Goal: Task Accomplishment & Management: Complete application form

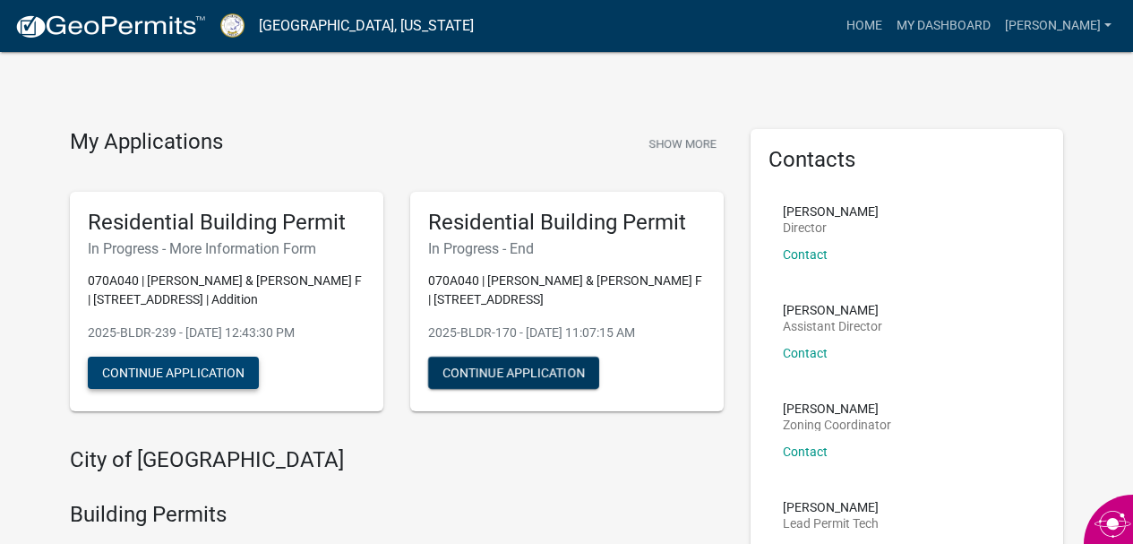
click at [212, 379] on button "Continue Application" at bounding box center [173, 373] width 171 height 32
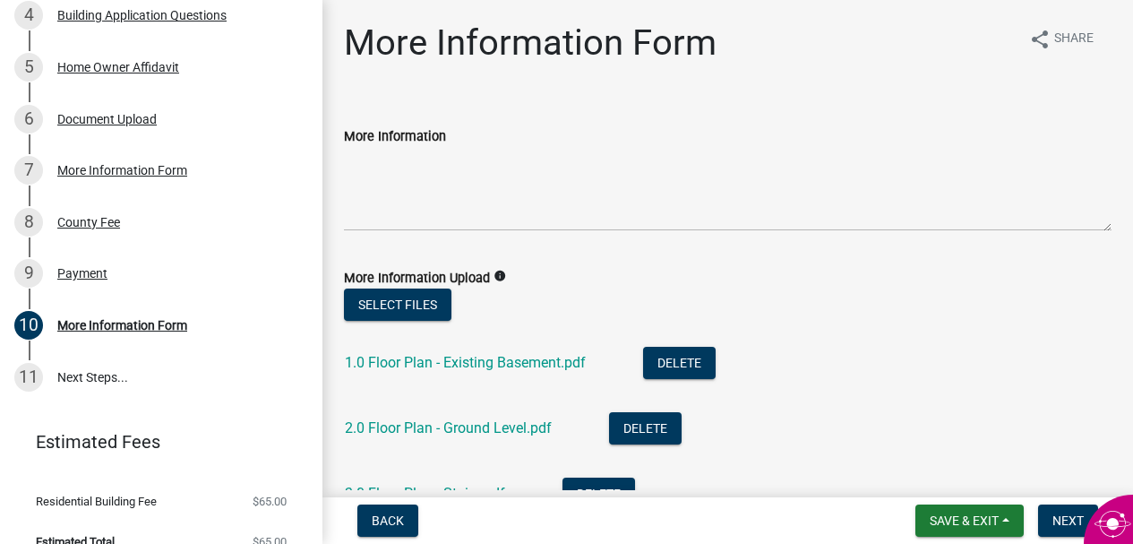
scroll to position [493, 0]
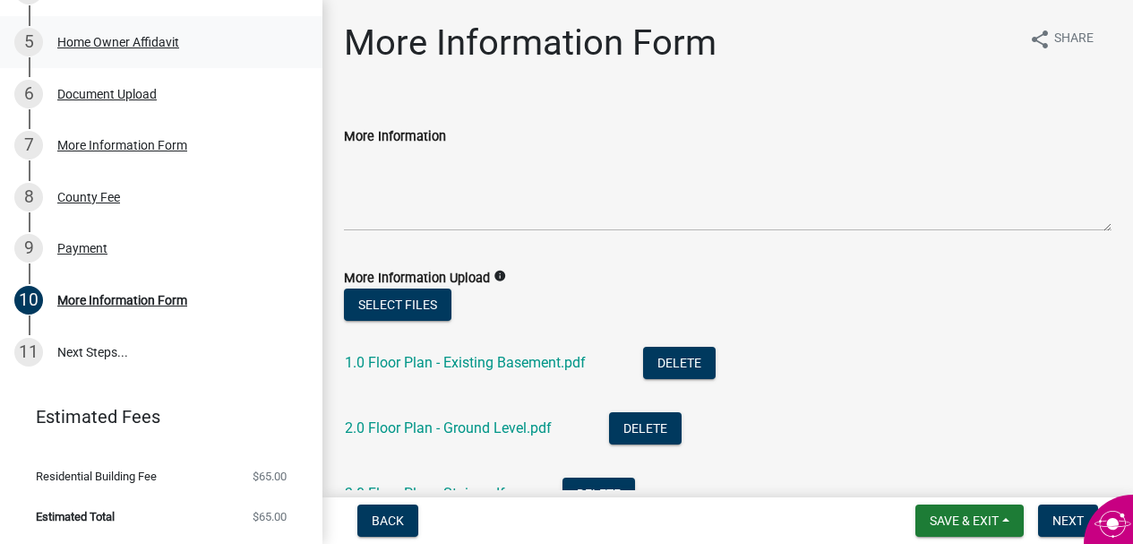
click at [149, 45] on div "Home Owner Affidavit" at bounding box center [118, 42] width 122 height 13
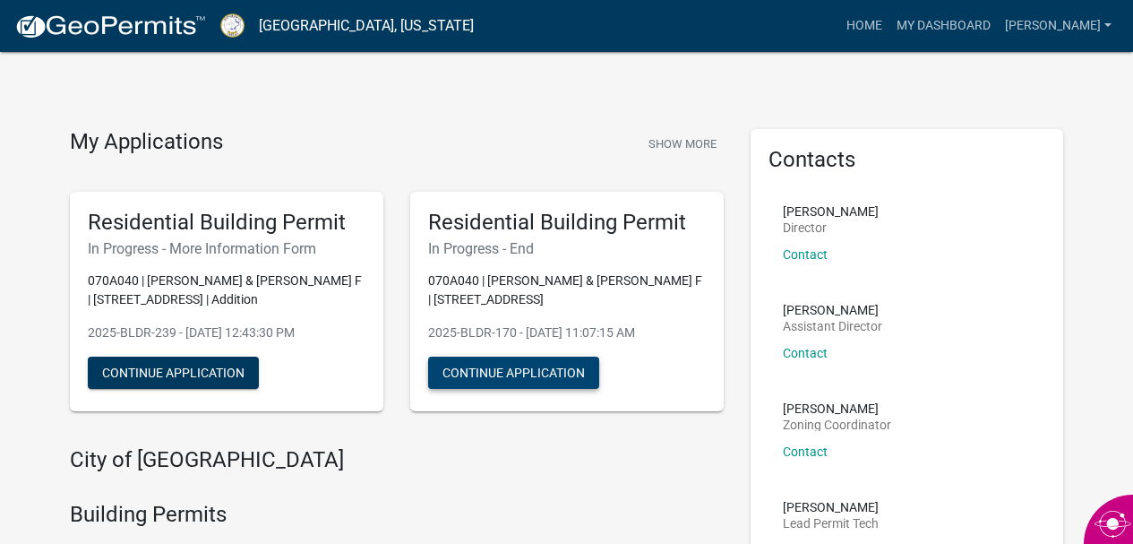
click at [530, 372] on button "Continue Application" at bounding box center [513, 373] width 171 height 32
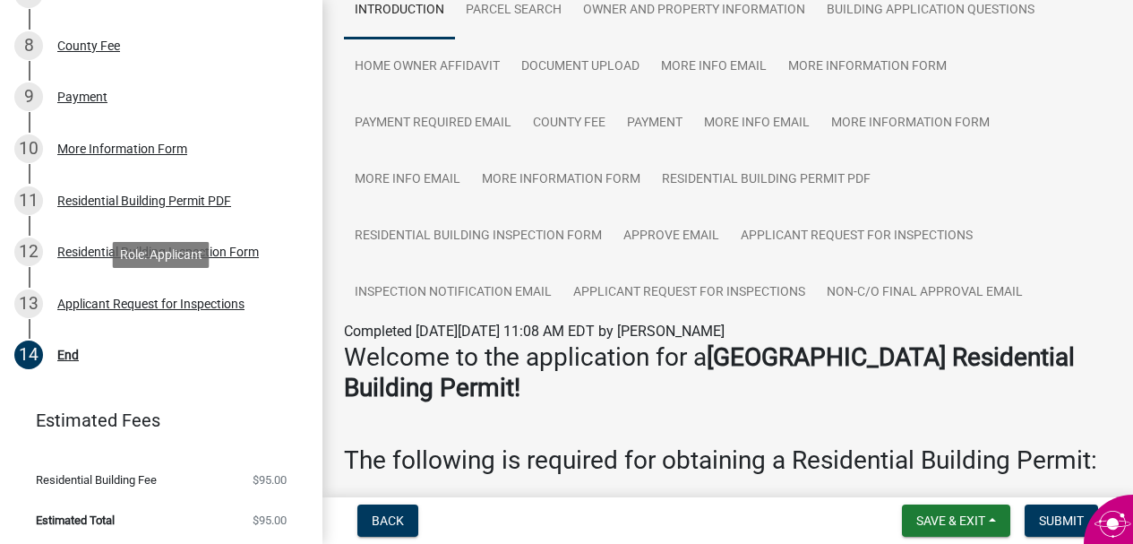
scroll to position [647, 0]
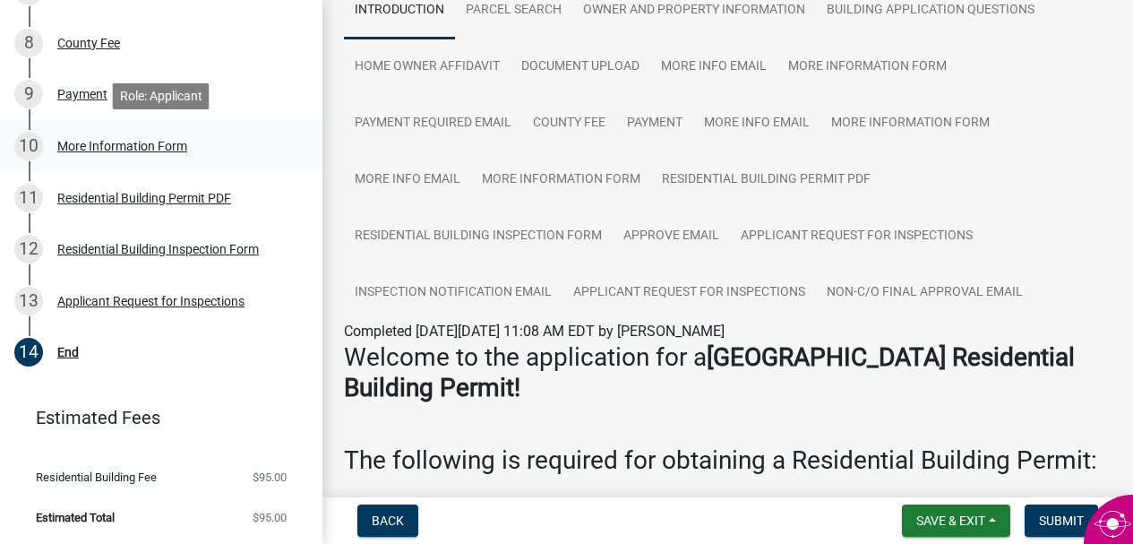
click at [168, 146] on div "More Information Form" at bounding box center [122, 146] width 130 height 13
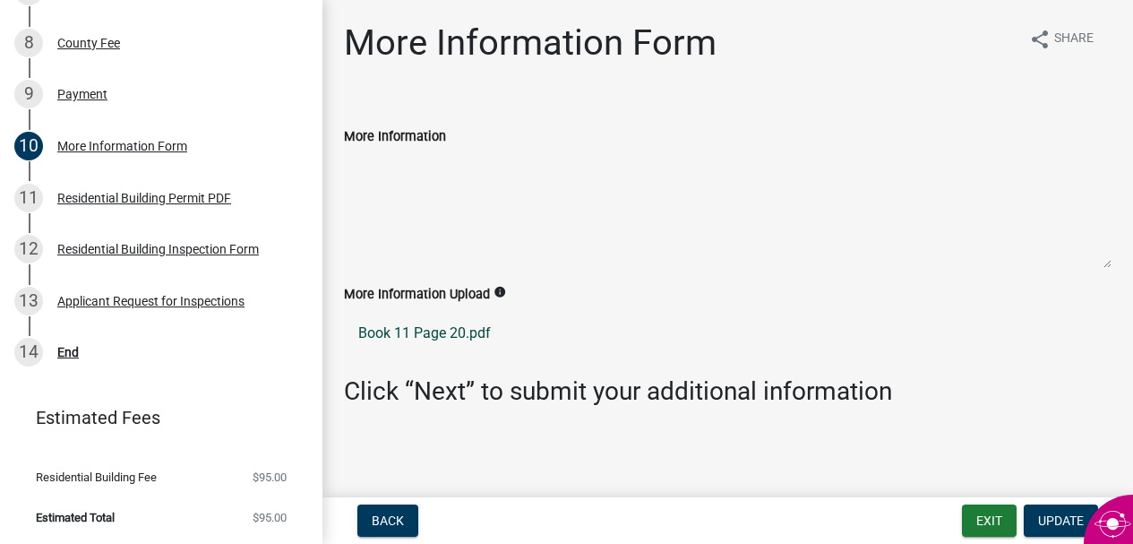
click at [462, 331] on link "Book 11 Page 20.pdf" at bounding box center [728, 333] width 768 height 43
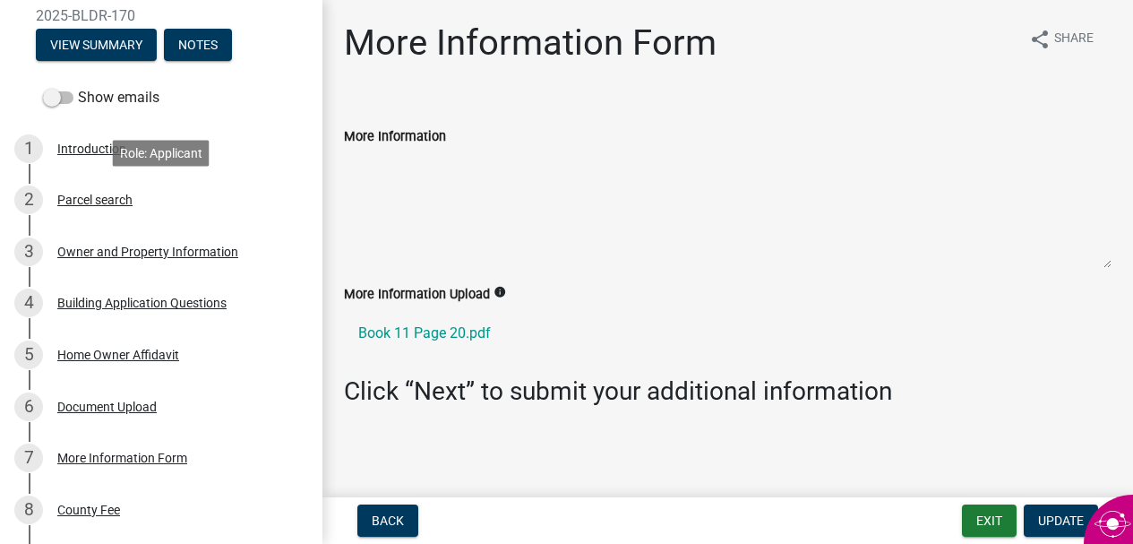
scroll to position [176, 0]
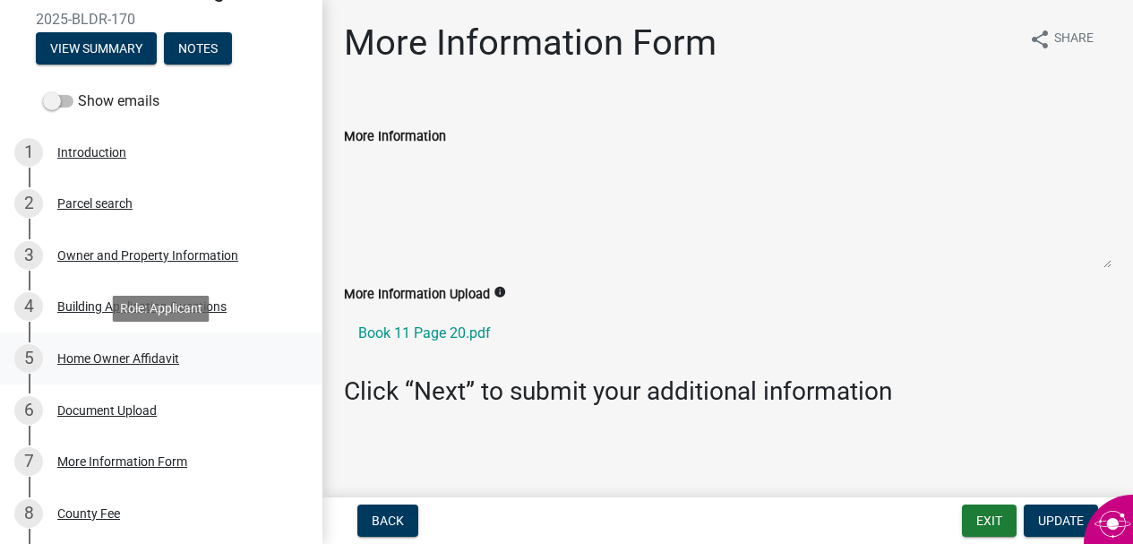
click at [159, 358] on div "Home Owner Affidavit" at bounding box center [118, 358] width 122 height 13
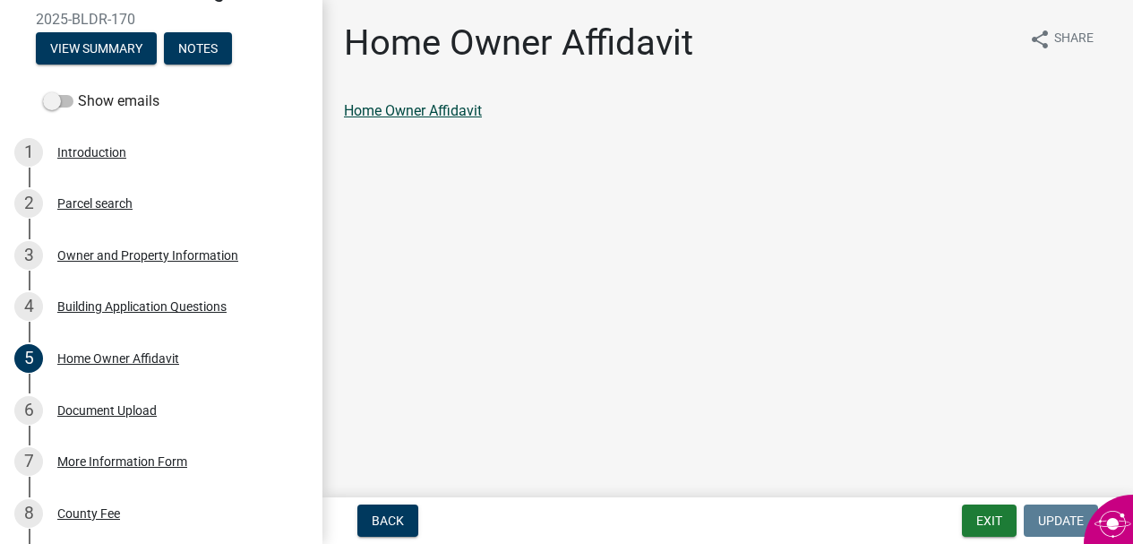
click at [438, 107] on link "Home Owner Affidavit" at bounding box center [413, 110] width 138 height 17
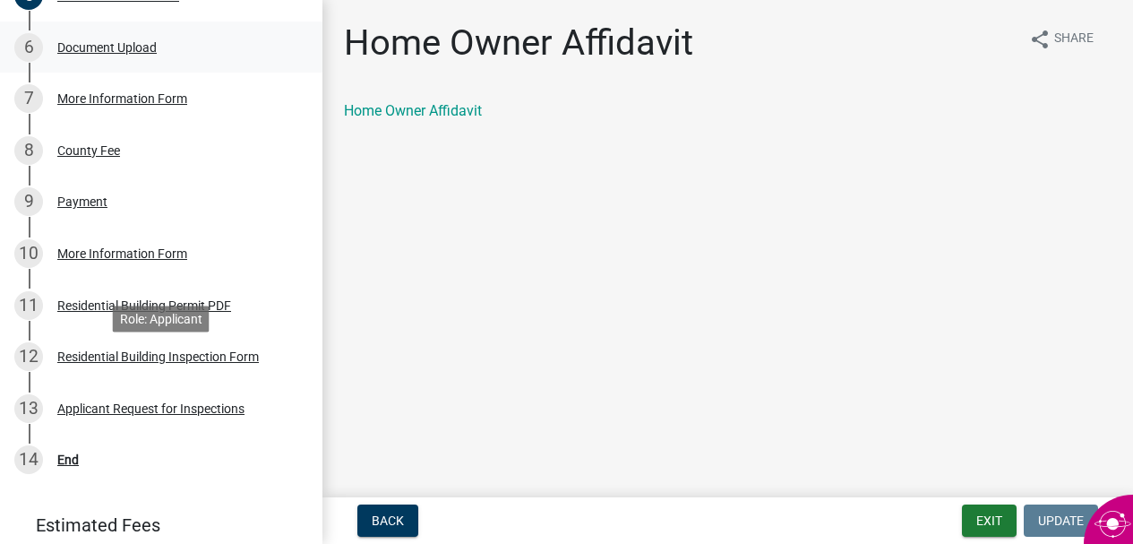
scroll to position [648, 0]
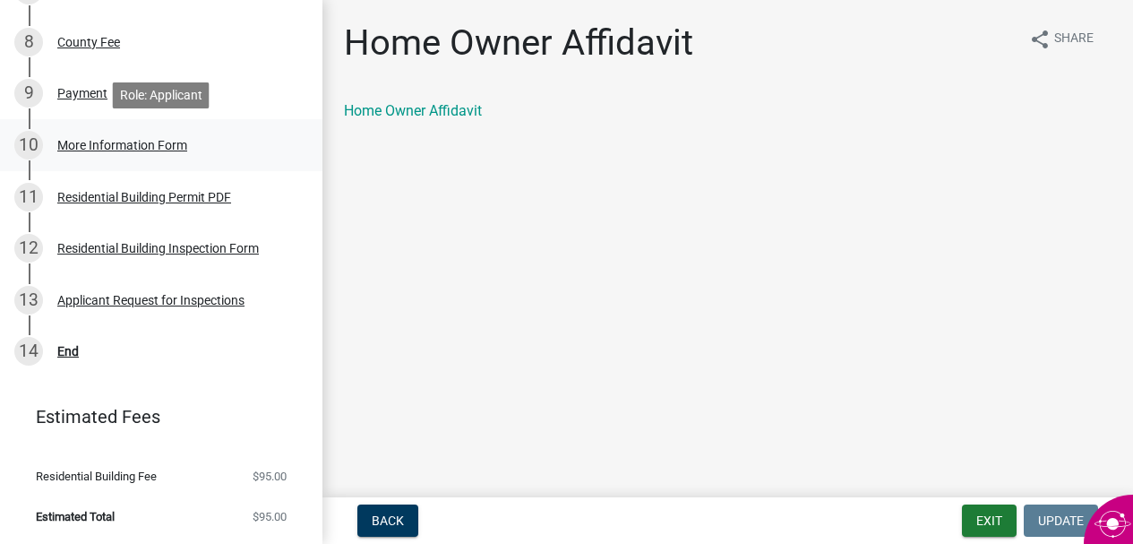
click at [143, 148] on div "More Information Form" at bounding box center [122, 145] width 130 height 13
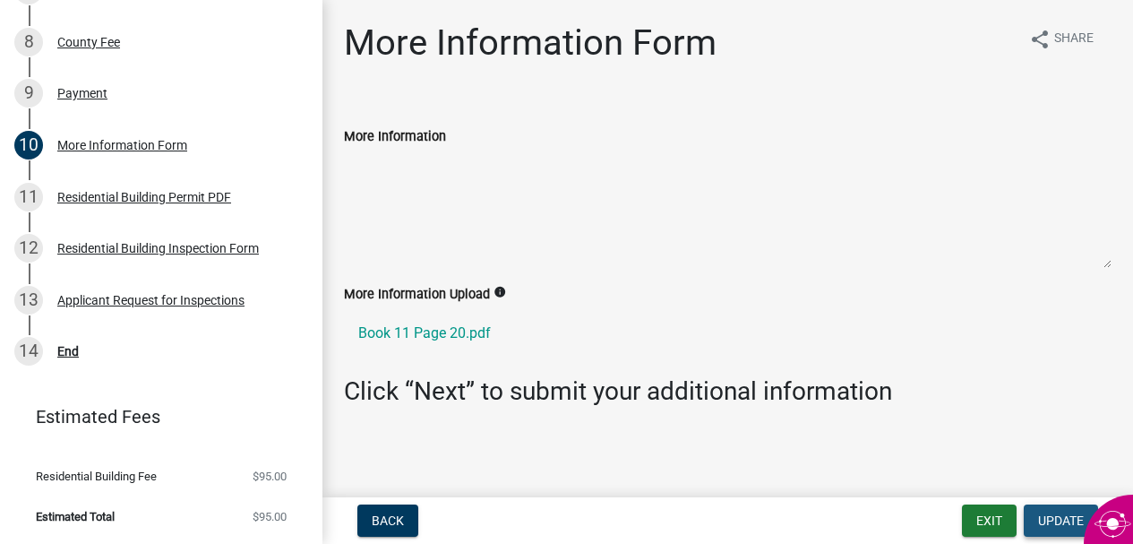
click at [1048, 520] on span "Update" at bounding box center [1061, 520] width 46 height 14
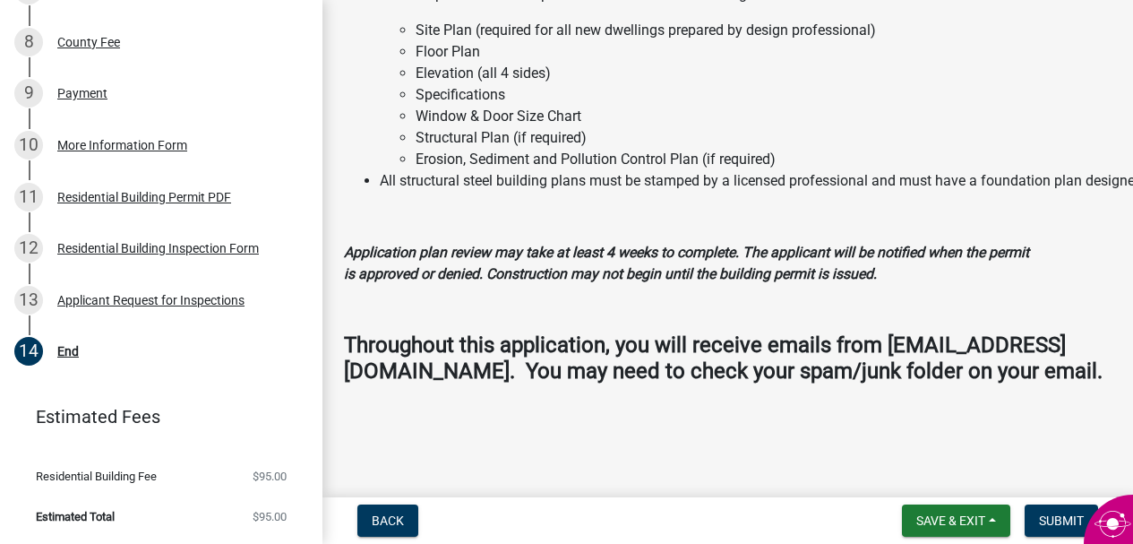
scroll to position [2281, 0]
click at [190, 194] on div "Residential Building Permit PDF" at bounding box center [144, 197] width 174 height 13
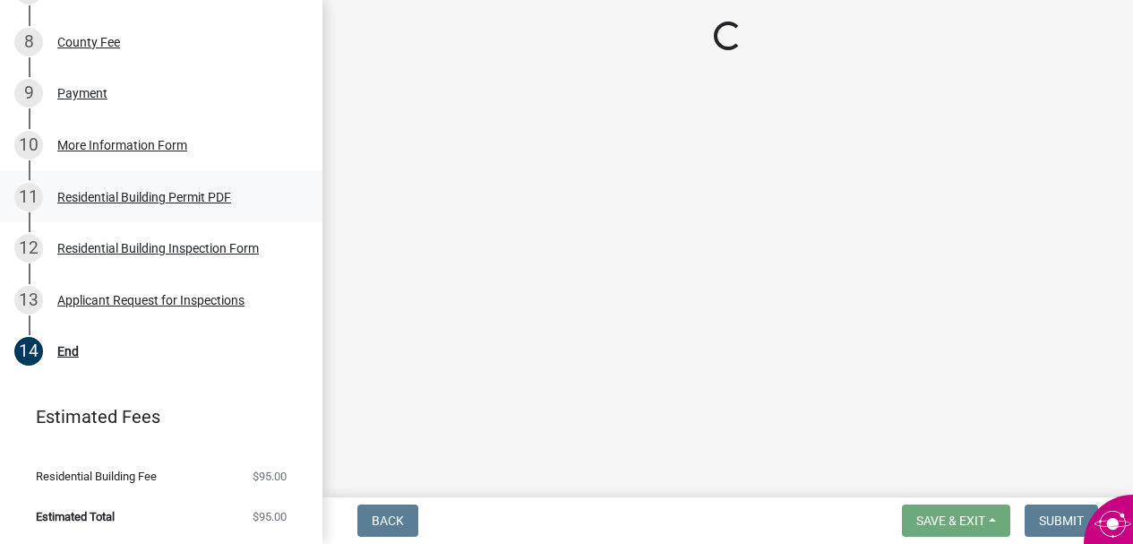
scroll to position [0, 0]
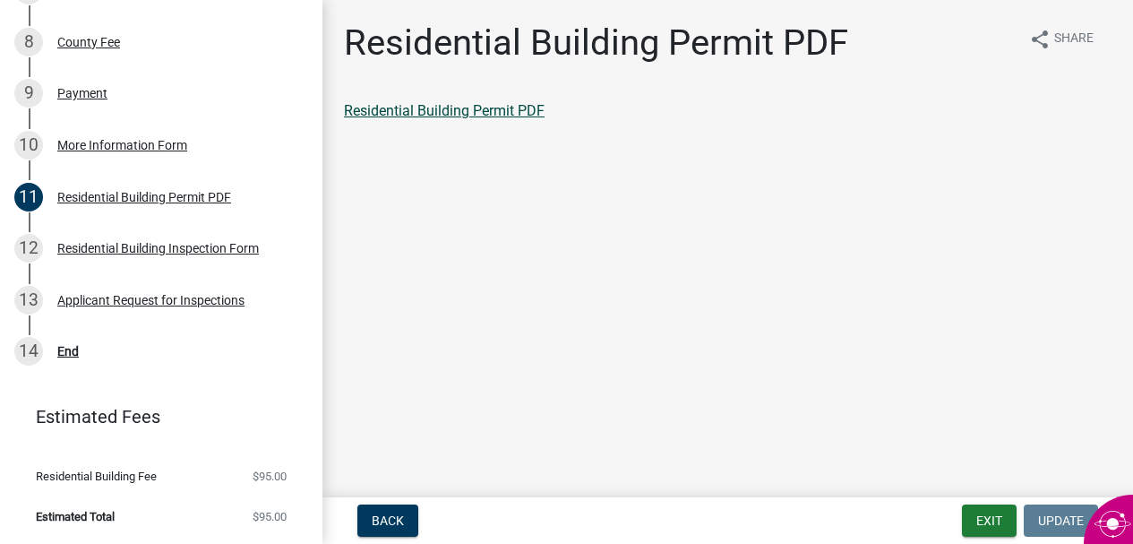
click at [391, 110] on link "Residential Building Permit PDF" at bounding box center [444, 110] width 201 height 17
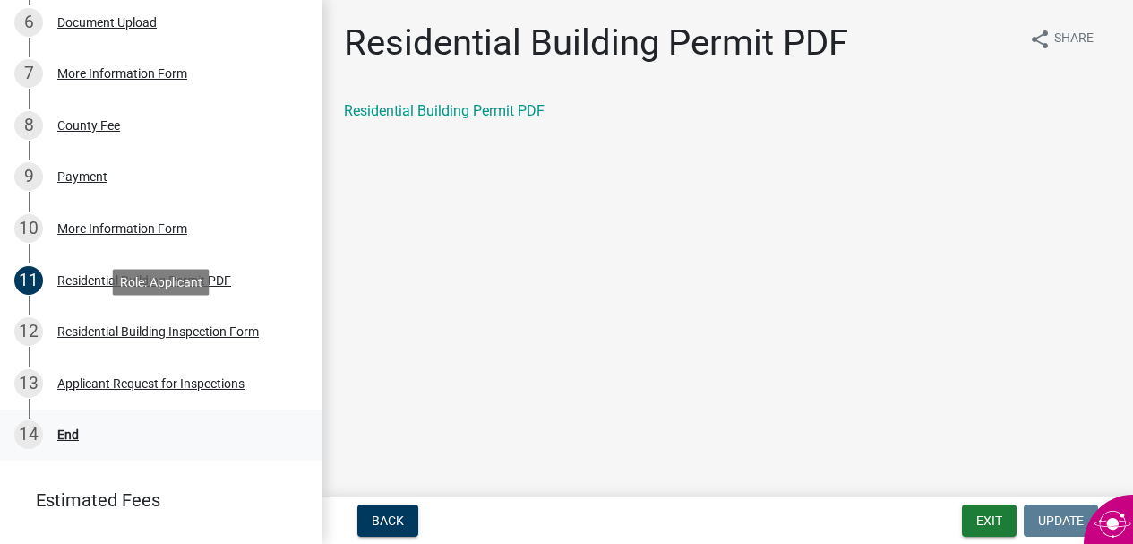
scroll to position [560, 0]
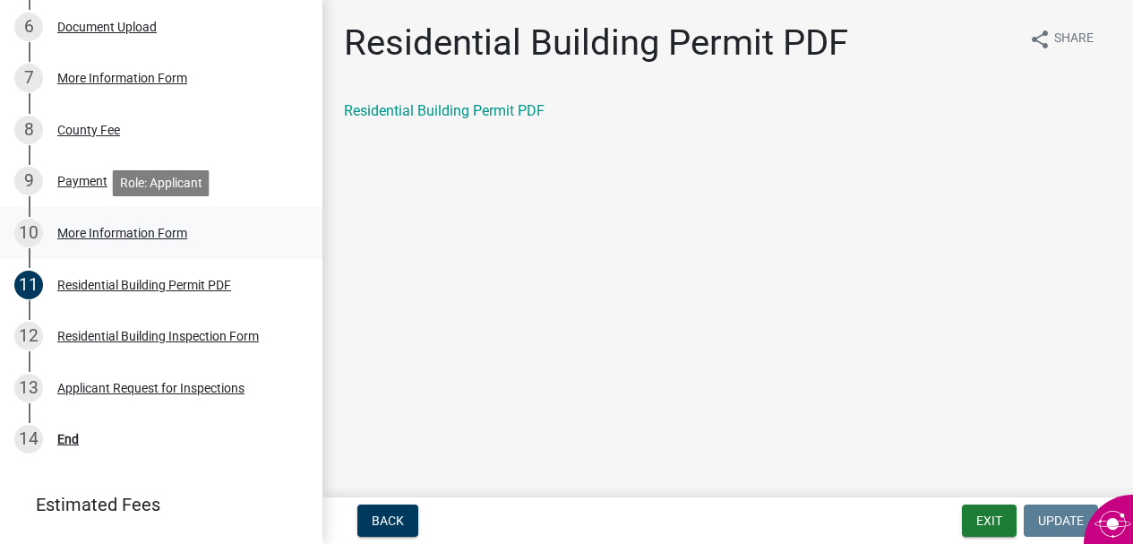
click at [167, 230] on div "More Information Form" at bounding box center [122, 233] width 130 height 13
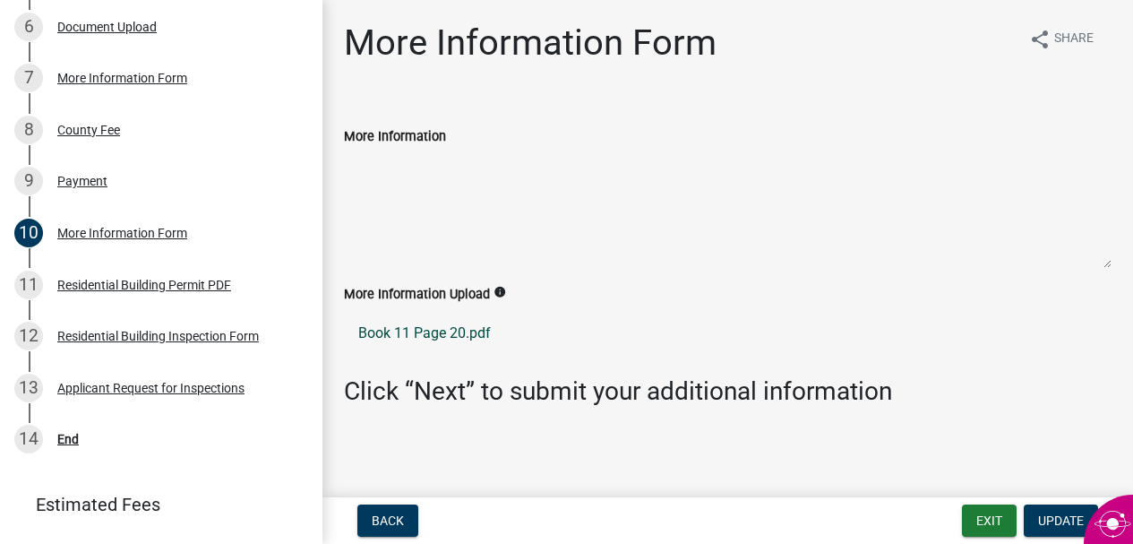
scroll to position [0, 0]
click at [452, 391] on h3 "Click “Next” to submit your additional information" at bounding box center [728, 391] width 768 height 30
click at [497, 292] on icon "info" at bounding box center [500, 292] width 13 height 13
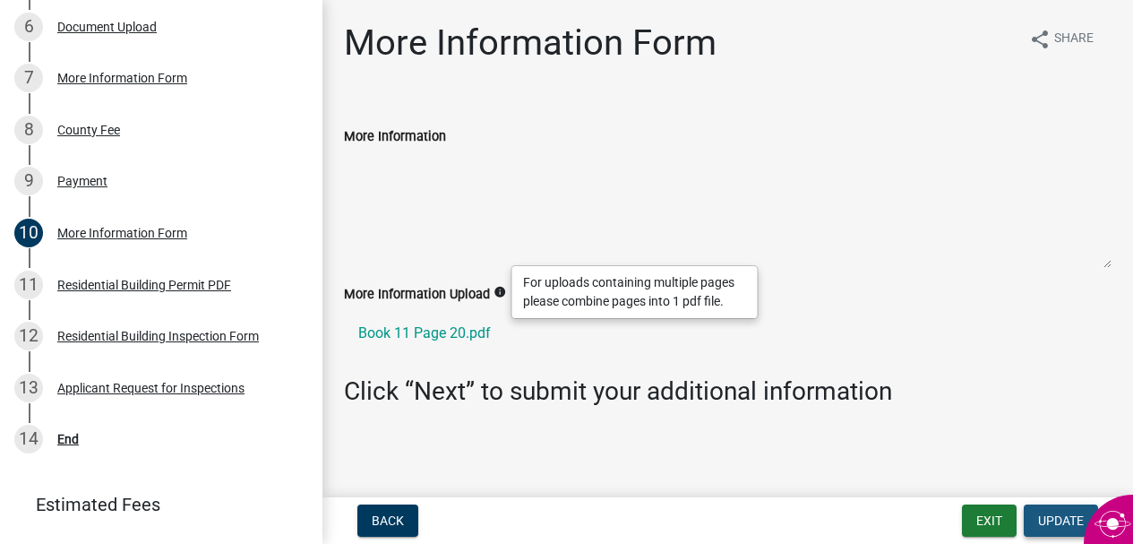
click at [1059, 518] on span "Update" at bounding box center [1061, 520] width 46 height 14
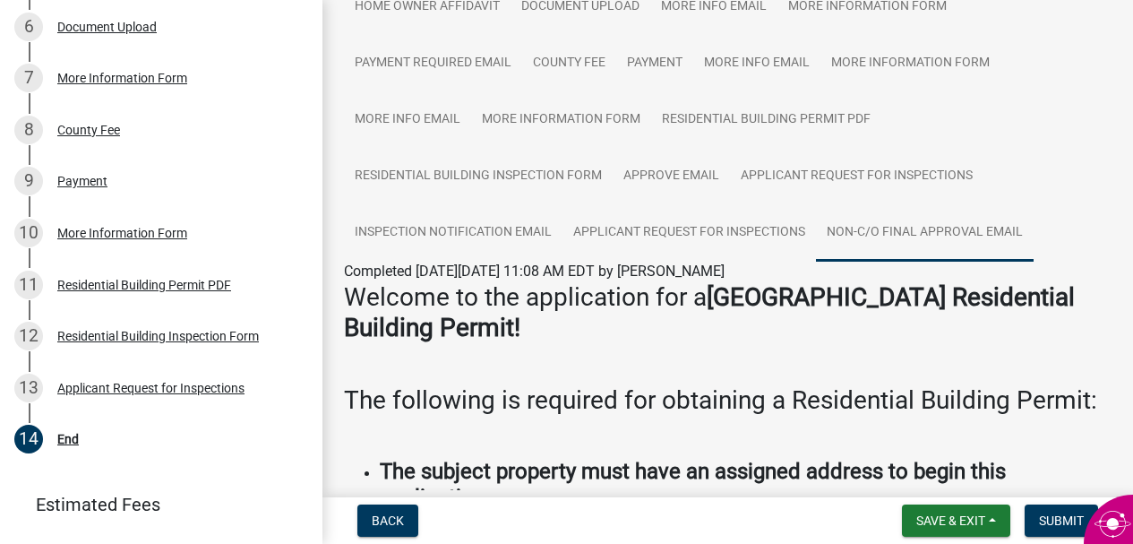
scroll to position [167, 0]
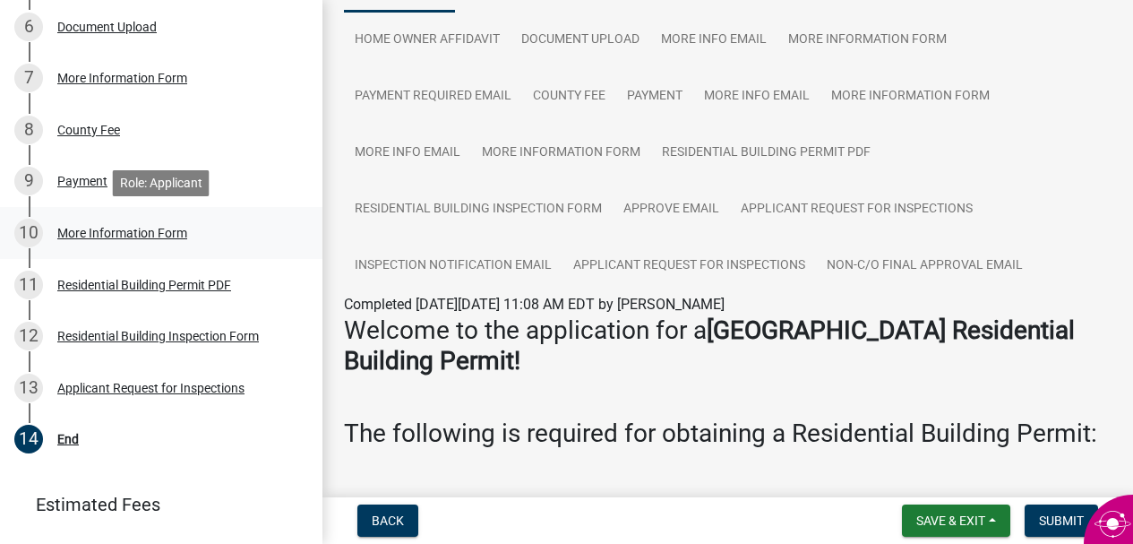
click at [174, 232] on div "More Information Form" at bounding box center [122, 233] width 130 height 13
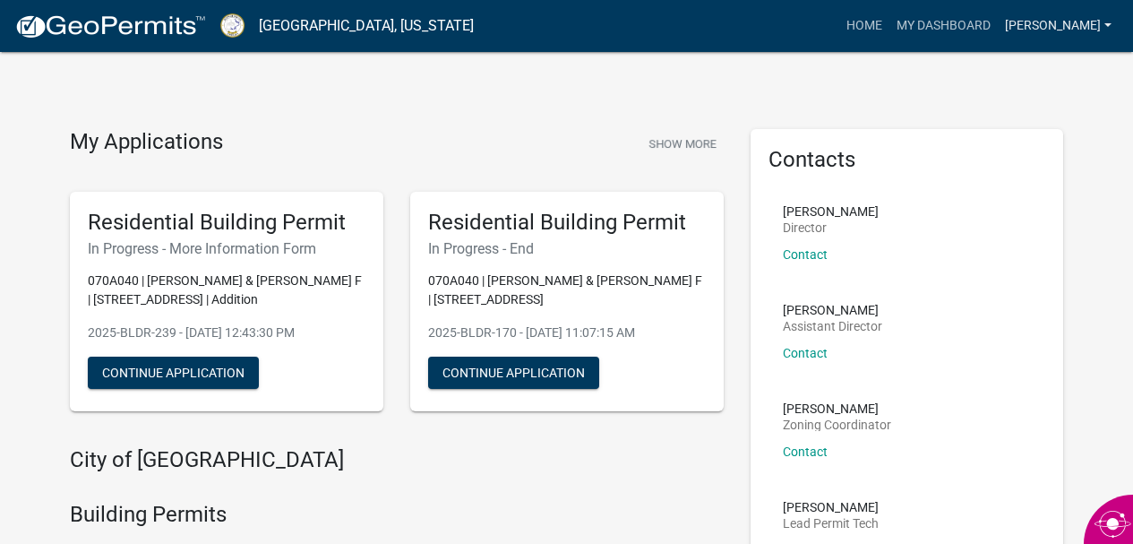
click at [1097, 26] on link "Debbie Thompson" at bounding box center [1058, 26] width 121 height 34
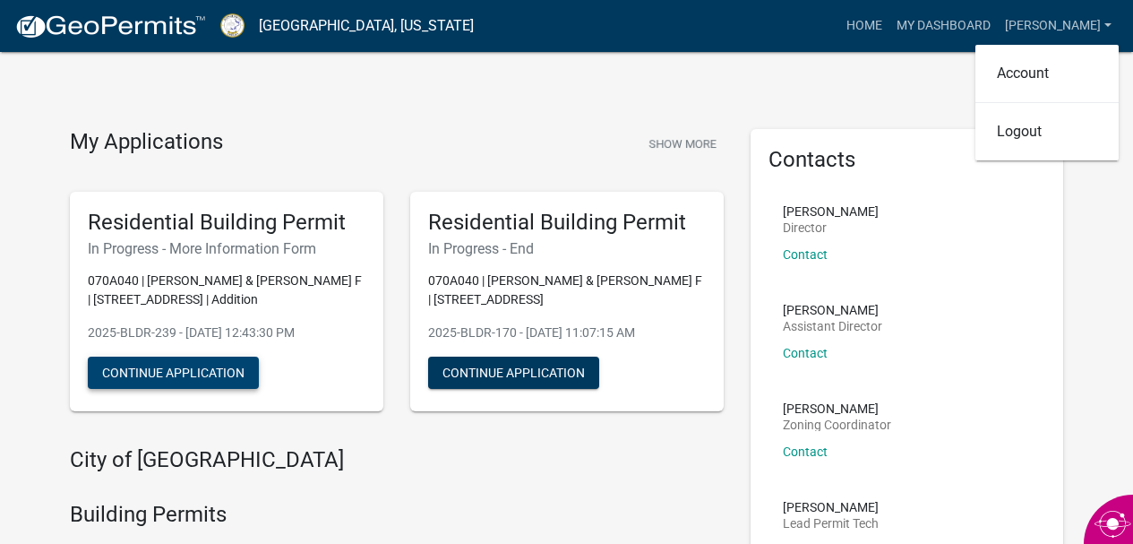
click at [236, 376] on button "Continue Application" at bounding box center [173, 373] width 171 height 32
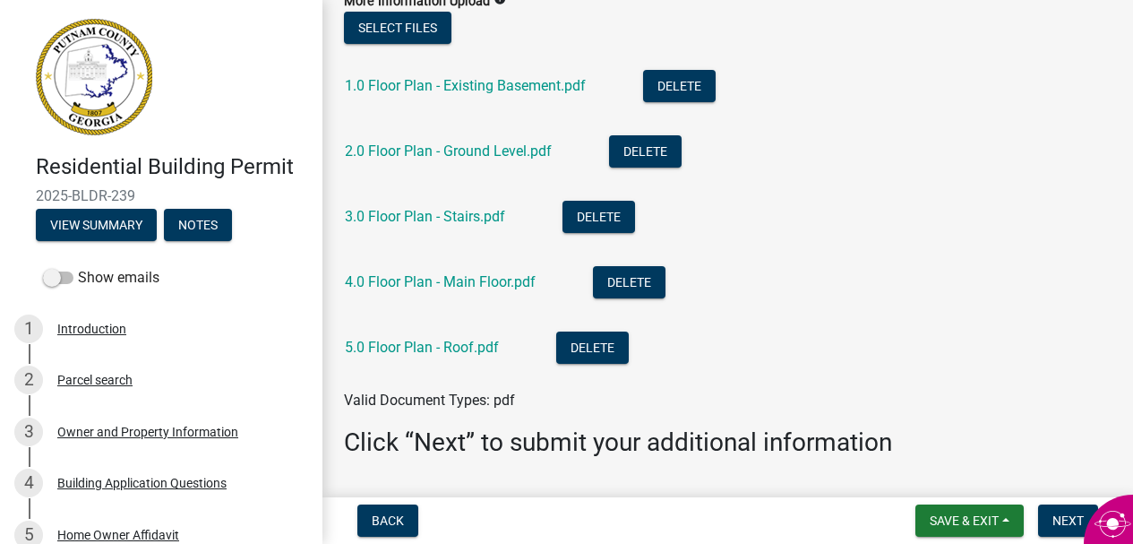
scroll to position [275, 0]
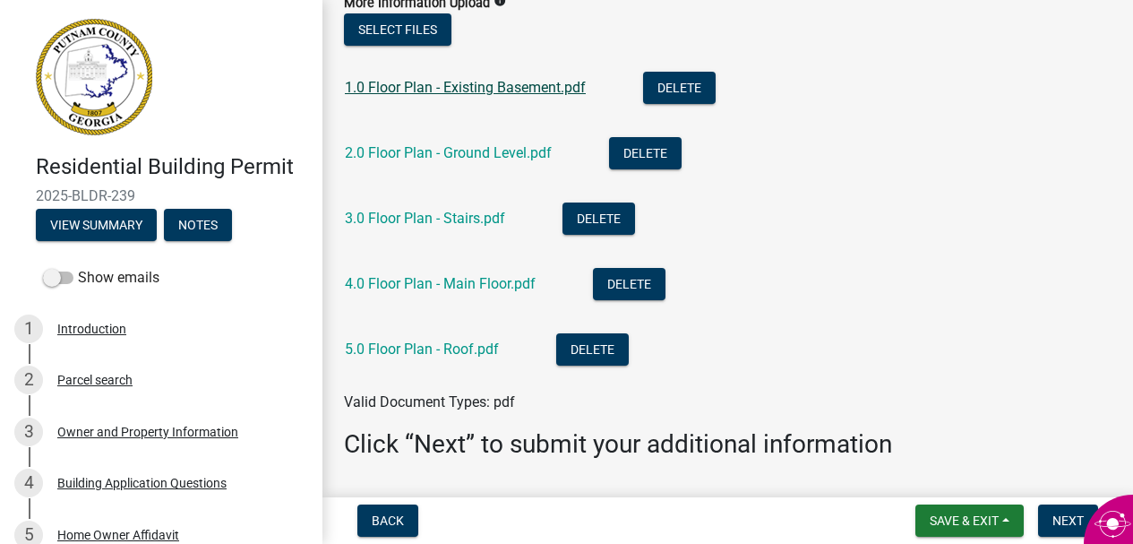
click at [518, 87] on link "1.0 Floor Plan - Existing Basement.pdf" at bounding box center [465, 87] width 241 height 17
click at [460, 155] on link "2.0 Floor Plan - Ground Level.pdf" at bounding box center [448, 152] width 207 height 17
click at [428, 219] on link "3.0 Floor Plan - Stairs.pdf" at bounding box center [425, 218] width 160 height 17
click at [510, 288] on link "4.0 Floor Plan - Main Floor.pdf" at bounding box center [440, 283] width 191 height 17
click at [476, 348] on link "5.0 Floor Plan - Roof.pdf" at bounding box center [422, 348] width 154 height 17
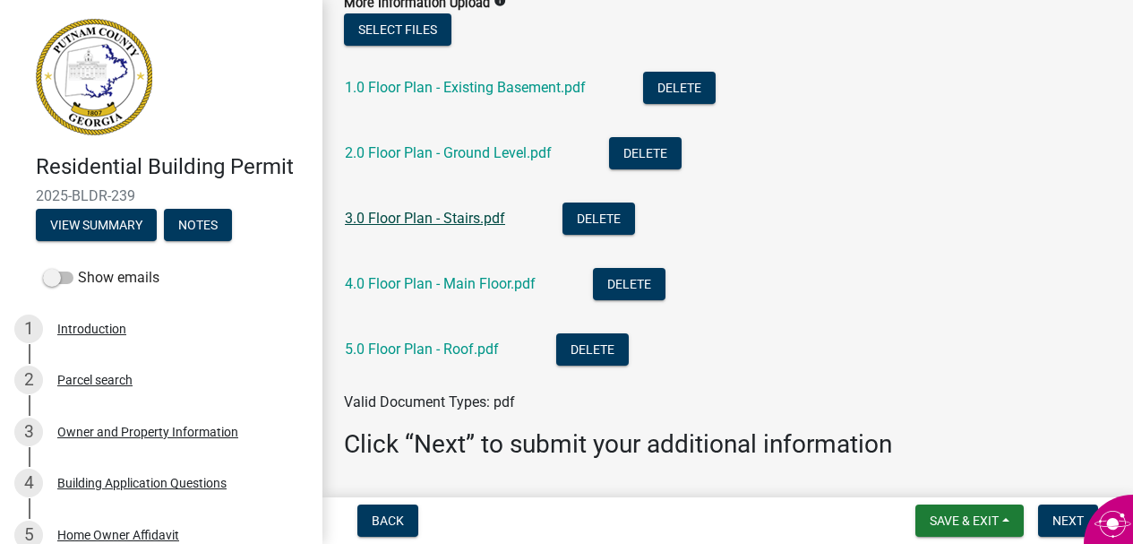
click at [475, 218] on link "3.0 Floor Plan - Stairs.pdf" at bounding box center [425, 218] width 160 height 17
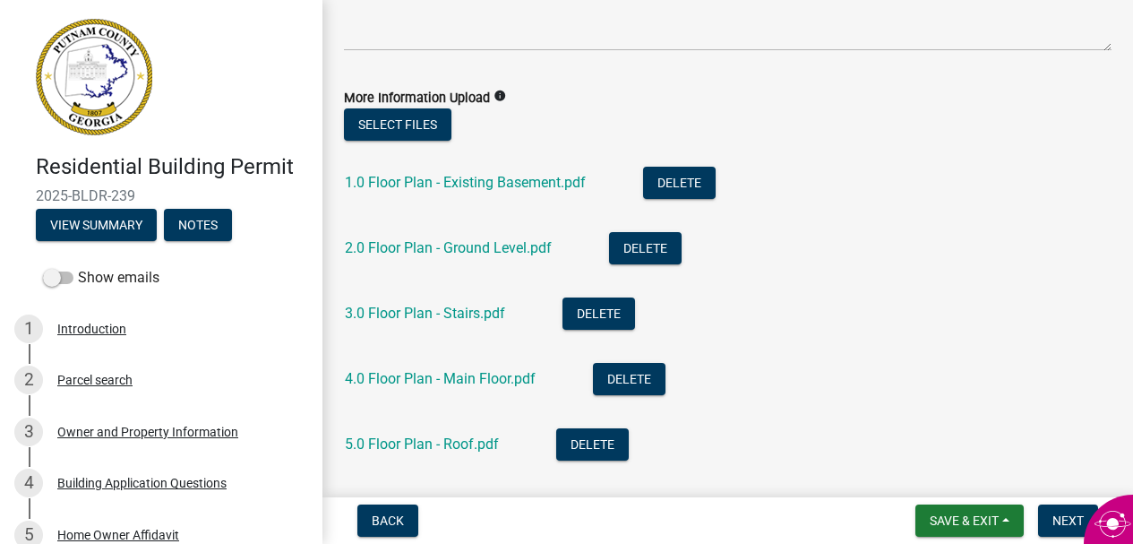
scroll to position [178, 0]
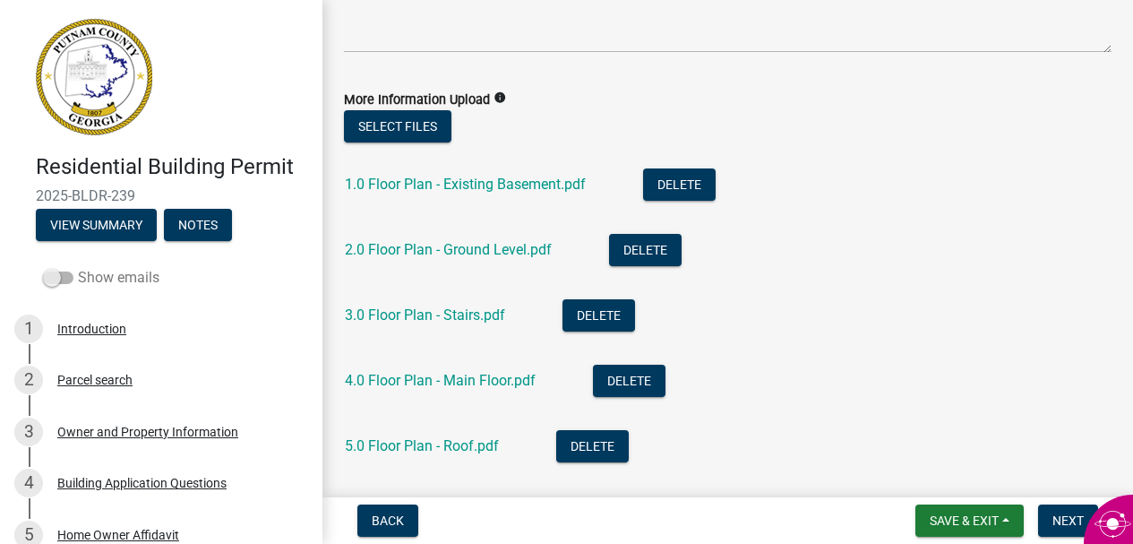
drag, startPoint x: 58, startPoint y: 277, endPoint x: 68, endPoint y: 277, distance: 9.9
click at [68, 277] on span at bounding box center [58, 277] width 30 height 13
click at [78, 267] on input "Show emails" at bounding box center [78, 267] width 0 height 0
drag, startPoint x: 68, startPoint y: 277, endPoint x: 50, endPoint y: 276, distance: 17.9
click at [50, 276] on span at bounding box center [58, 277] width 30 height 13
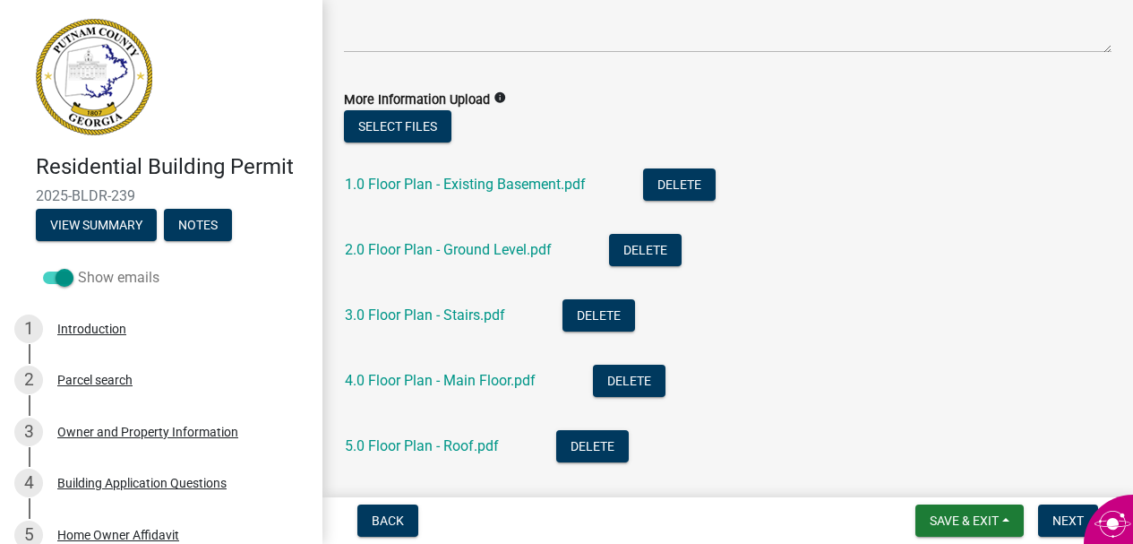
click at [78, 267] on input "Show emails" at bounding box center [78, 267] width 0 height 0
click at [440, 125] on button "Select files" at bounding box center [397, 126] width 107 height 32
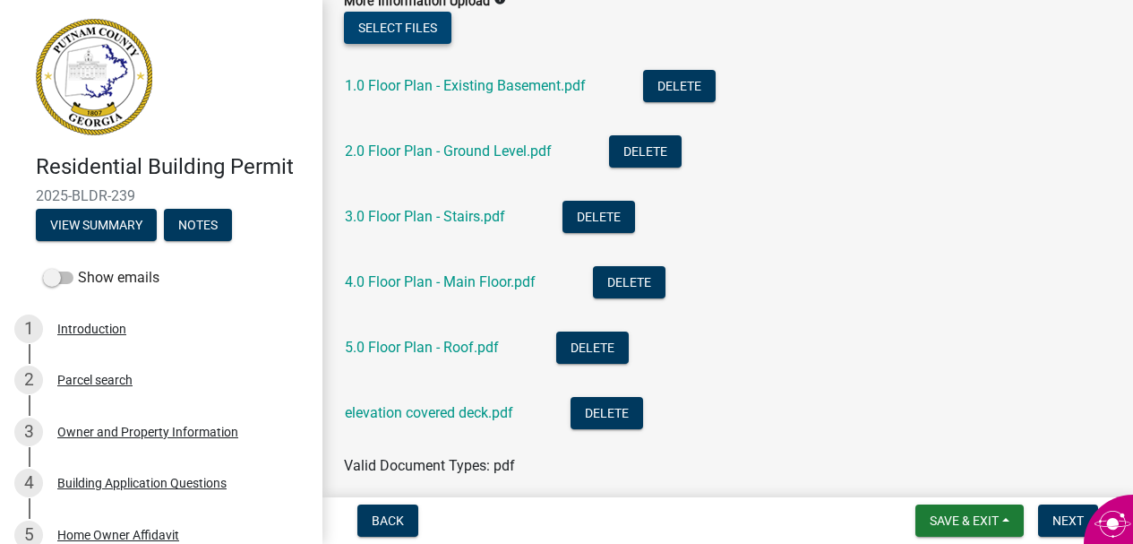
scroll to position [286, 0]
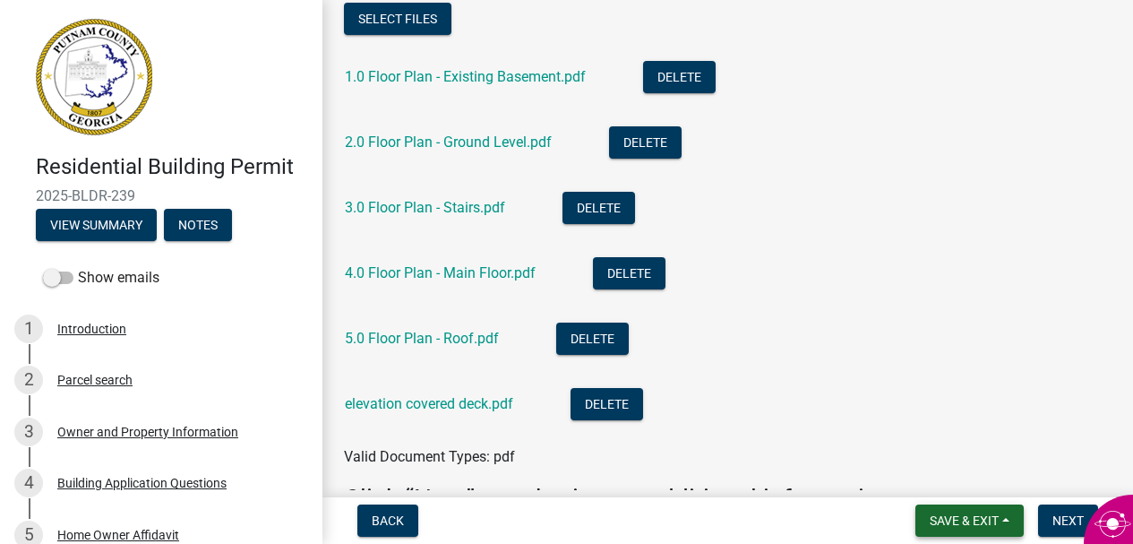
click at [972, 524] on span "Save & Exit" at bounding box center [964, 520] width 69 height 14
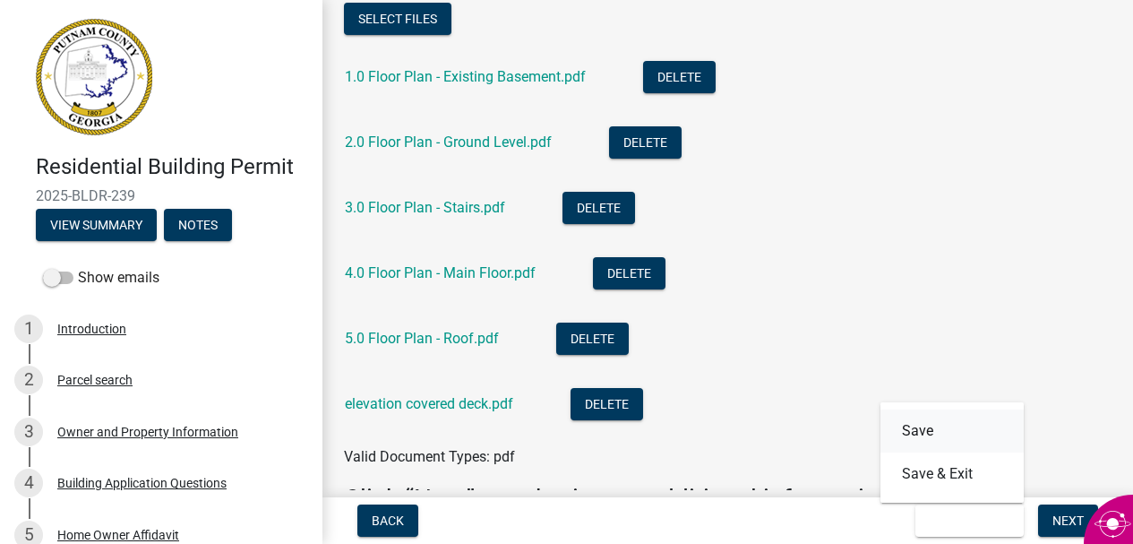
click at [928, 428] on button "Save" at bounding box center [952, 430] width 143 height 43
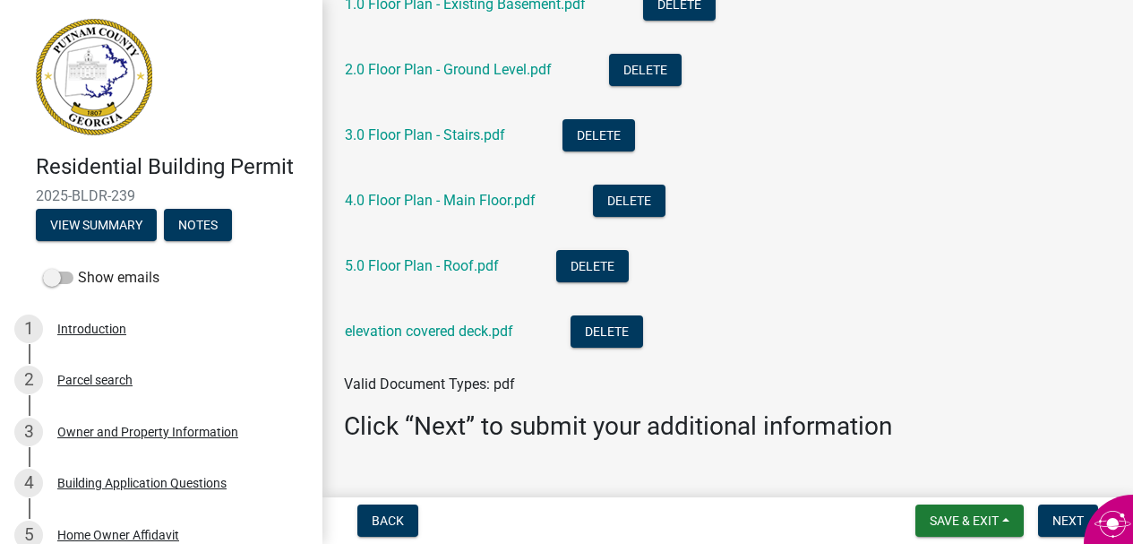
scroll to position [363, 0]
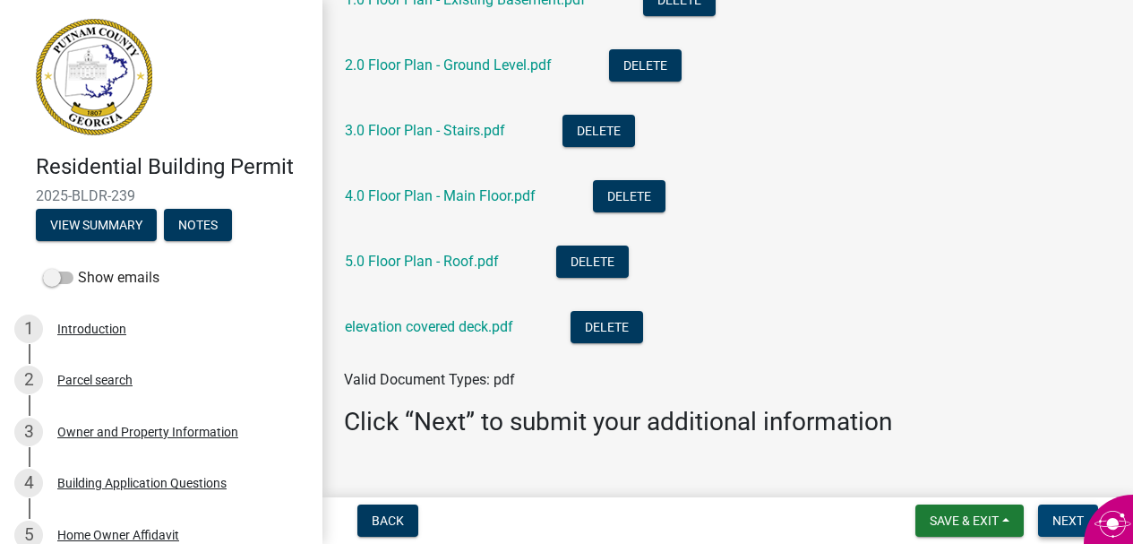
click at [1066, 518] on span "Next" at bounding box center [1067, 520] width 31 height 14
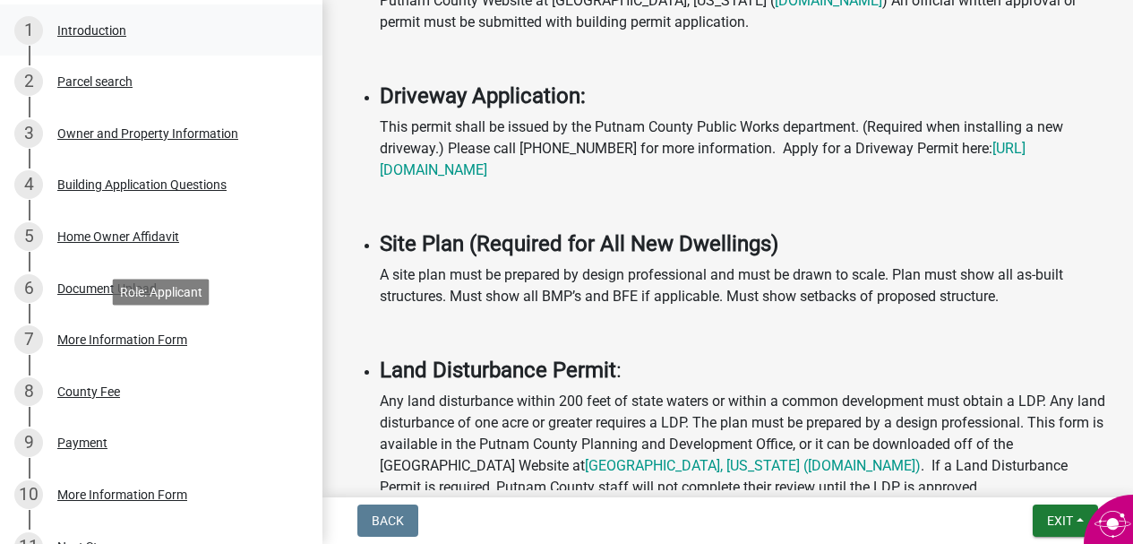
scroll to position [303, 0]
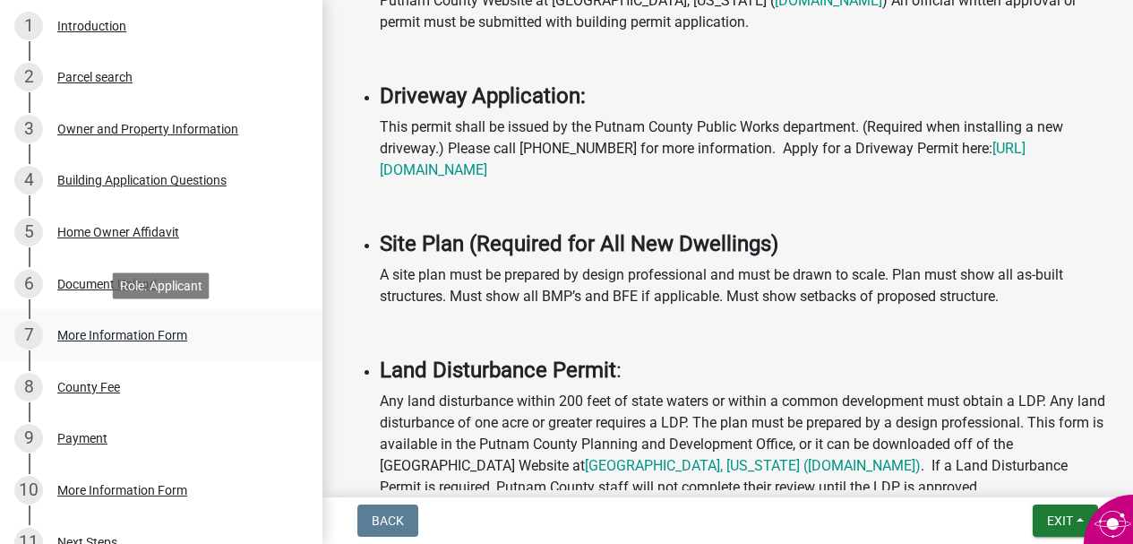
click at [179, 336] on div "More Information Form" at bounding box center [122, 335] width 130 height 13
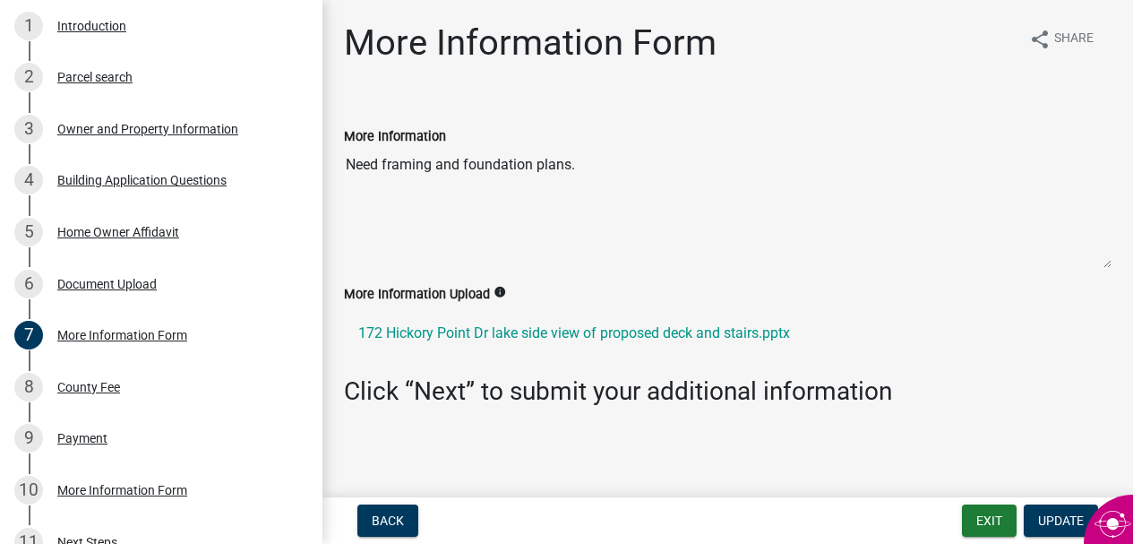
scroll to position [0, 0]
click at [420, 135] on label "More Information" at bounding box center [395, 137] width 102 height 13
click at [420, 147] on textarea "Need framing and foundation plans." at bounding box center [728, 208] width 768 height 122
click at [580, 170] on textarea "Need framing and foundation plans." at bounding box center [728, 208] width 768 height 122
click at [142, 285] on div "Document Upload" at bounding box center [106, 284] width 99 height 13
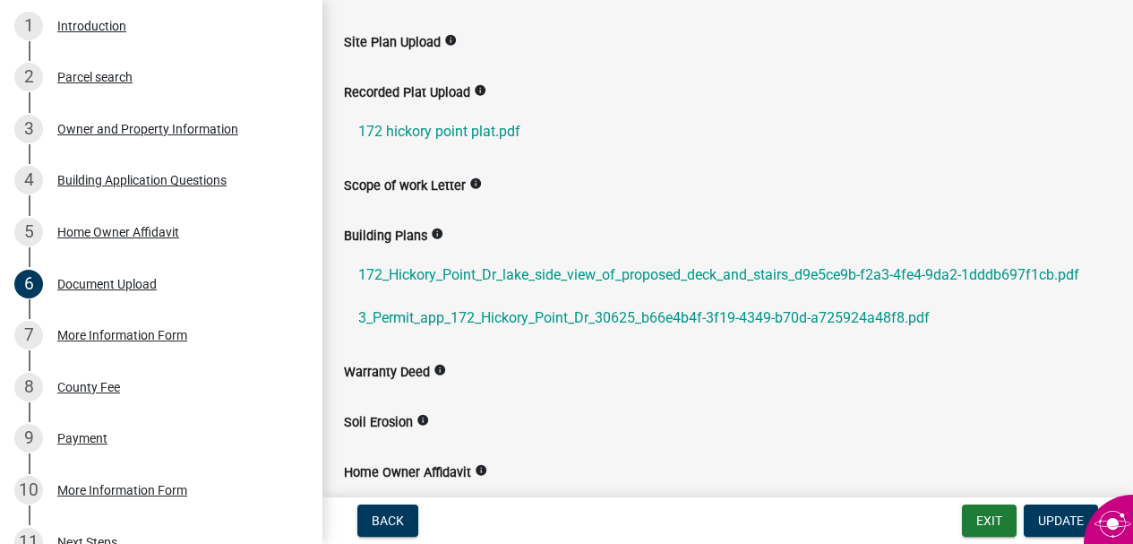
scroll to position [222, 0]
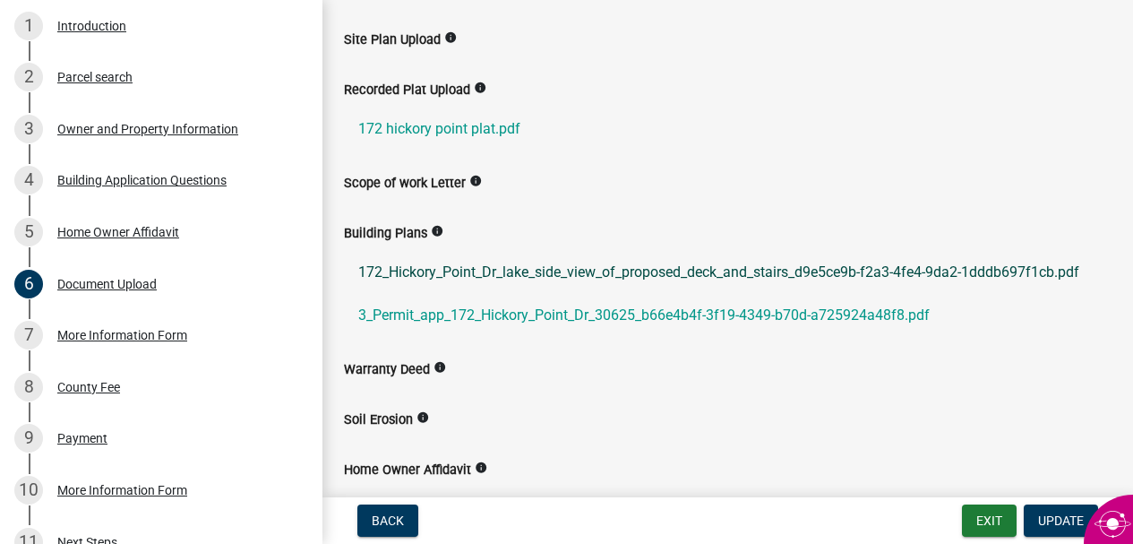
click at [605, 269] on link "172_Hickory_Point_Dr_lake_side_view_of_proposed_deck_and_stairs_d9e5ce9b-f2a3-4…" at bounding box center [728, 272] width 768 height 43
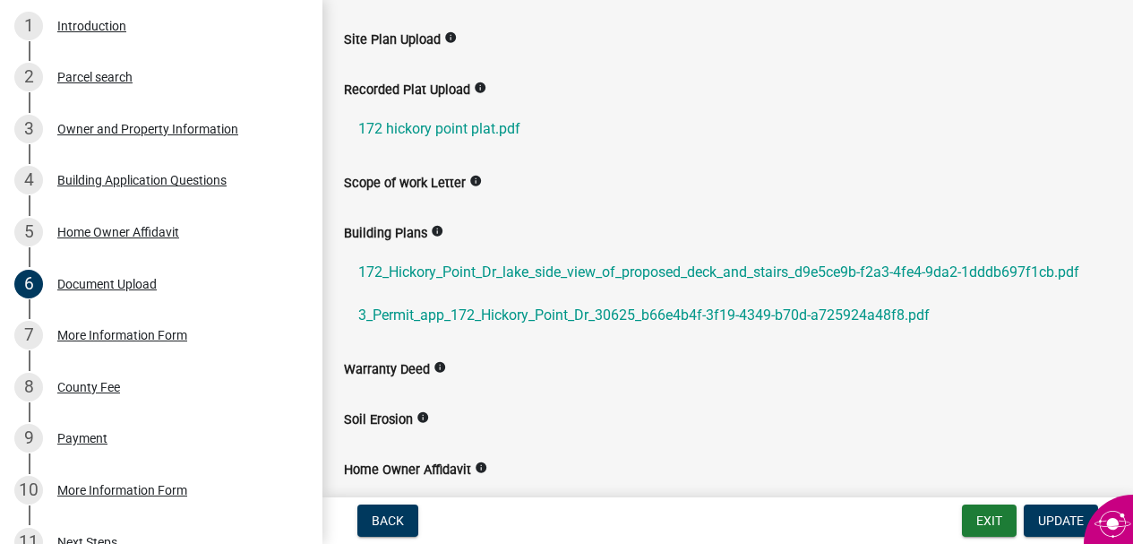
scroll to position [223, 0]
click at [177, 334] on div "More Information Form" at bounding box center [122, 335] width 130 height 13
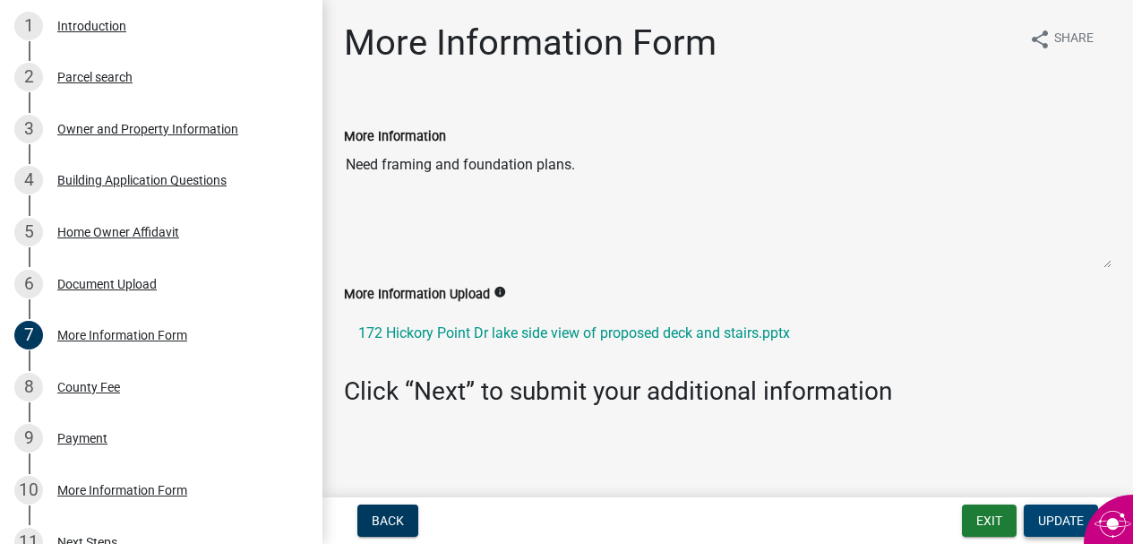
click at [1056, 521] on span "Update" at bounding box center [1061, 520] width 46 height 14
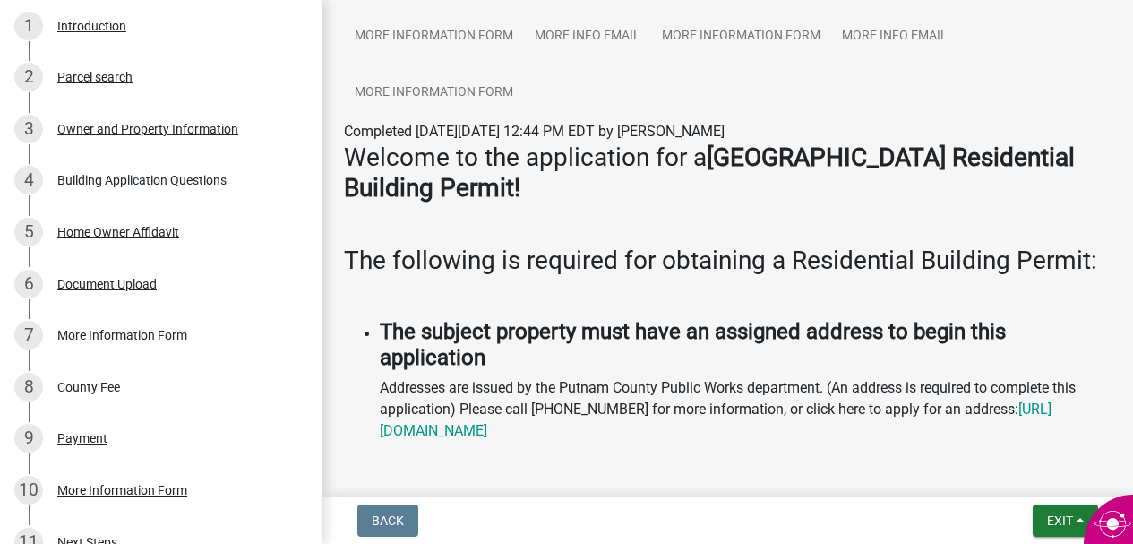
scroll to position [252, 0]
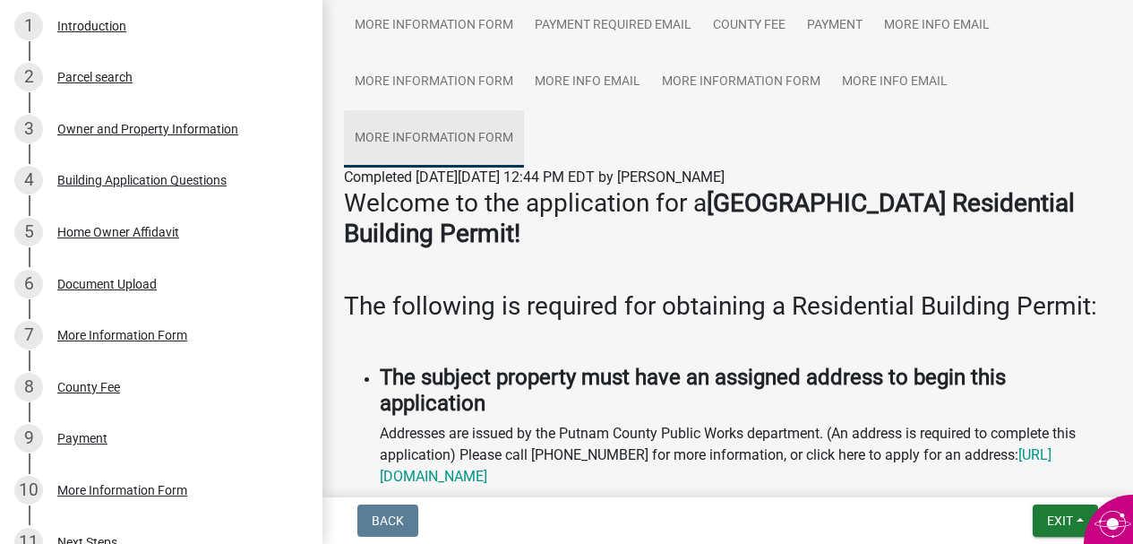
click at [503, 140] on link "More Information Form" at bounding box center [434, 138] width 180 height 57
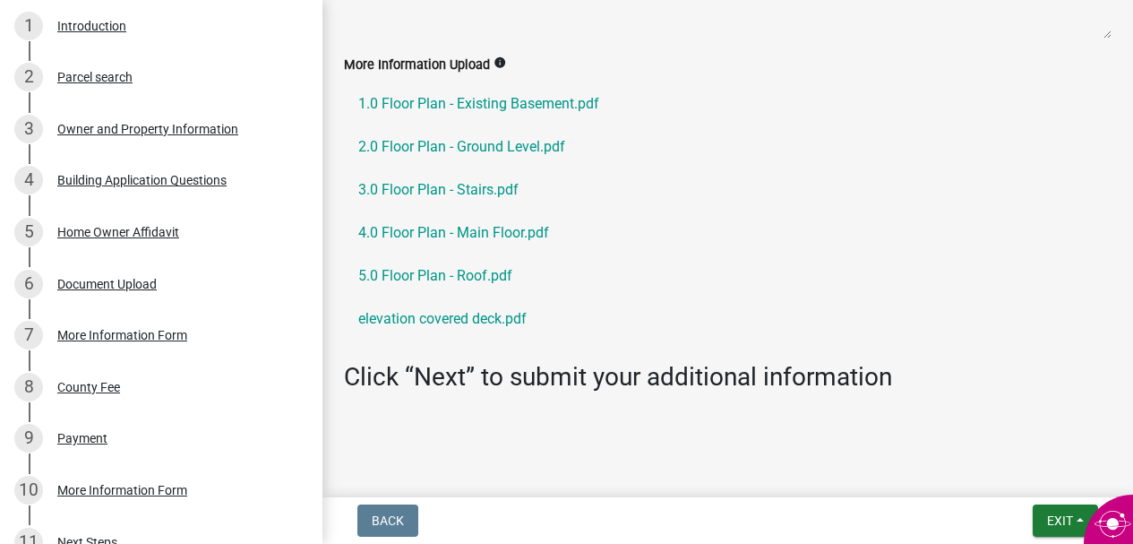
scroll to position [576, 0]
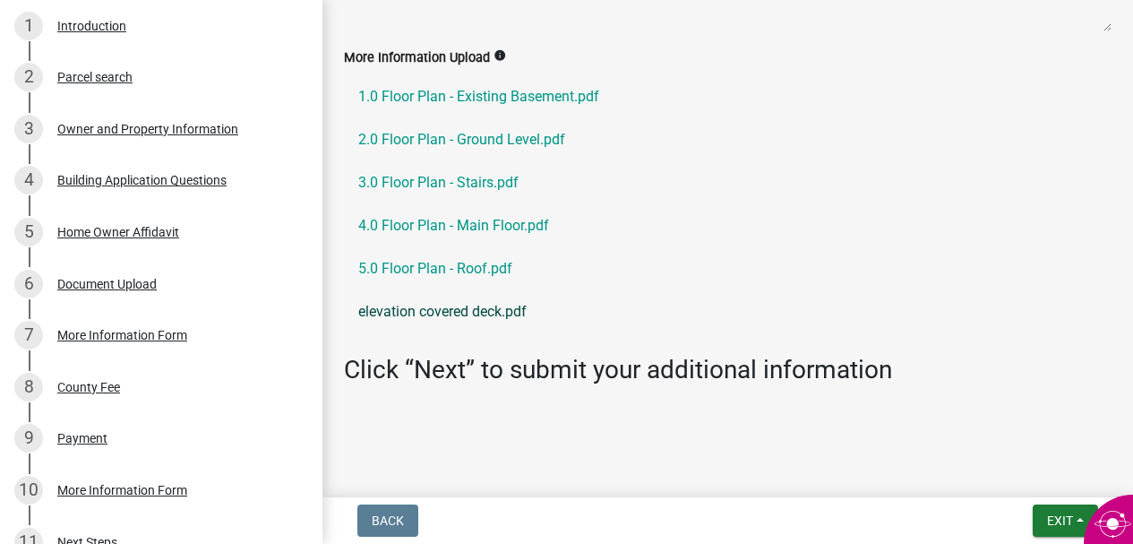
click at [478, 312] on link "elevation covered deck.pdf" at bounding box center [728, 311] width 768 height 43
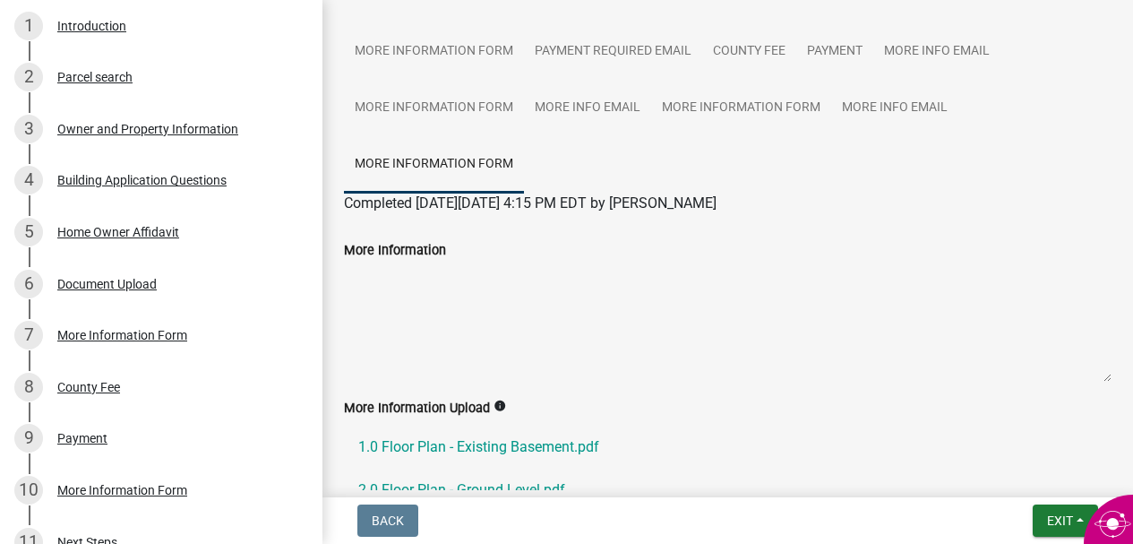
scroll to position [217, 0]
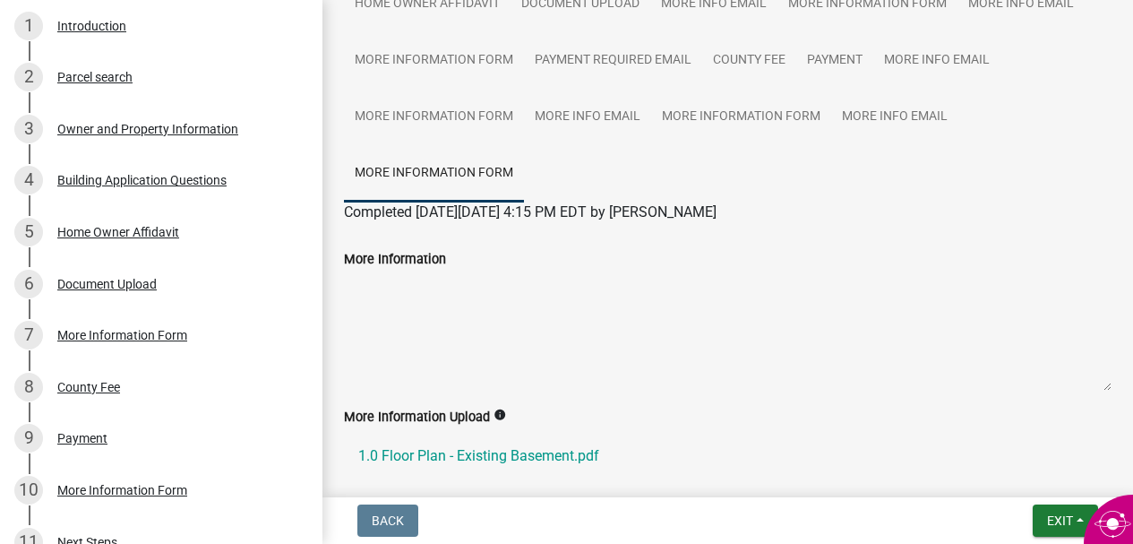
click at [394, 284] on textarea "More Information" at bounding box center [728, 331] width 768 height 122
click at [407, 285] on textarea "More Information" at bounding box center [728, 331] width 768 height 122
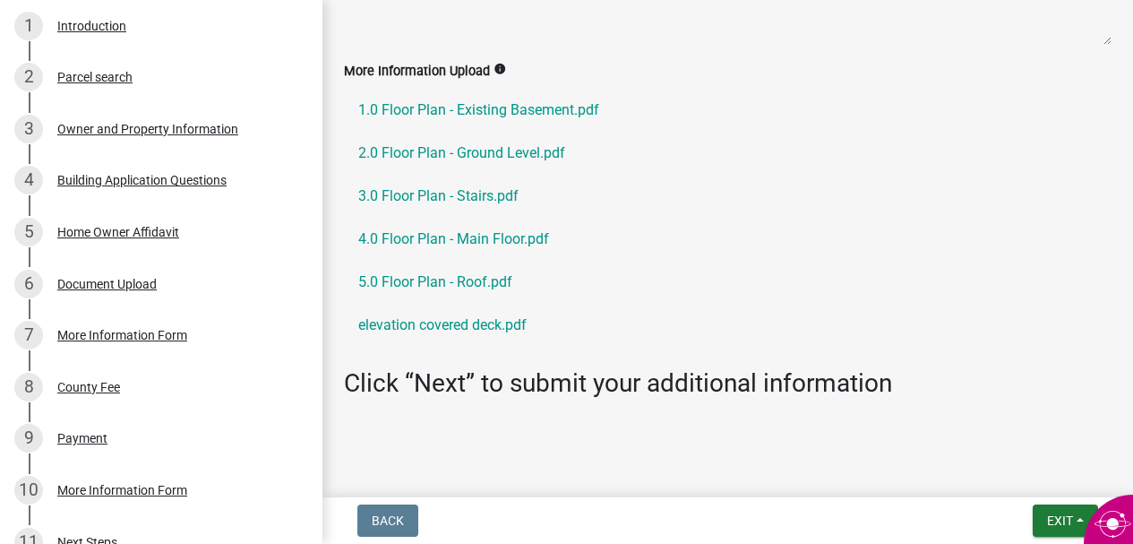
scroll to position [576, 0]
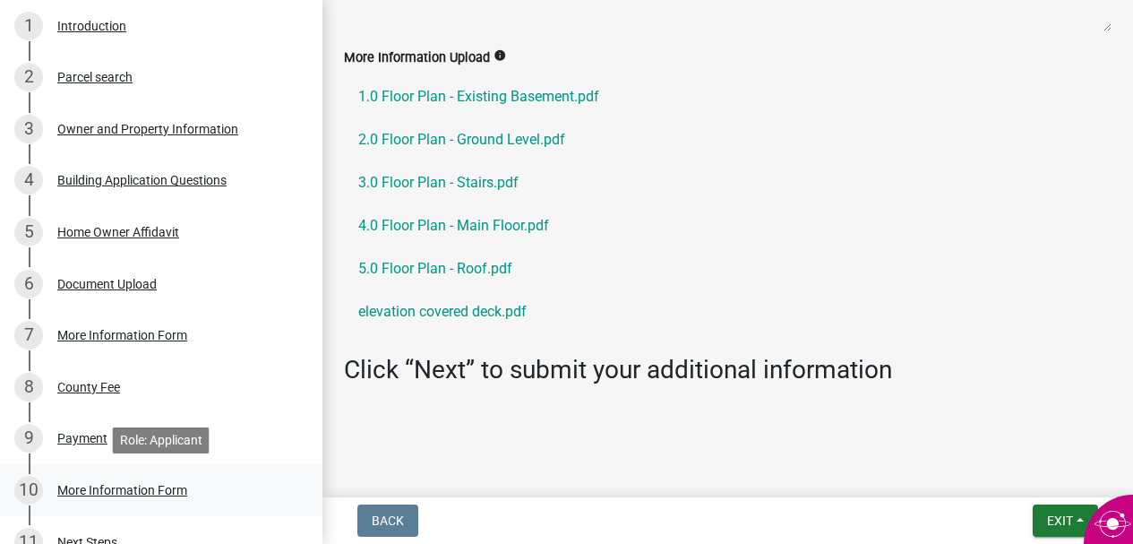
click at [179, 494] on div "More Information Form" at bounding box center [122, 490] width 130 height 13
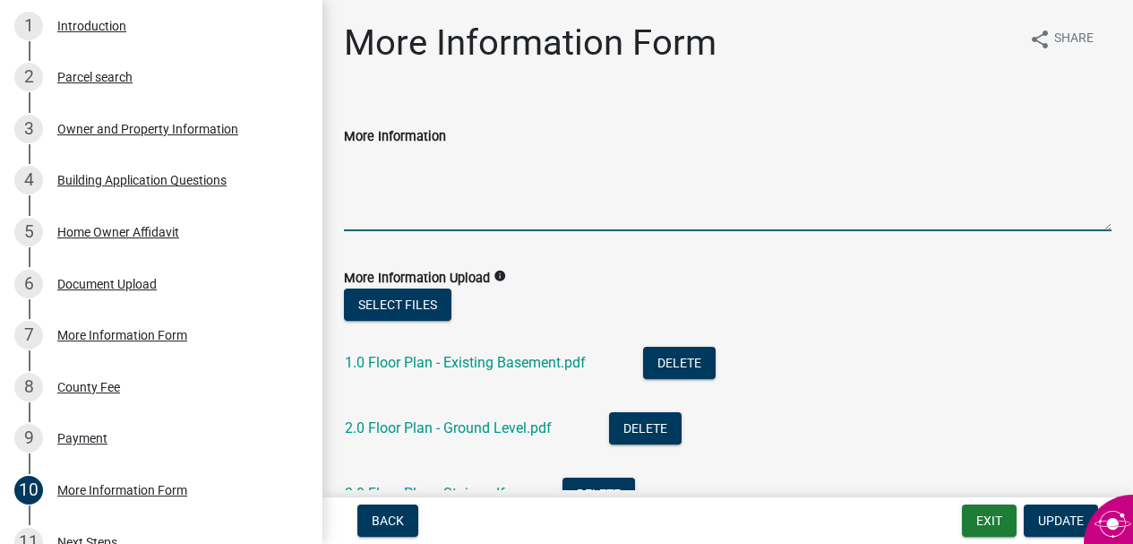
click at [445, 221] on textarea "More Information" at bounding box center [728, 189] width 768 height 84
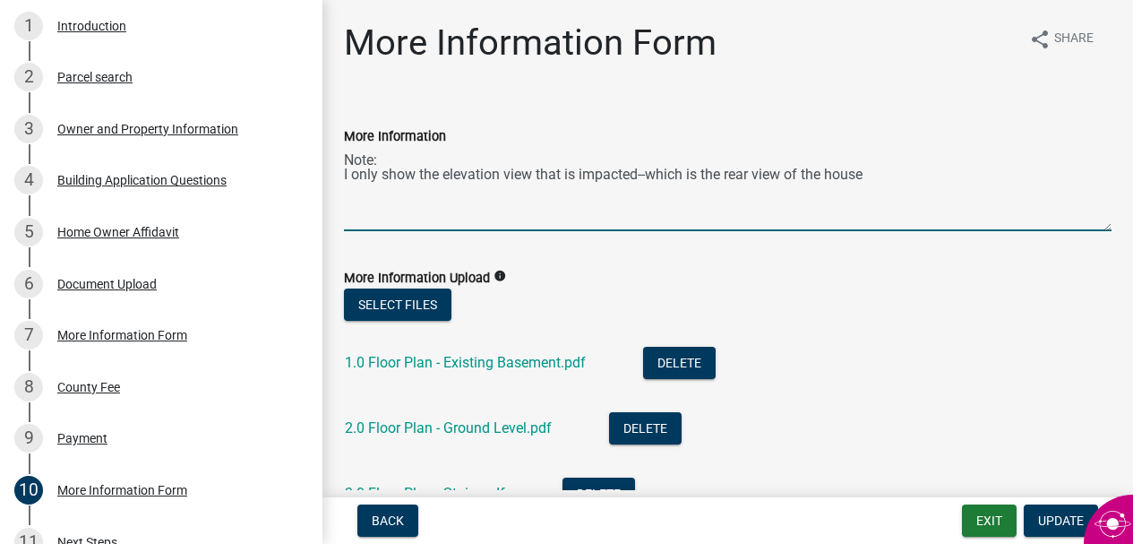
drag, startPoint x: 435, startPoint y: 178, endPoint x: 421, endPoint y: 177, distance: 14.4
click at [419, 178] on textarea "Note: I only show the elevation view that is impacted--which is the rear view o…" at bounding box center [728, 189] width 768 height 84
click at [537, 176] on textarea "Note: I only show one elevation view that is impacted--which is the rear view o…" at bounding box center [728, 189] width 768 height 84
drag, startPoint x: 901, startPoint y: 177, endPoint x: 794, endPoint y: 177, distance: 107.5
click at [794, 177] on textarea "Note: I only show one elevation view--since it is the only side that is impacte…" at bounding box center [728, 189] width 768 height 84
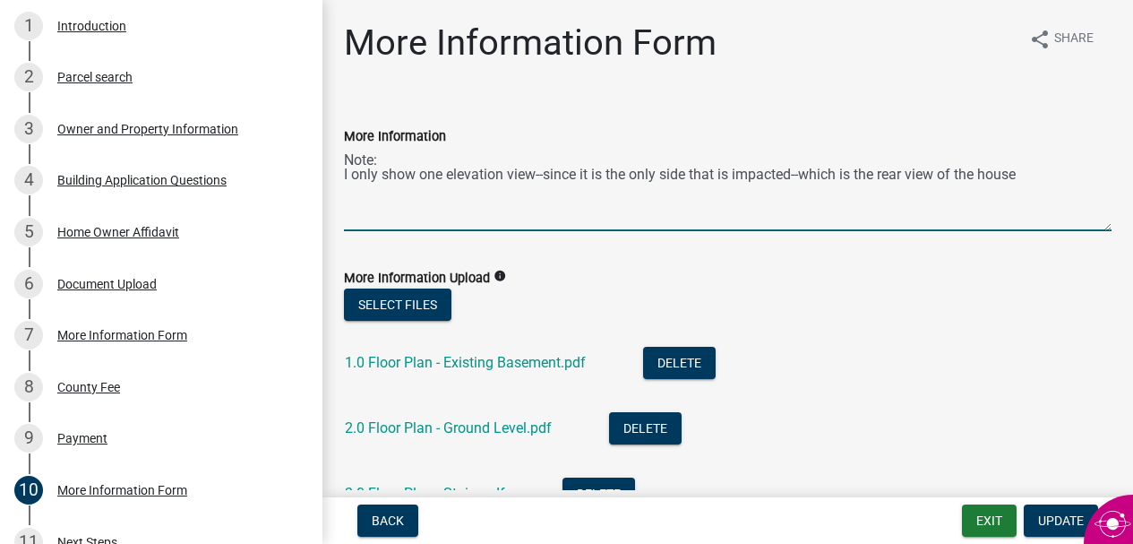
click at [545, 176] on textarea "Note: I only show one elevation view--since it is the only side that is impacte…" at bounding box center [728, 189] width 768 height 84
click at [579, 177] on textarea "Note: I only show one elevation view--the rrar view since it is the only side t…" at bounding box center [728, 189] width 768 height 84
click at [627, 178] on textarea "Note: I only show one elevation view--the rear view since it is the only side t…" at bounding box center [728, 189] width 768 height 84
click at [344, 173] on textarea "Note: I only show one elevation view--the rear view --since it is the only side…" at bounding box center [728, 189] width 768 height 84
click at [636, 176] on textarea "Note: I only show one elevation view--the rear view --since it is the only side…" at bounding box center [728, 189] width 768 height 84
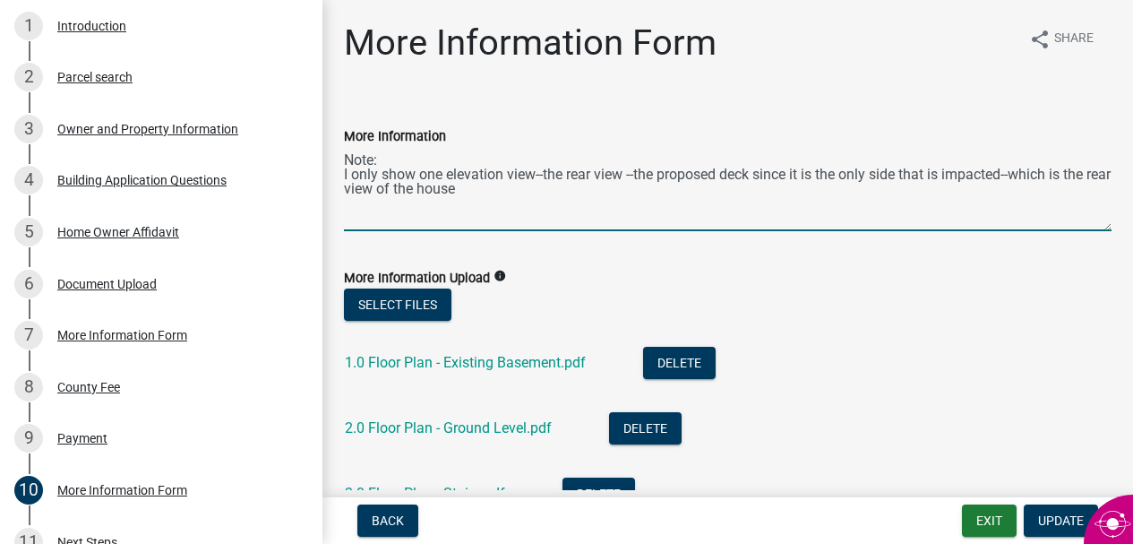
click at [726, 178] on textarea "Note: I only show one elevation view--the rear view --the proposed deck since i…" at bounding box center [728, 189] width 768 height 84
click at [749, 178] on textarea "Note: I only show one elevation view--the rear view --the proposed cobver4d dec…" at bounding box center [728, 189] width 768 height 84
click at [766, 176] on textarea "Note: I only show one elevation view--the rear view --the proposed cover4d deck…" at bounding box center [728, 189] width 768 height 84
click at [812, 176] on textarea "Note: I only show one elevation view--the rear view --the proposed covered deck…" at bounding box center [728, 189] width 768 height 84
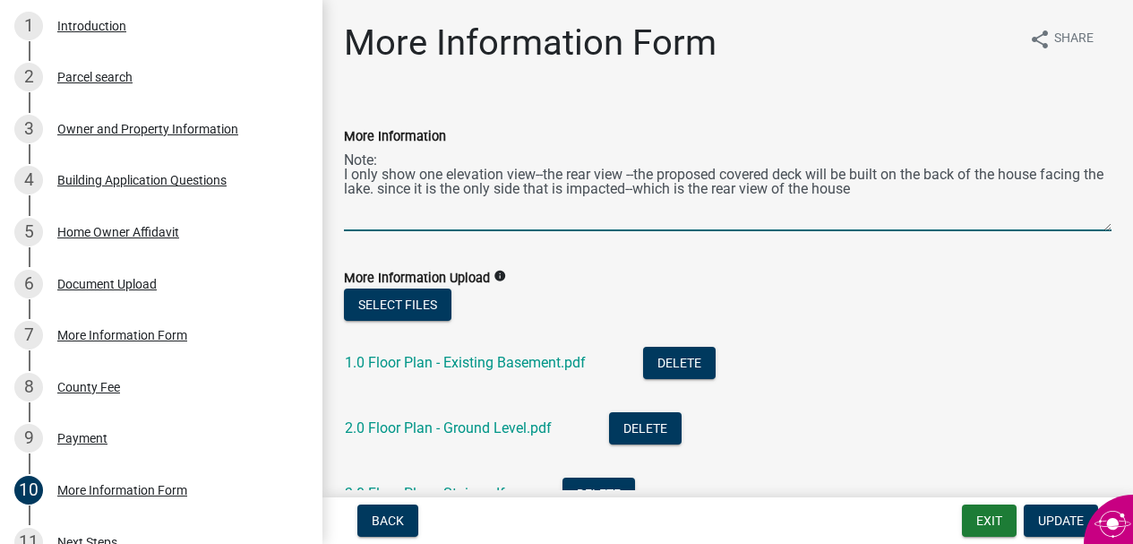
drag, startPoint x: 881, startPoint y: 193, endPoint x: 375, endPoint y: 191, distance: 505.2
click at [375, 191] on textarea "Note: I only show one elevation view--the rear view --the proposed covered deck…" at bounding box center [728, 189] width 768 height 84
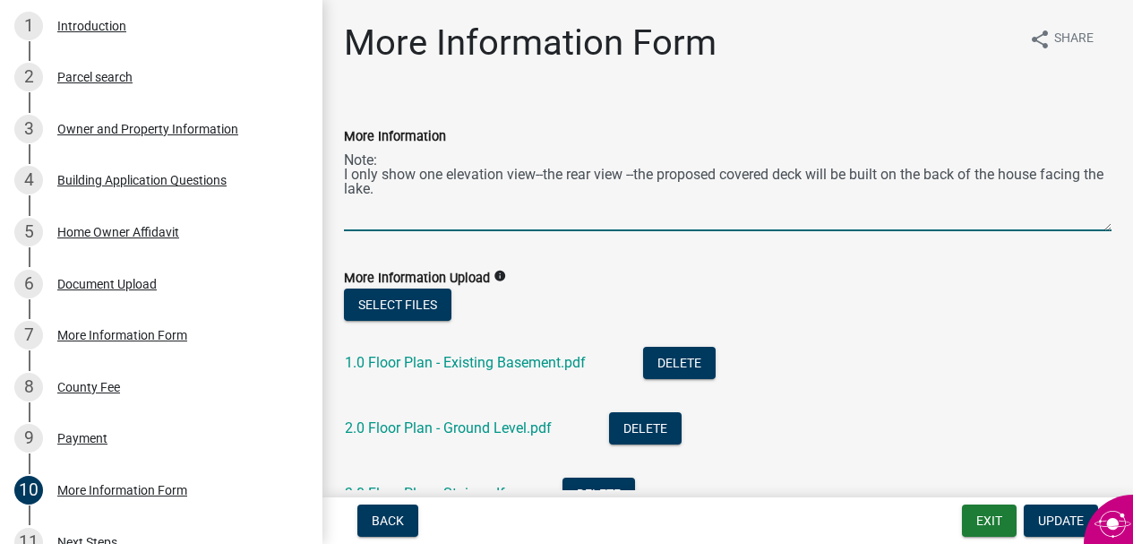
drag, startPoint x: 624, startPoint y: 177, endPoint x: 597, endPoint y: 177, distance: 26.9
click at [597, 177] on textarea "Note: I only show one elevation view--the rear view --the proposed covered deck…" at bounding box center [728, 189] width 768 height 84
drag, startPoint x: 716, startPoint y: 178, endPoint x: 705, endPoint y: 179, distance: 10.8
click at [705, 179] on textarea "Note: I only show one elevation view--the rear side of the house --the proposed…" at bounding box center [728, 189] width 768 height 84
click at [543, 177] on textarea "Note: I only show one elevation view--the rear side of the house, where the pro…" at bounding box center [728, 189] width 768 height 84
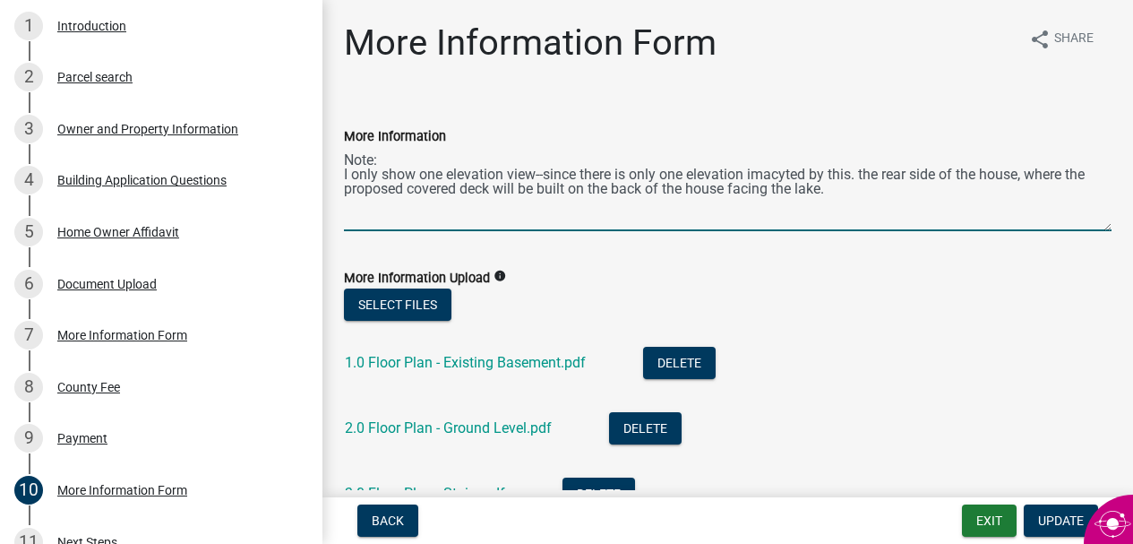
click at [765, 176] on textarea "Note: I only show one elevation view--since there is only one elevation imacyte…" at bounding box center [728, 189] width 768 height 84
click at [795, 176] on textarea "Note: I only show one elevation view--since there is only one elevation impacyt…" at bounding box center [728, 189] width 768 height 84
click at [853, 176] on textarea "Note: I only show one elevation view--since there is only one elevation impacte…" at bounding box center [728, 189] width 768 height 84
click at [1016, 176] on textarea "Note: I only show one elevation view--since there is only one elevation impacte…" at bounding box center [728, 189] width 768 height 84
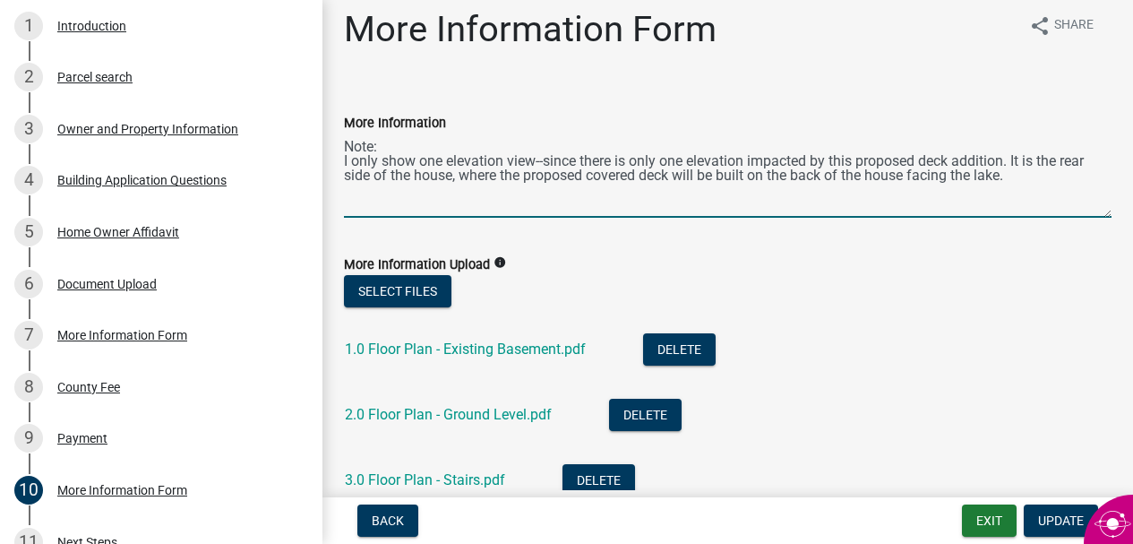
click at [1033, 180] on textarea "Note: I only show one elevation view--since there is only one elevation impacte…" at bounding box center [728, 175] width 768 height 84
drag, startPoint x: 1012, startPoint y: 176, endPoint x: 1024, endPoint y: 193, distance: 20.6
click at [1024, 193] on textarea "Note: I only show one elevation view--since there is only one elevation impacte…" at bounding box center [728, 175] width 768 height 84
type textarea "Note: I only show one elevation view--since there is only one elevation impacte…"
click at [1060, 520] on span "Update" at bounding box center [1061, 520] width 46 height 14
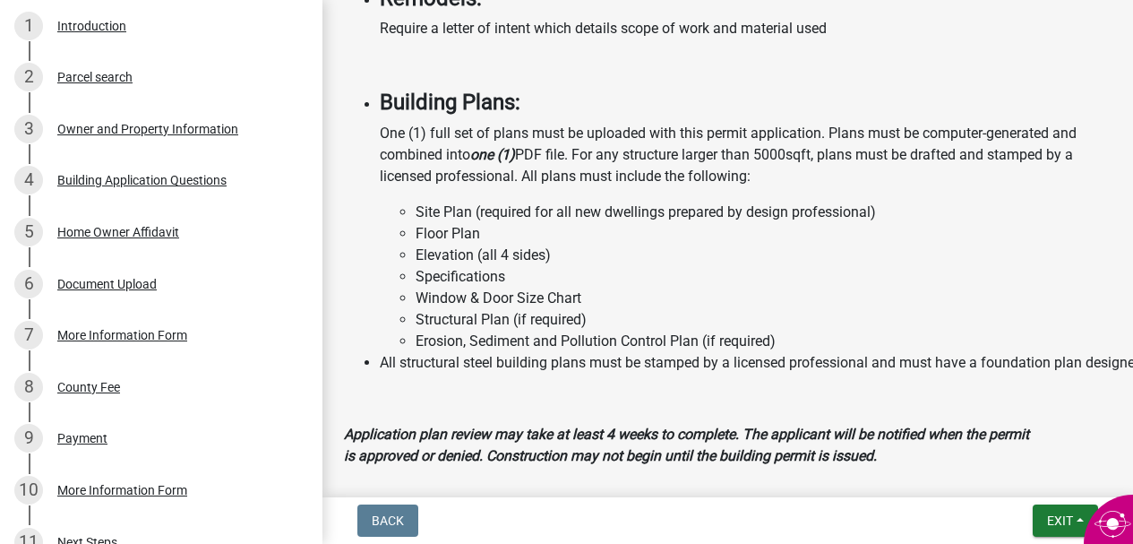
scroll to position [1984, 0]
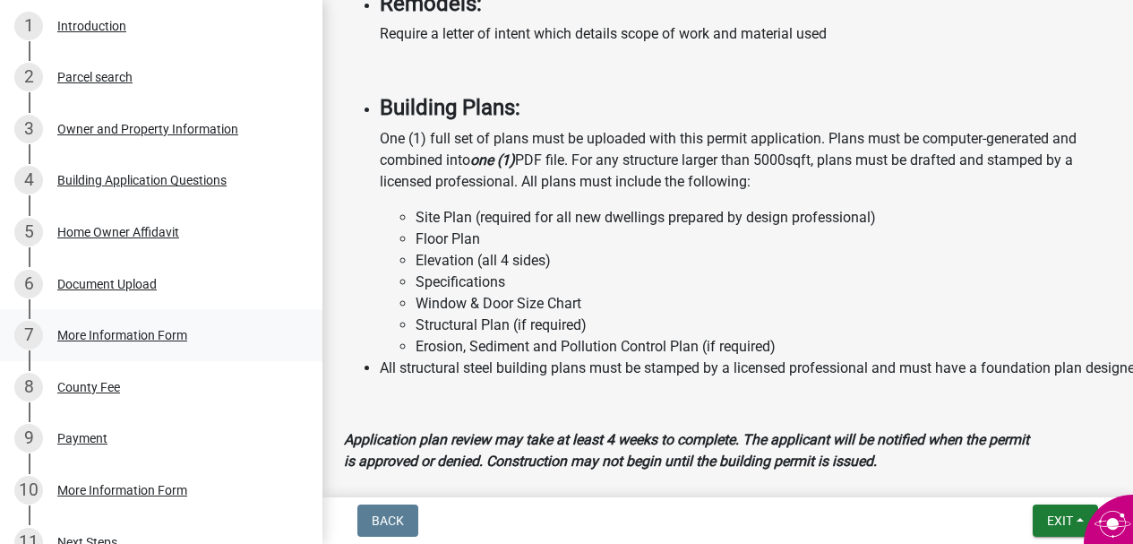
click at [141, 335] on div "More Information Form" at bounding box center [122, 335] width 130 height 13
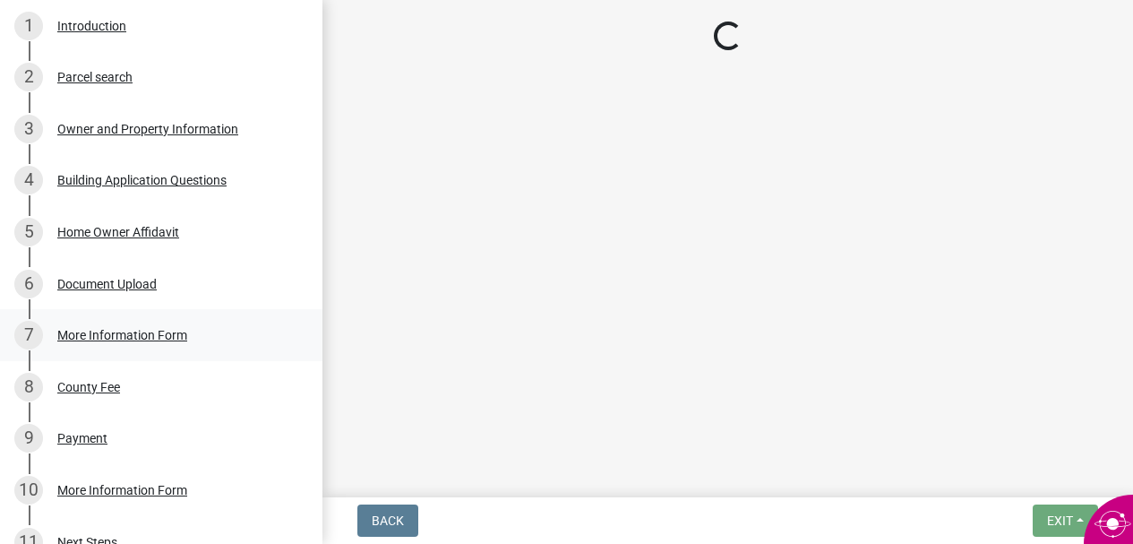
scroll to position [0, 0]
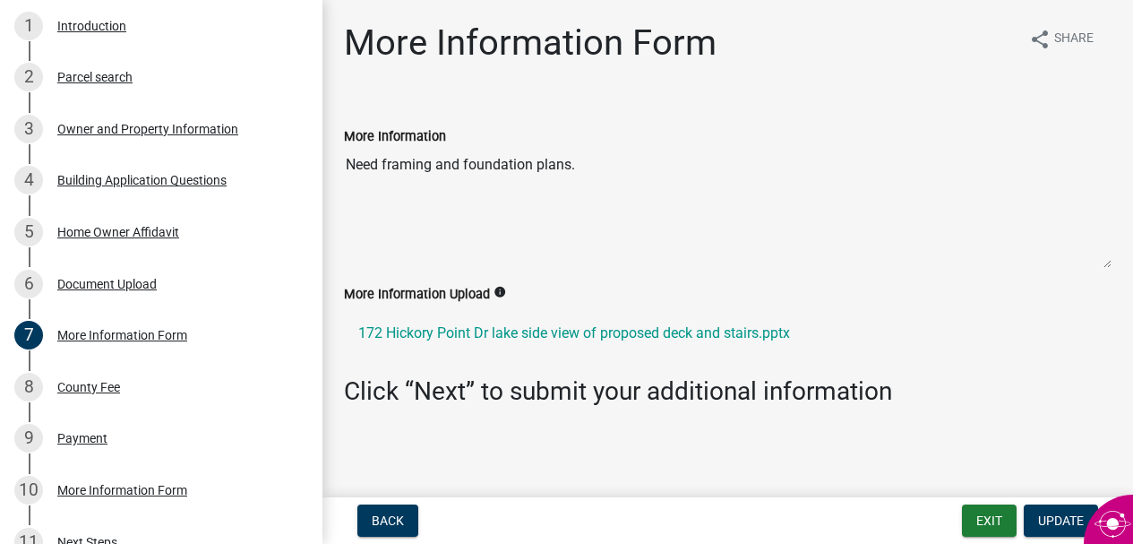
click at [596, 172] on textarea "Need framing and foundation plans." at bounding box center [728, 208] width 768 height 122
click at [579, 168] on textarea "Need framing and foundation plans." at bounding box center [728, 208] width 768 height 122
click at [144, 487] on div "More Information Form" at bounding box center [122, 490] width 130 height 13
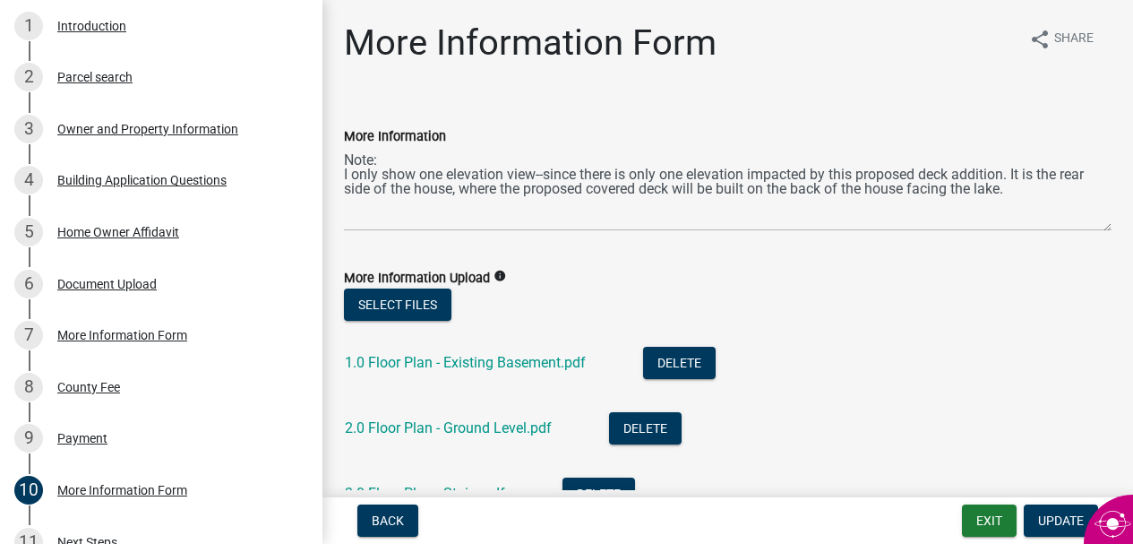
click at [343, 176] on div "More Information Note: I only show one elevation view--since there is only one …" at bounding box center [728, 165] width 795 height 131
click at [346, 174] on textarea "Note: I only show one elevation view--since there is only one elevation impacte…" at bounding box center [728, 189] width 768 height 84
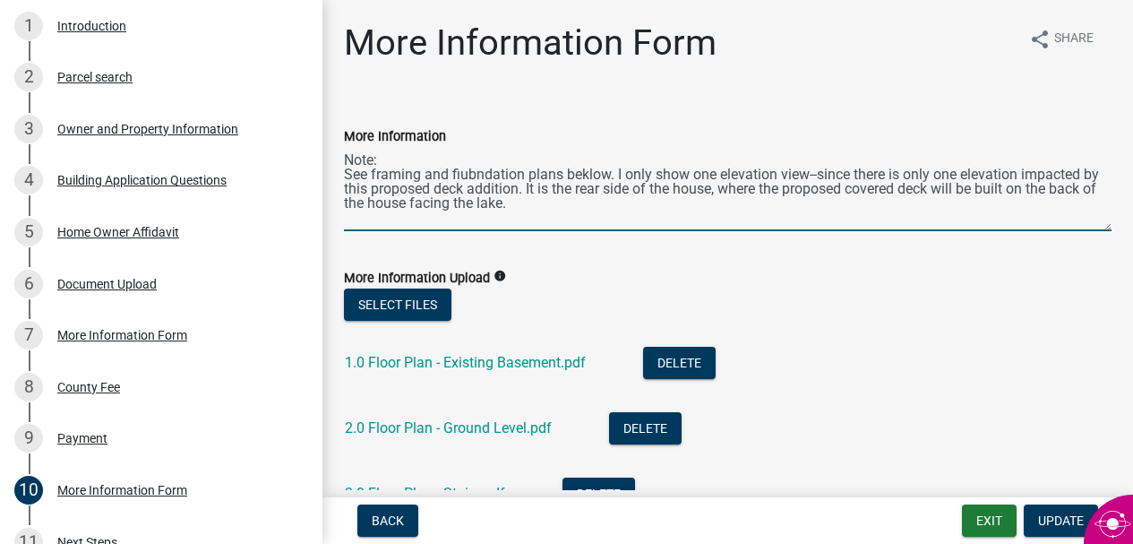
click at [587, 176] on textarea "Note: See framing and fiubndation plans beklow. I only show one elevation view-…" at bounding box center [728, 189] width 768 height 84
click at [460, 178] on textarea "Note: See framing and fiubndation plans below. I only show one elevation view--…" at bounding box center [728, 189] width 768 height 84
click at [486, 175] on textarea "Note: See framing and foubndation plans below. I only show one elevation view--…" at bounding box center [728, 189] width 768 height 84
click at [607, 176] on textarea "Note: See framing and foundation plans below. I only show one elevation view--s…" at bounding box center [728, 189] width 768 height 84
click at [615, 175] on textarea "Note: See framing and foundation plans below. I only show one elevation view--s…" at bounding box center [728, 189] width 768 height 84
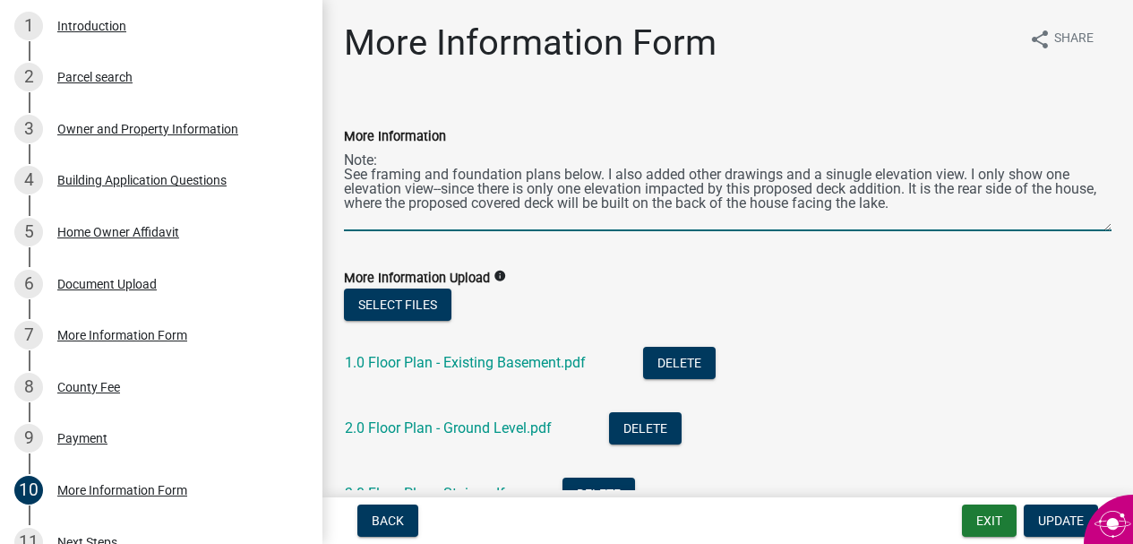
click at [345, 193] on textarea "Note: See framing and foundation plans below. I also added other drawings and a…" at bounding box center [728, 189] width 768 height 84
drag, startPoint x: 586, startPoint y: 190, endPoint x: 646, endPoint y: 188, distance: 60.0
click at [649, 190] on textarea "Note: See framing and foundation plans below. I also added other drawings and a…" at bounding box center [728, 189] width 768 height 84
click at [849, 177] on textarea "Note: See framing and foundation plans below. I also added other drawings and a…" at bounding box center [728, 189] width 768 height 84
type textarea "Note: See framing and foundation plans below. I also added other drawings and a…"
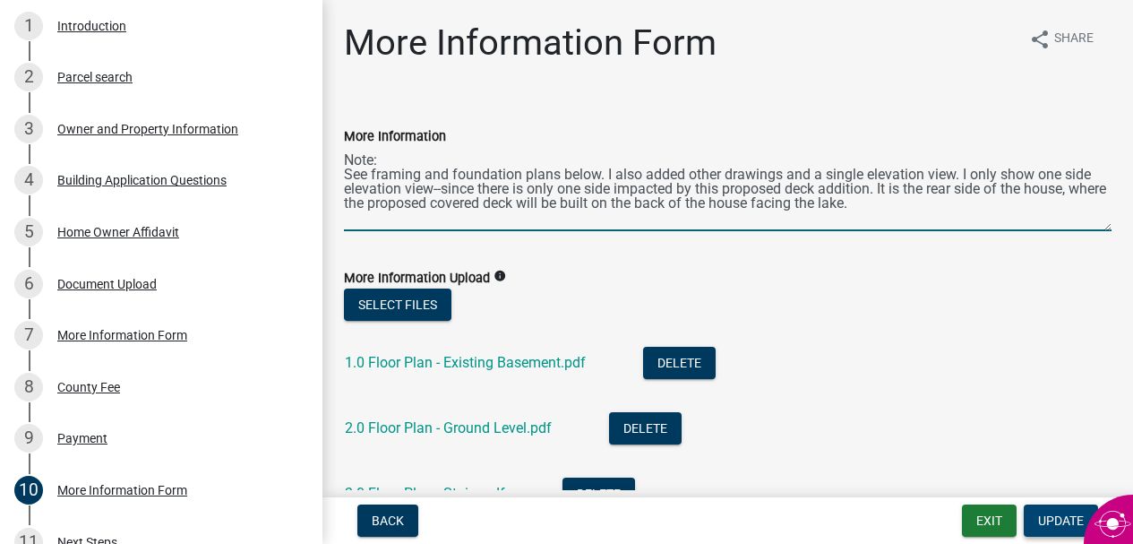
click at [1049, 516] on span "Update" at bounding box center [1061, 520] width 46 height 14
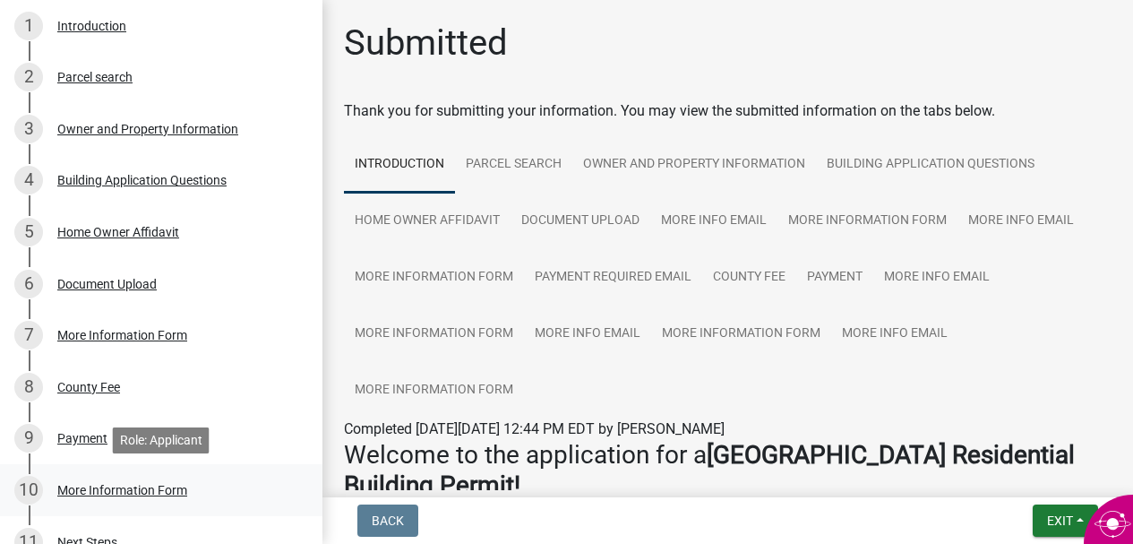
click at [176, 491] on div "More Information Form" at bounding box center [122, 490] width 130 height 13
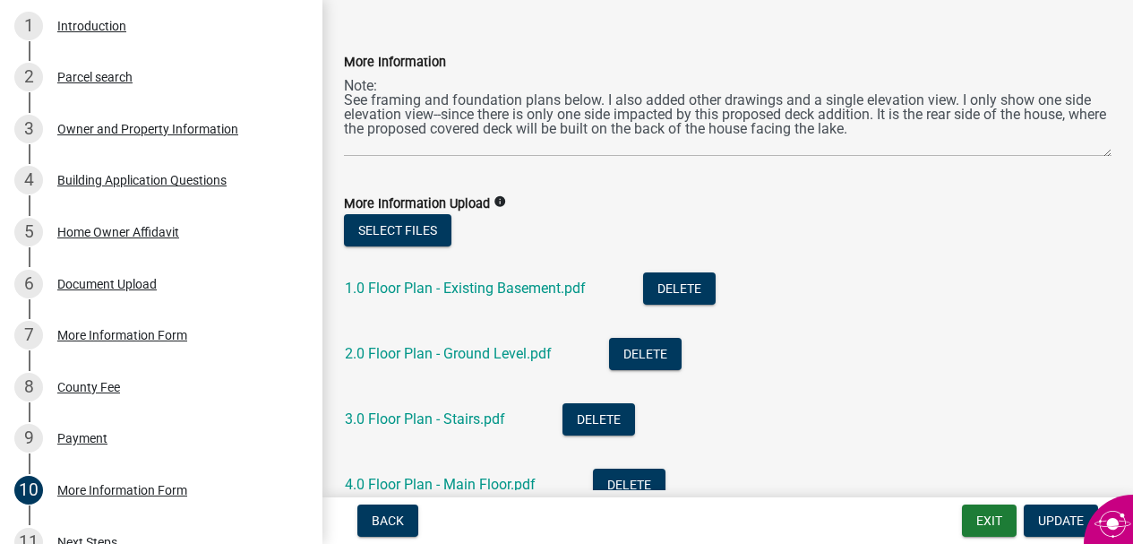
scroll to position [15, 0]
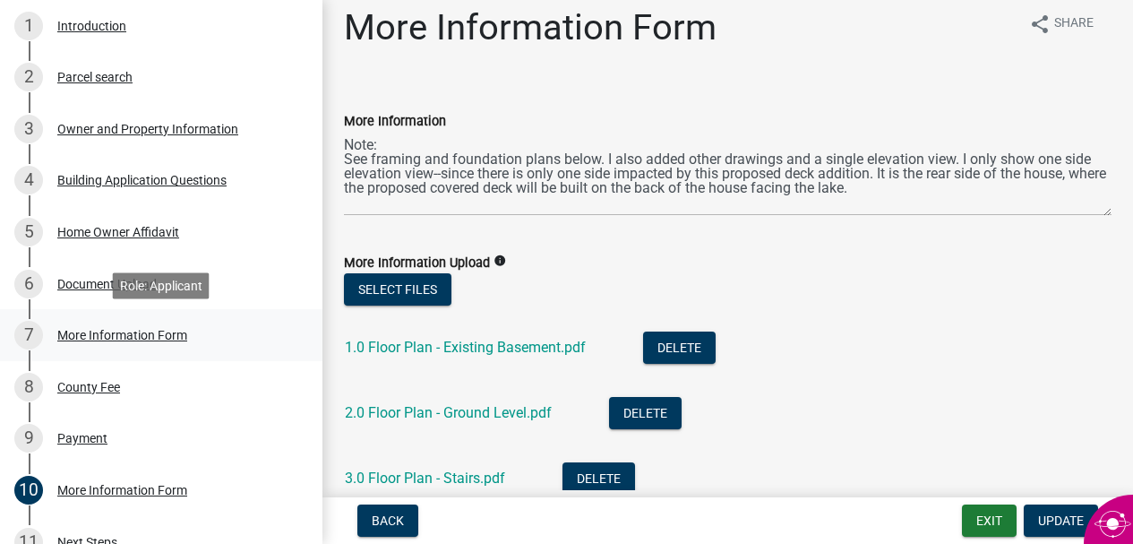
click at [175, 339] on div "More Information Form" at bounding box center [122, 335] width 130 height 13
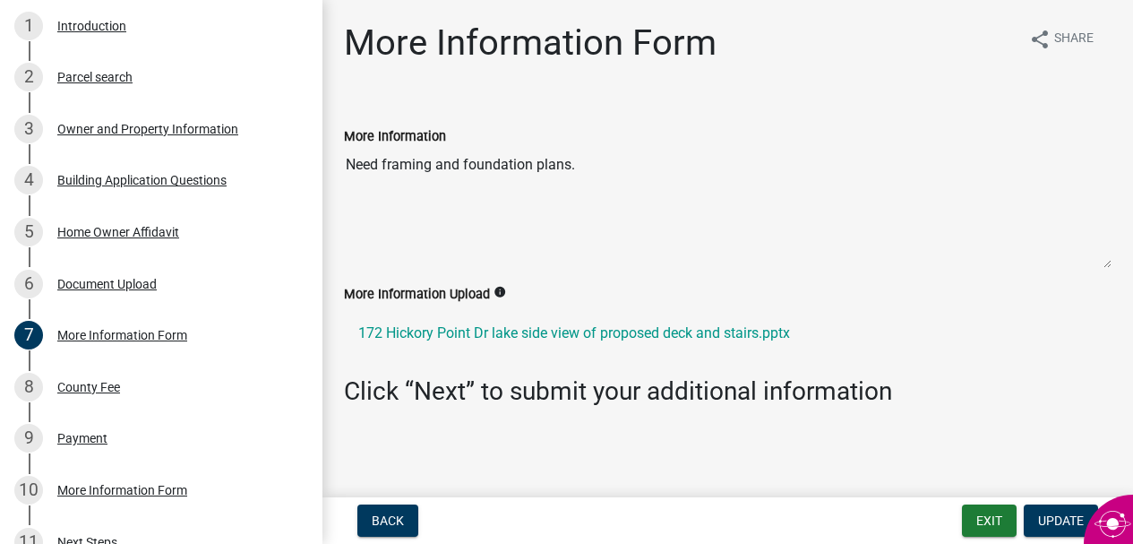
click at [595, 165] on textarea "Need framing and foundation plans." at bounding box center [728, 208] width 768 height 122
click at [586, 170] on textarea "Need framing and foundation plans." at bounding box center [728, 208] width 768 height 122
click at [447, 430] on div "More Information Form share Share More Information Need framing and foundation …" at bounding box center [728, 229] width 795 height 416
click at [804, 331] on link "172 Hickory Point Dr lake side view of proposed deck and stairs.pptx" at bounding box center [728, 333] width 768 height 43
click at [946, 277] on div "More Information Need framing and foundation plans." at bounding box center [728, 191] width 795 height 183
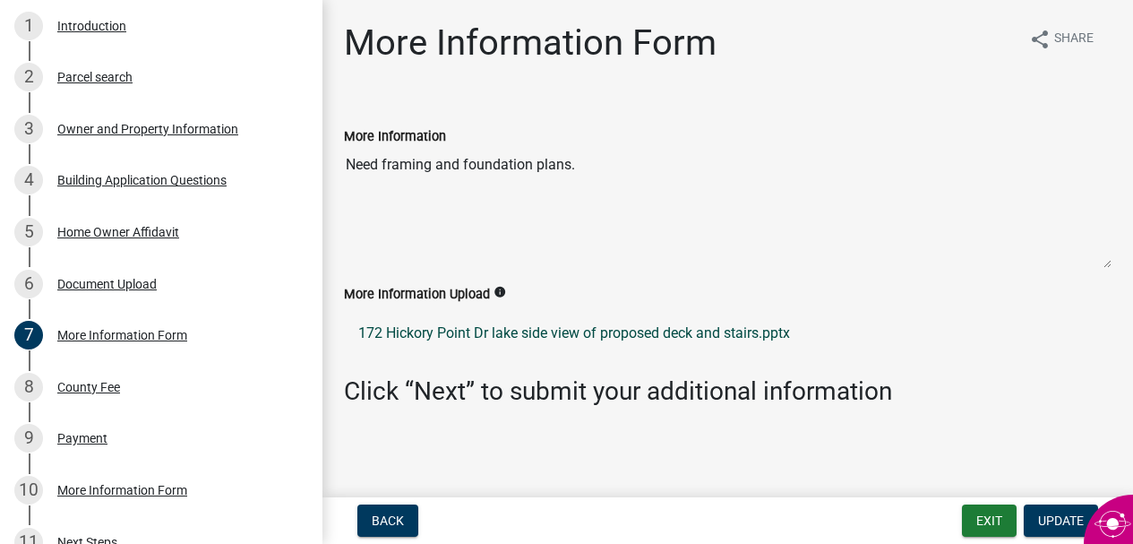
click at [728, 333] on link "172 Hickory Point Dr lake side view of proposed deck and stairs.pptx" at bounding box center [728, 333] width 768 height 43
click at [1048, 442] on main "More Information Form share Share More Information Need framing and foundation …" at bounding box center [727, 245] width 811 height 490
click at [1052, 514] on span "Update" at bounding box center [1061, 520] width 46 height 14
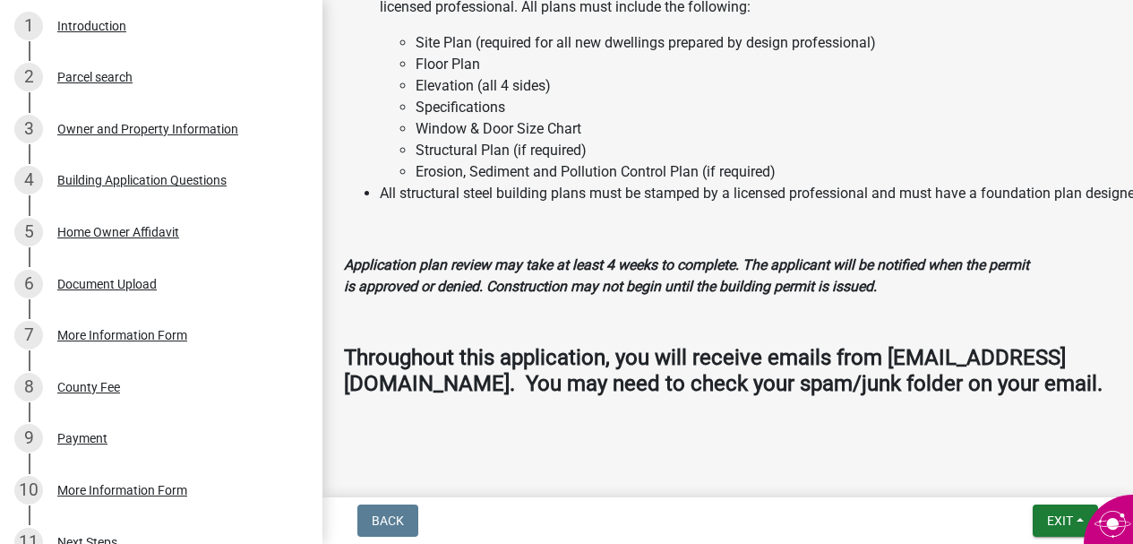
scroll to position [2239, 0]
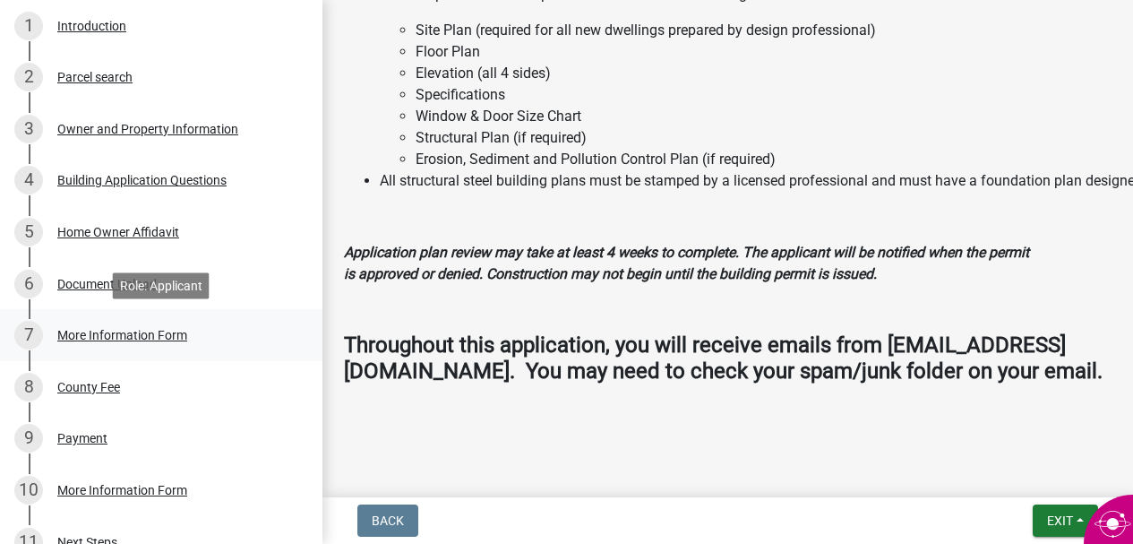
click at [168, 332] on div "More Information Form" at bounding box center [122, 335] width 130 height 13
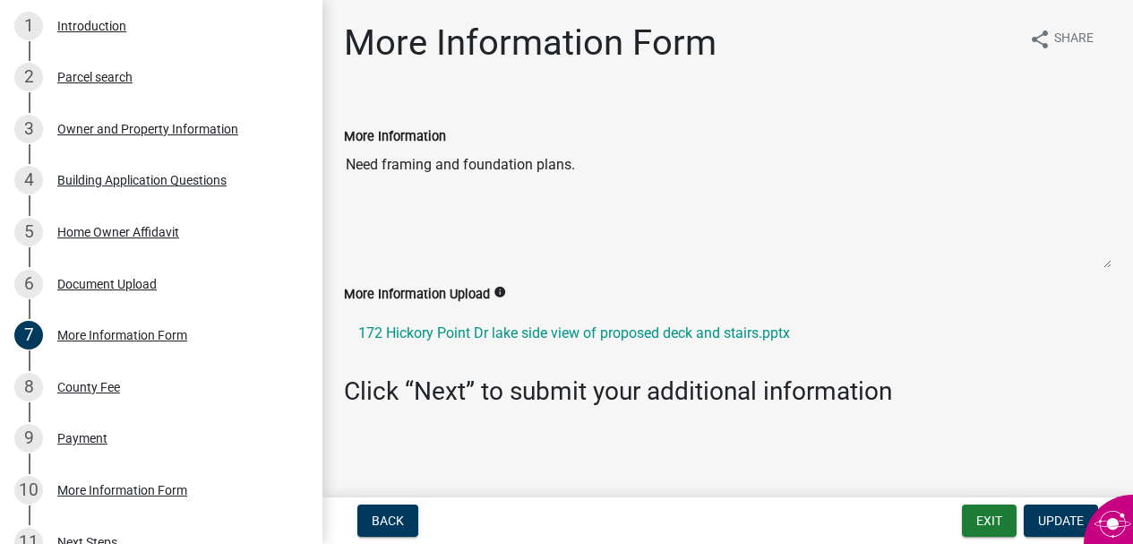
click at [367, 356] on ul "172 Hickory Point Dr lake side view of proposed deck and stairs.pptx" at bounding box center [728, 333] width 768 height 57
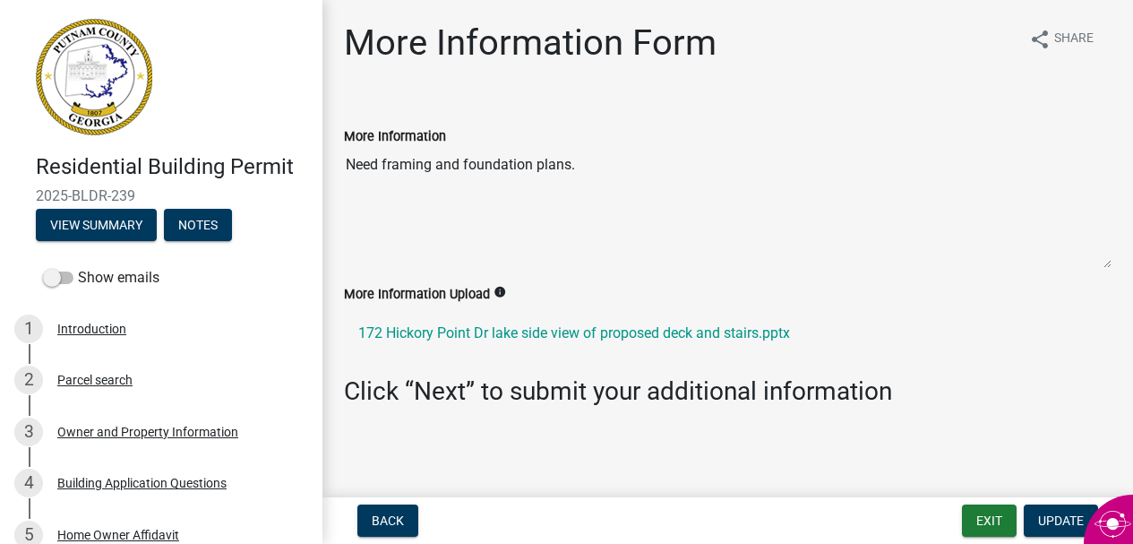
click at [577, 176] on textarea "Need framing and foundation plans." at bounding box center [728, 208] width 768 height 122
click at [587, 167] on textarea "Need framing and foundation plans." at bounding box center [728, 208] width 768 height 122
drag, startPoint x: 587, startPoint y: 167, endPoint x: 519, endPoint y: 166, distance: 68.1
click at [519, 166] on textarea "Need framing and foundation plans." at bounding box center [728, 208] width 768 height 122
click at [473, 192] on textarea "Need framing and foundation plans." at bounding box center [728, 208] width 768 height 122
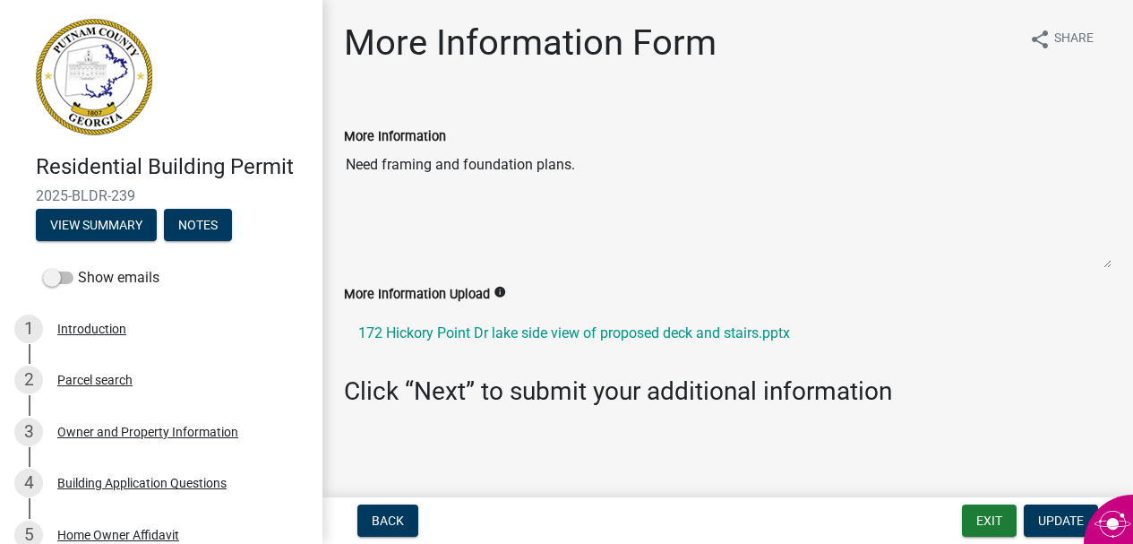
click at [498, 290] on icon "info" at bounding box center [500, 292] width 13 height 13
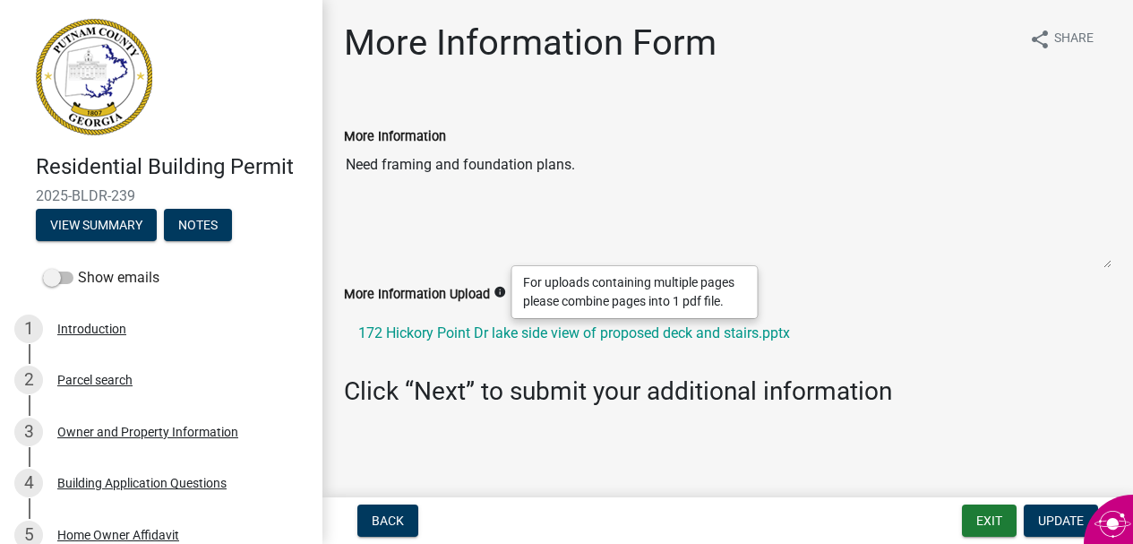
click at [554, 286] on div "For uploads containing multiple pages please combine pages into 1 pdf file." at bounding box center [634, 292] width 245 height 52
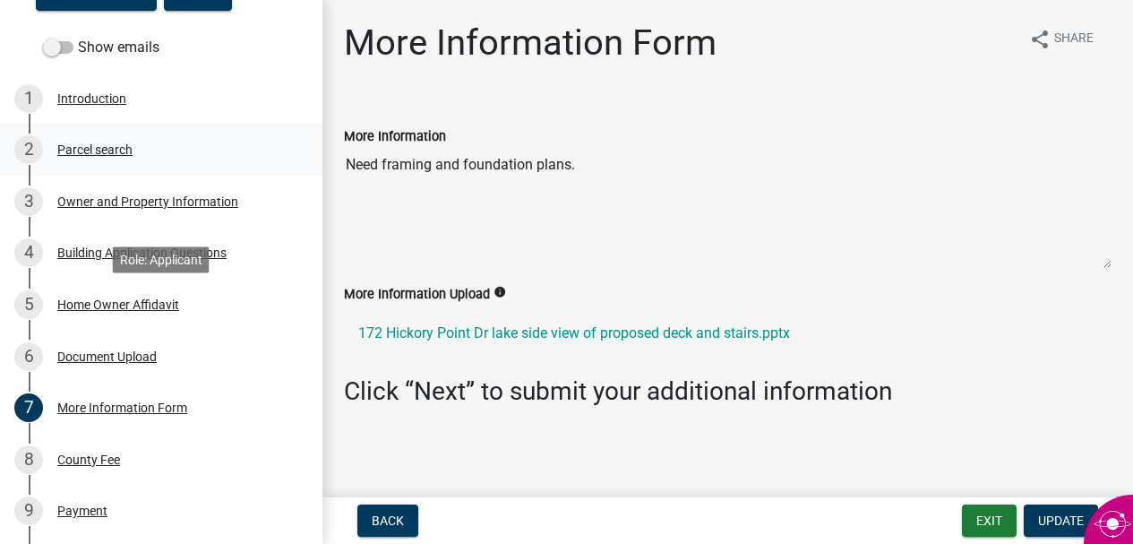
scroll to position [493, 0]
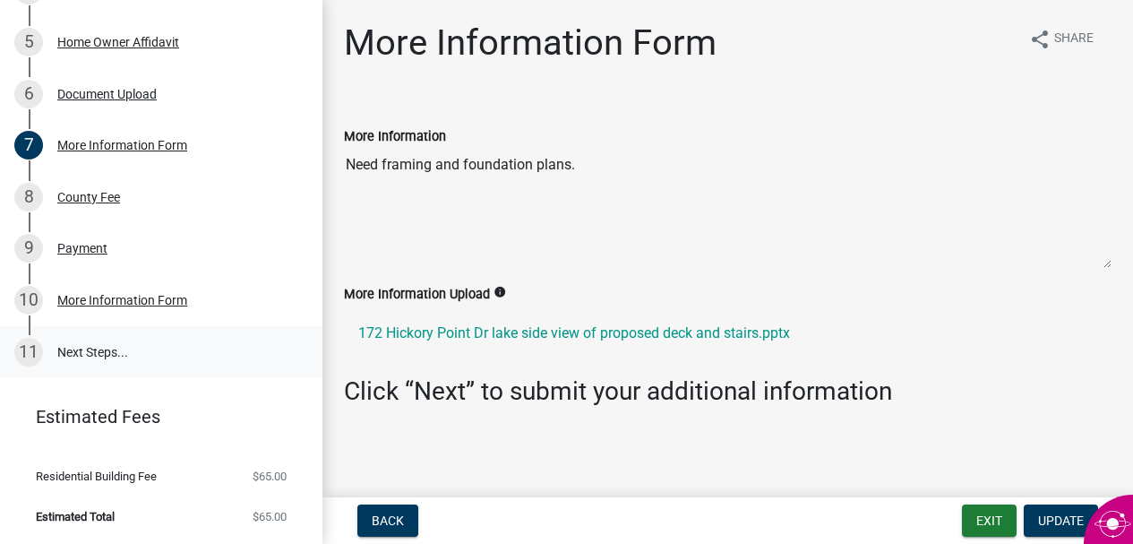
click at [110, 352] on link "11 Next Steps..." at bounding box center [161, 352] width 322 height 52
click at [1056, 513] on span "Update" at bounding box center [1061, 520] width 46 height 14
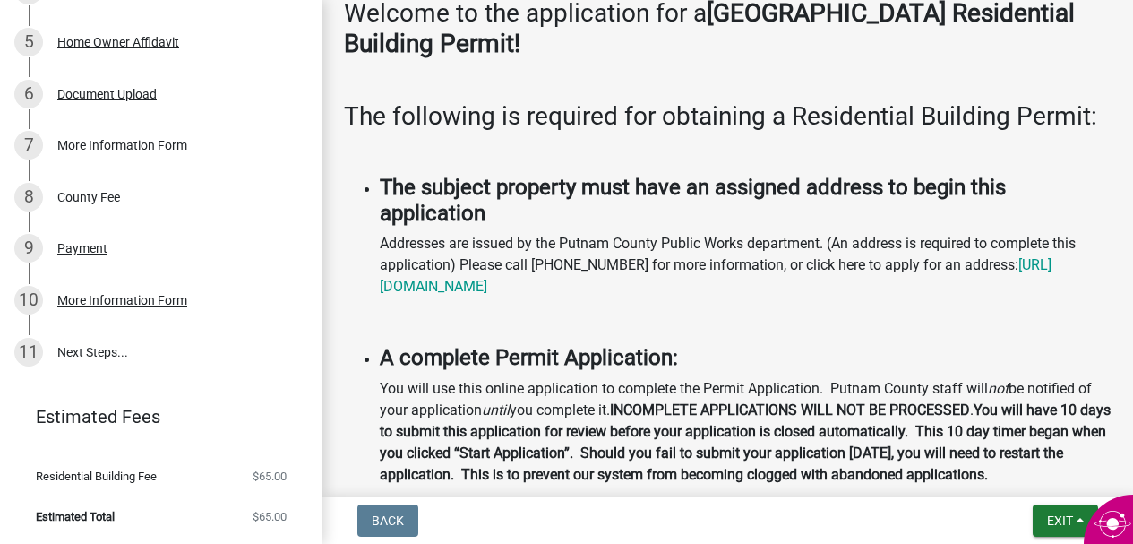
scroll to position [0, 0]
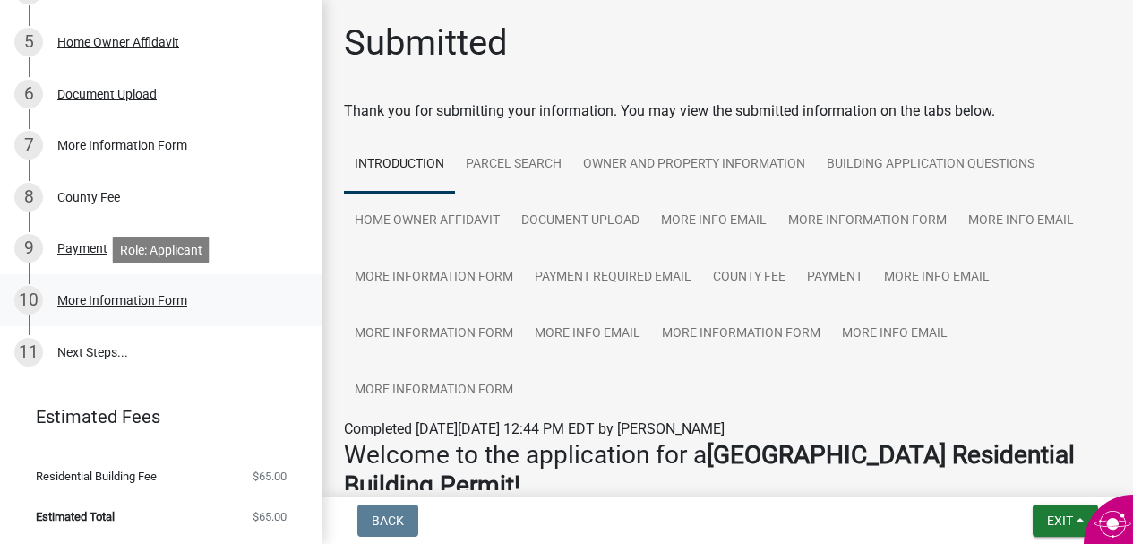
click at [180, 298] on div "More Information Form" at bounding box center [122, 300] width 130 height 13
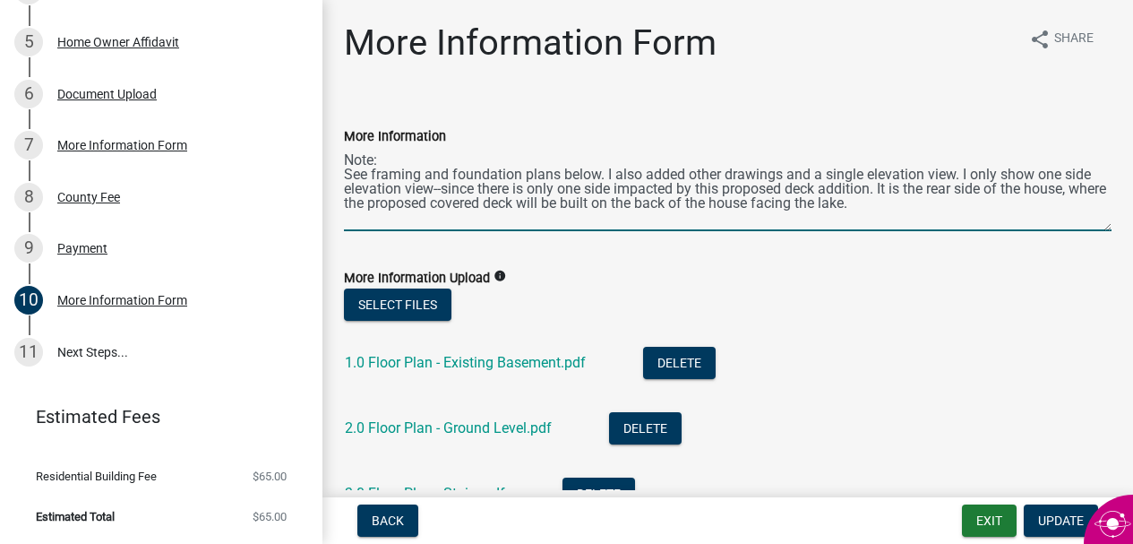
click at [906, 210] on textarea "Note: See framing and foundation plans below. I also added other drawings and a…" at bounding box center [728, 189] width 768 height 84
click at [390, 163] on textarea "Note: See framing and foundation plans below. I also added other drawings and a…" at bounding box center [728, 189] width 768 height 84
click at [664, 161] on textarea "Note: (first--these uploads are in response for foubdation and framing See fram…" at bounding box center [728, 189] width 768 height 84
click at [807, 160] on textarea "Note: (first--these uploads are in response for foundation and framing See fram…" at bounding box center [728, 189] width 768 height 84
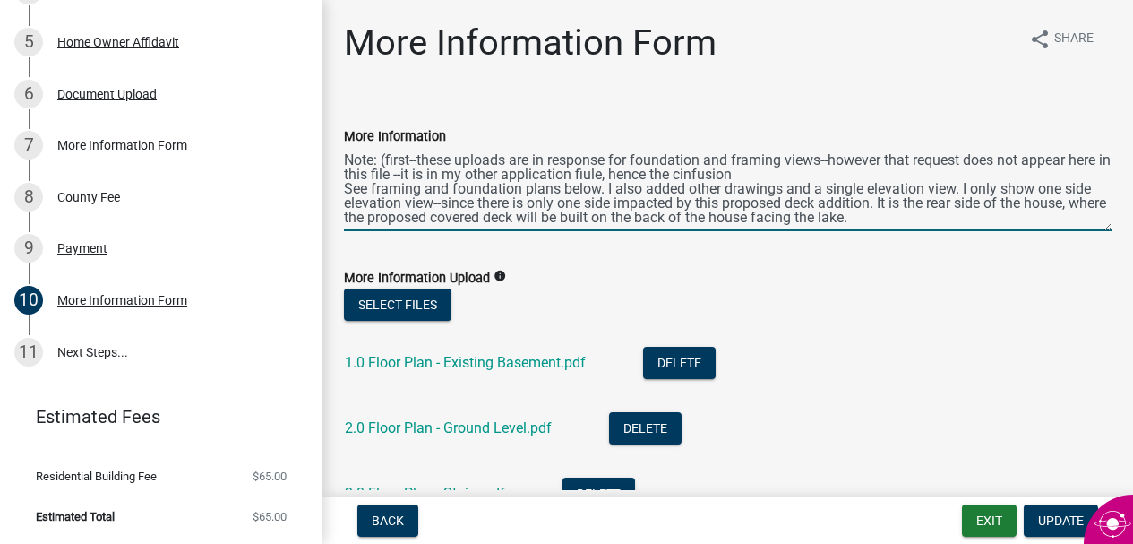
click at [606, 179] on textarea "Note: (first--these uploads are in response for foundation and framing views--h…" at bounding box center [728, 189] width 768 height 84
click at [609, 176] on textarea "Note: (first--these uploads are in response for foundation and framing views--h…" at bounding box center [728, 189] width 768 height 84
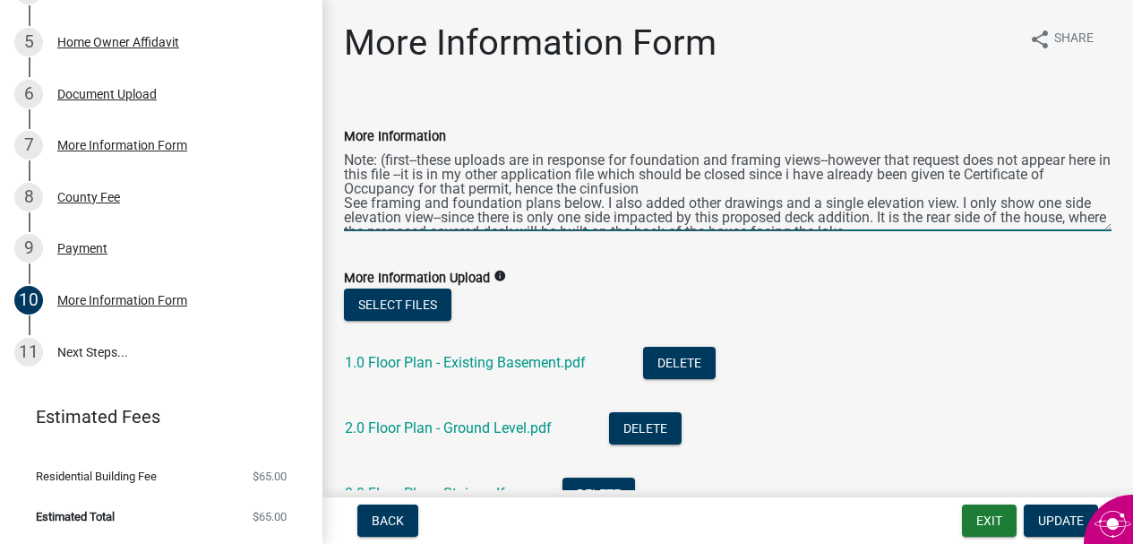
click at [593, 188] on textarea "Note: (first--these uploads are in response for foundation and framing views--h…" at bounding box center [728, 189] width 768 height 84
click at [635, 162] on textarea "Note: (first--these uploads are in response for foundation and framing views--h…" at bounding box center [728, 189] width 768 height 84
drag, startPoint x: 481, startPoint y: 176, endPoint x: 452, endPoint y: 176, distance: 28.7
click at [452, 176] on textarea "Note: (first--these uploads are in response for county request for foundation a…" at bounding box center [728, 189] width 768 height 84
drag, startPoint x: 489, startPoint y: 176, endPoint x: 466, endPoint y: 176, distance: 23.3
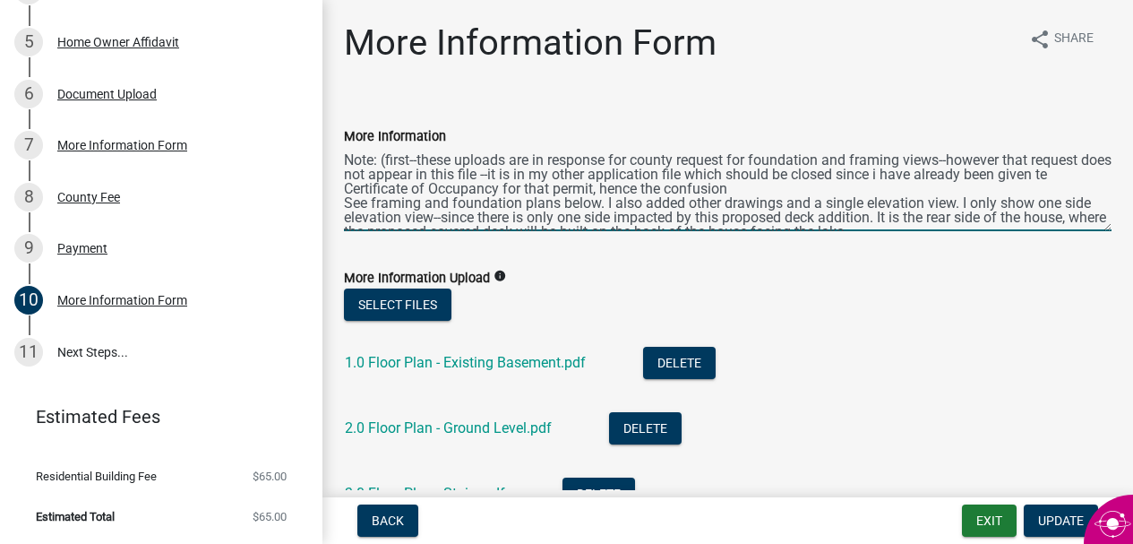
click at [466, 176] on textarea "Note: (first--these uploads are in response for county request for foundation a…" at bounding box center [728, 189] width 768 height 84
click at [922, 176] on textarea "Note: (first--these uploads are in response for county request for foundation a…" at bounding box center [728, 189] width 768 height 84
drag, startPoint x: 1044, startPoint y: 179, endPoint x: 1101, endPoint y: 174, distance: 57.6
click at [1101, 174] on textarea "Note: (first--these uploads are in response for county request for foundation a…" at bounding box center [728, 189] width 768 height 84
click at [755, 192] on textarea "Note: (first--these uploads are in response for county request for foundation a…" at bounding box center [728, 189] width 768 height 84
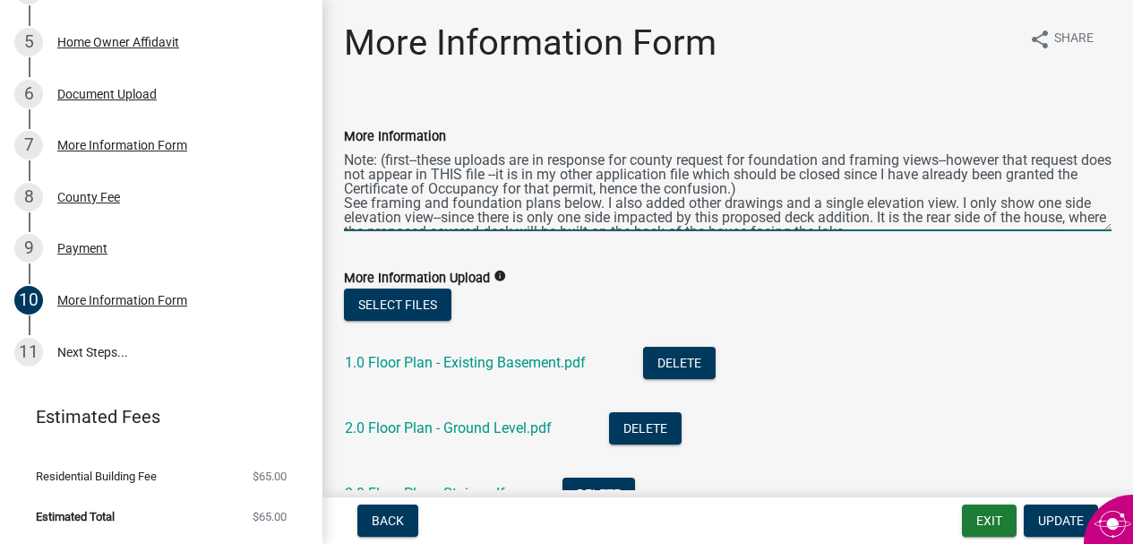
click at [1037, 160] on textarea "Note: (first--these uploads are in response for county request for foundation a…" at bounding box center [728, 189] width 768 height 84
drag, startPoint x: 592, startPoint y: 178, endPoint x: 606, endPoint y: 177, distance: 13.5
click at [606, 177] on textarea "Note: (first--these uploads are in response for county request for foundation a…" at bounding box center [728, 189] width 768 height 84
click at [905, 193] on textarea "Note: (first--these uploads are in response for county request for foundation a…" at bounding box center [728, 189] width 768 height 84
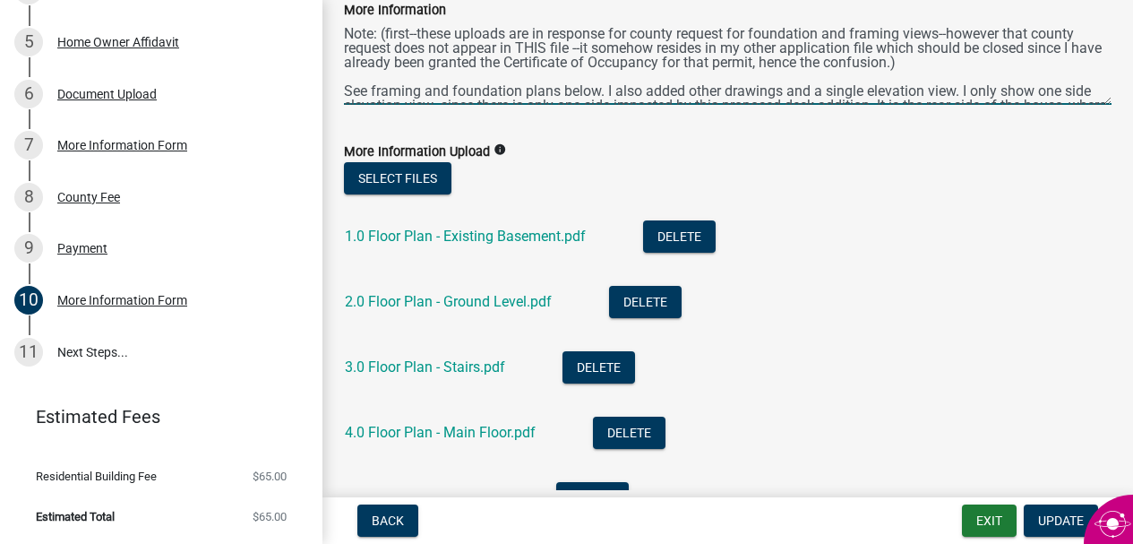
scroll to position [127, 0]
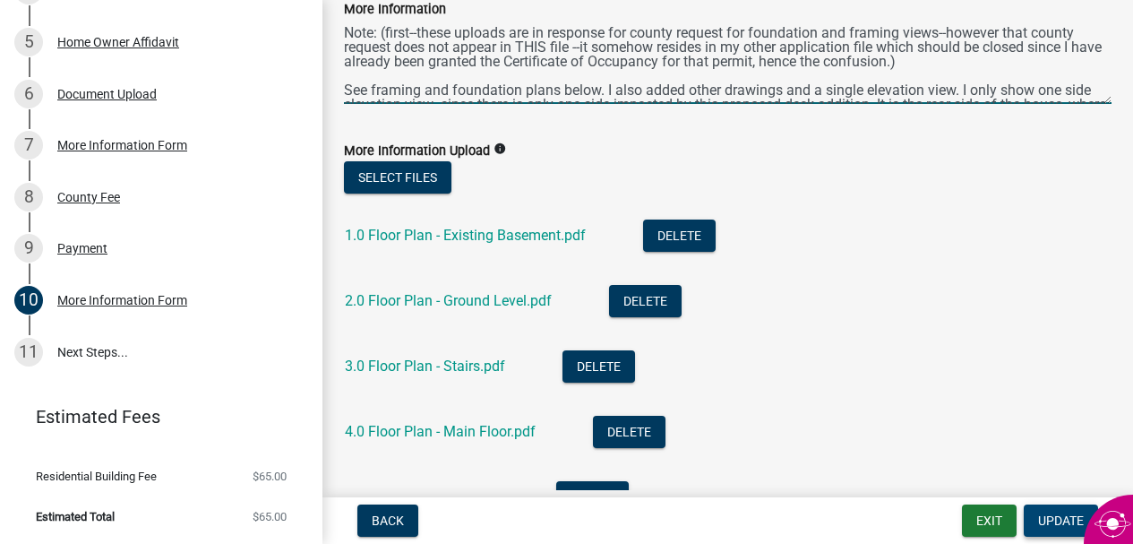
type textarea "Note: (first--these uploads are in response for county request for foundation a…"
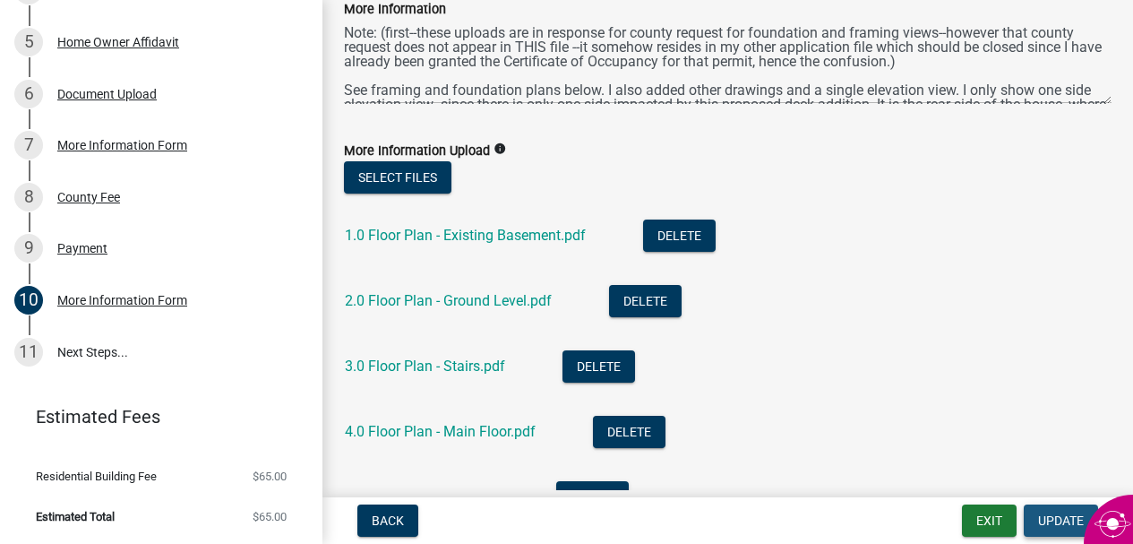
click at [1051, 522] on span "Update" at bounding box center [1061, 520] width 46 height 14
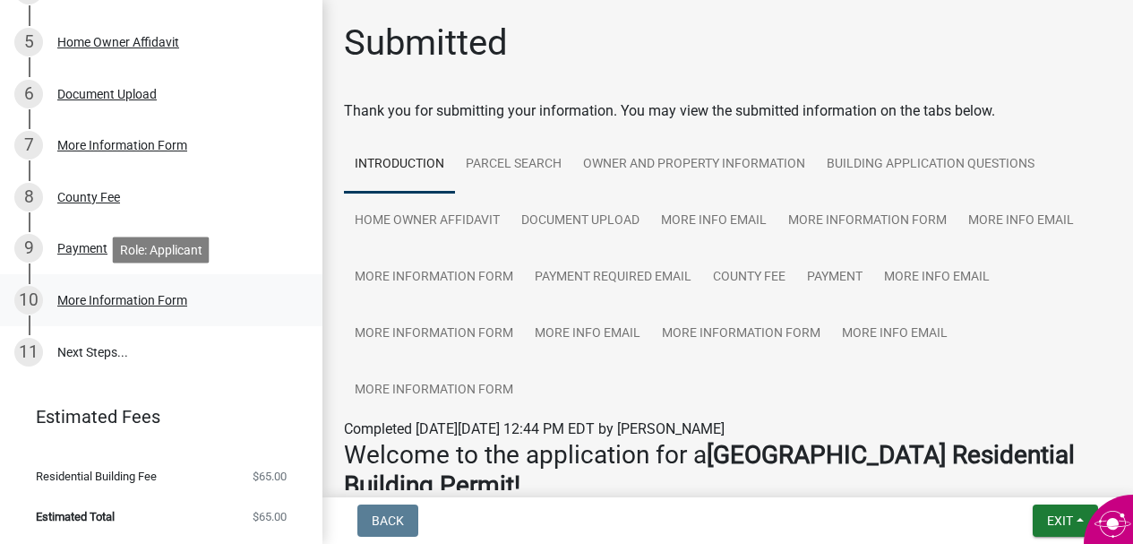
click at [130, 300] on div "More Information Form" at bounding box center [122, 300] width 130 height 13
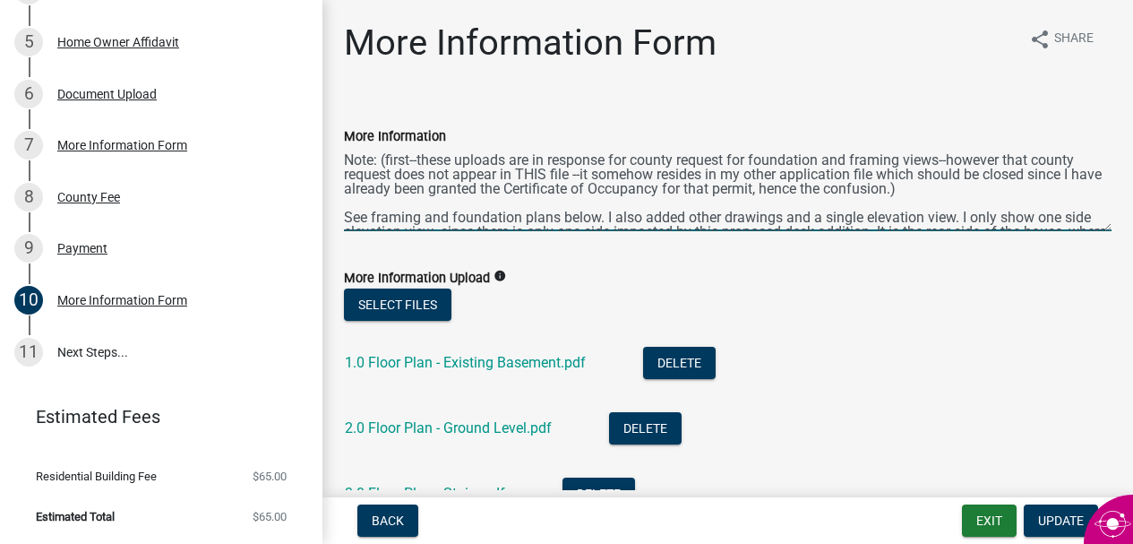
drag, startPoint x: 634, startPoint y: 159, endPoint x: 613, endPoint y: 160, distance: 21.5
click at [612, 163] on textarea "Note: (first--these uploads are in response for county request for foundation a…" at bounding box center [728, 189] width 768 height 84
click at [601, 220] on textarea "Note: (first--these uploads are in response to the Putnam county request for fo…" at bounding box center [728, 189] width 768 height 84
click at [606, 224] on textarea "Note: (first--these uploads are in response to the Putnam county request for fo…" at bounding box center [728, 189] width 768 height 84
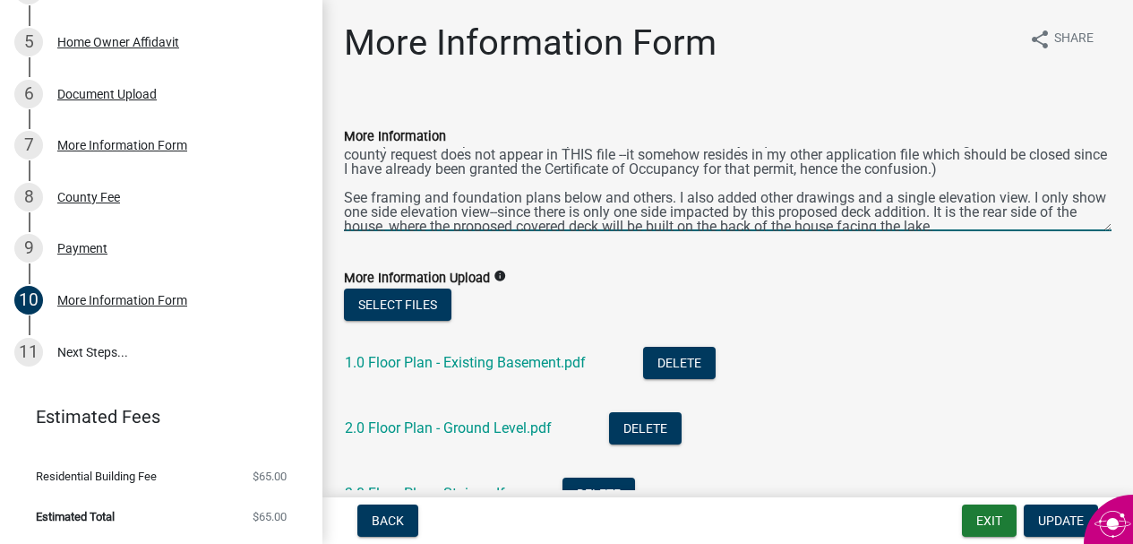
drag, startPoint x: 717, startPoint y: 199, endPoint x: 688, endPoint y: 201, distance: 28.7
click at [688, 201] on textarea "Note: (first--these uploads are in response to the Putnam county request for fo…" at bounding box center [728, 189] width 768 height 84
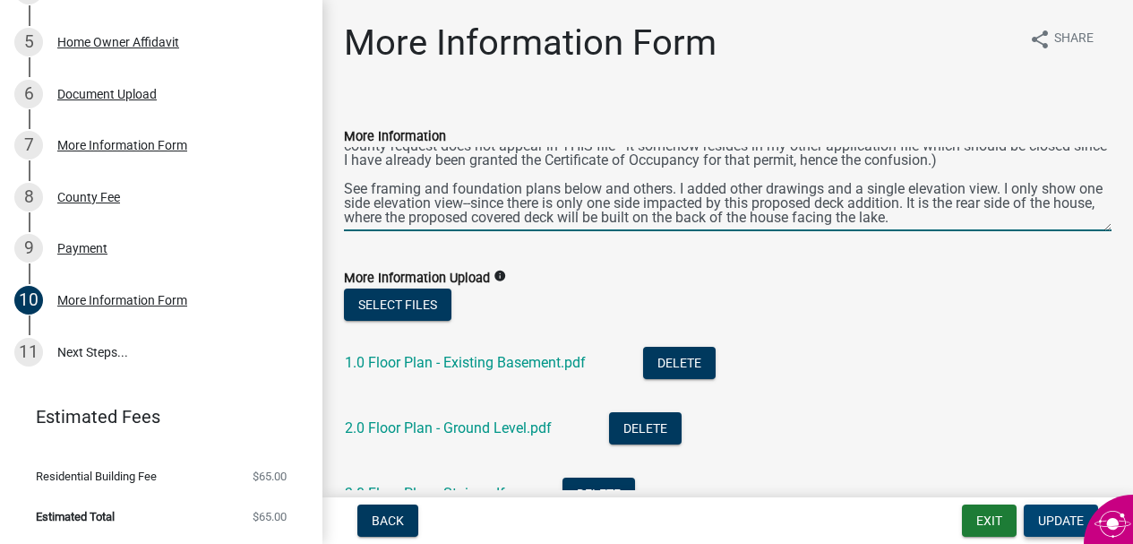
type textarea "Note: (first--these uploads are in response to the Putnam county request for fo…"
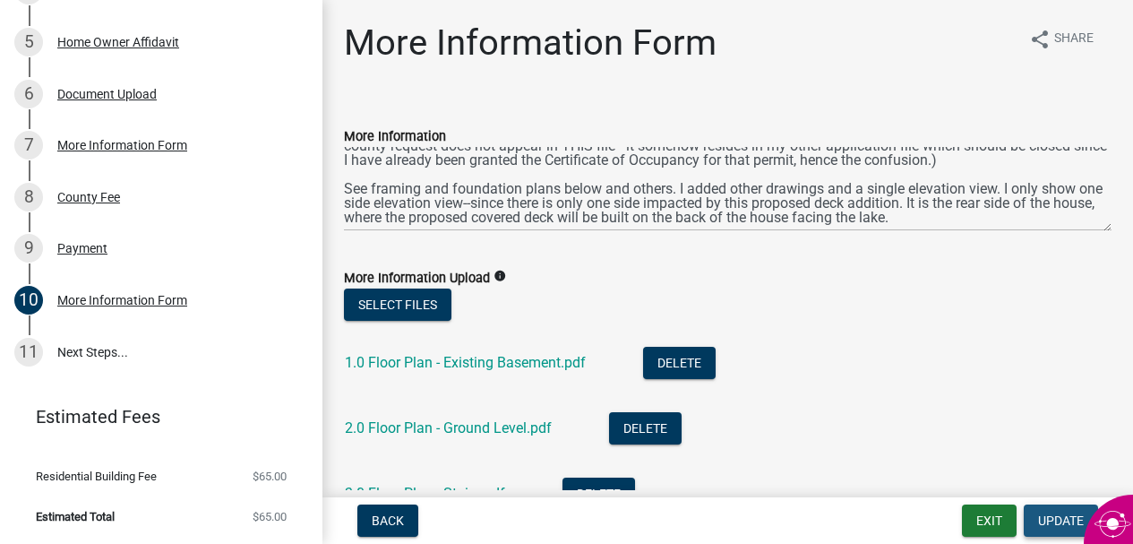
click at [1052, 516] on span "Update" at bounding box center [1061, 520] width 46 height 14
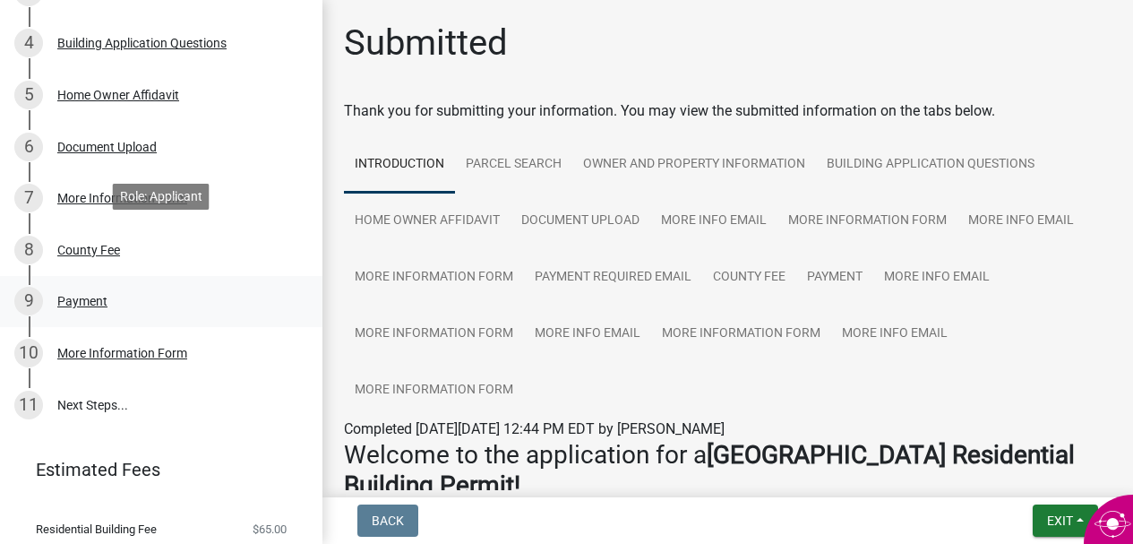
scroll to position [443, 0]
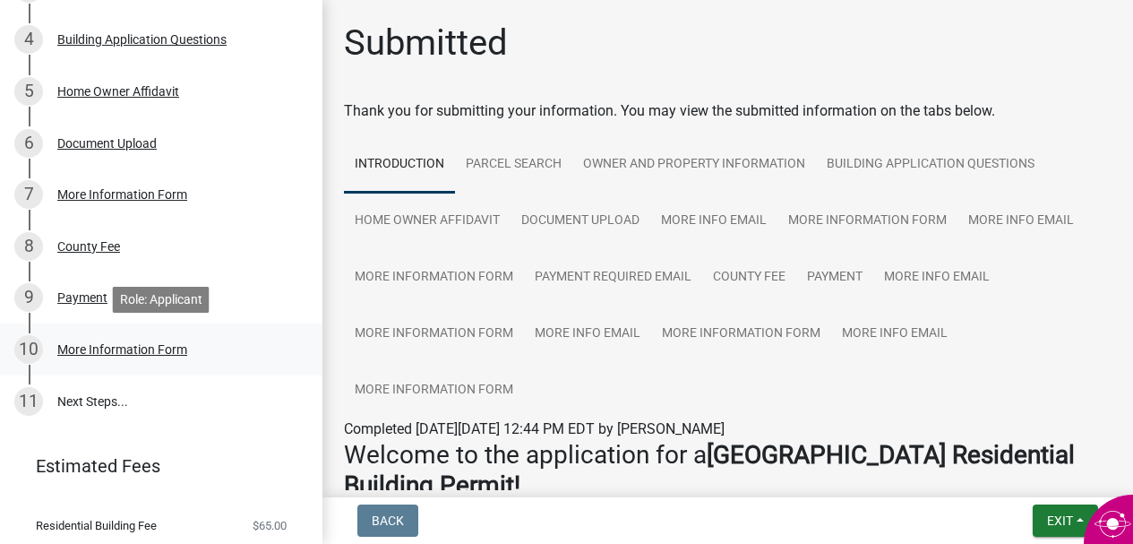
click at [182, 348] on div "More Information Form" at bounding box center [122, 349] width 130 height 13
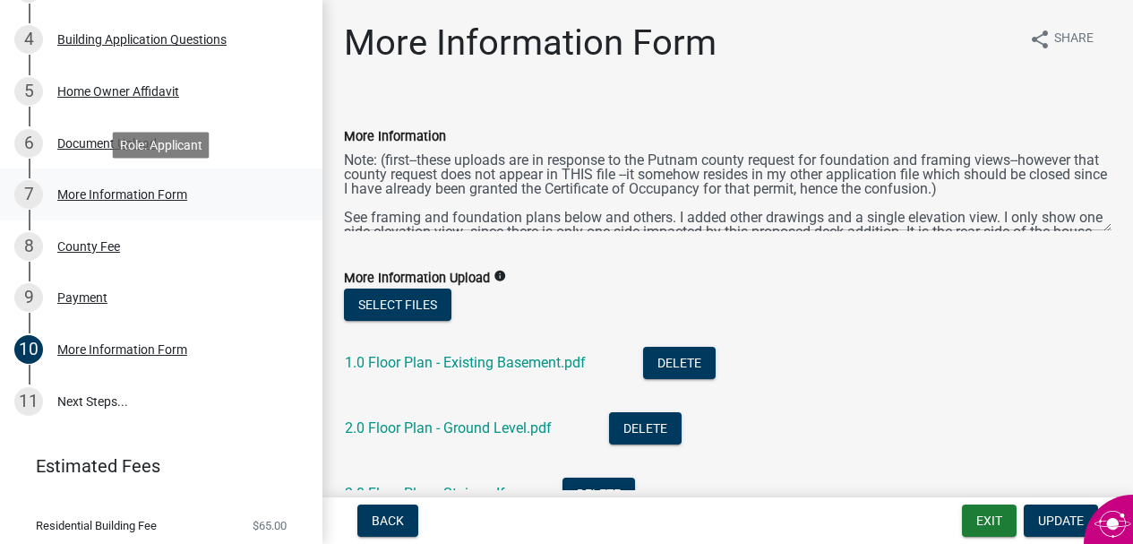
click at [140, 196] on div "More Information Form" at bounding box center [122, 194] width 130 height 13
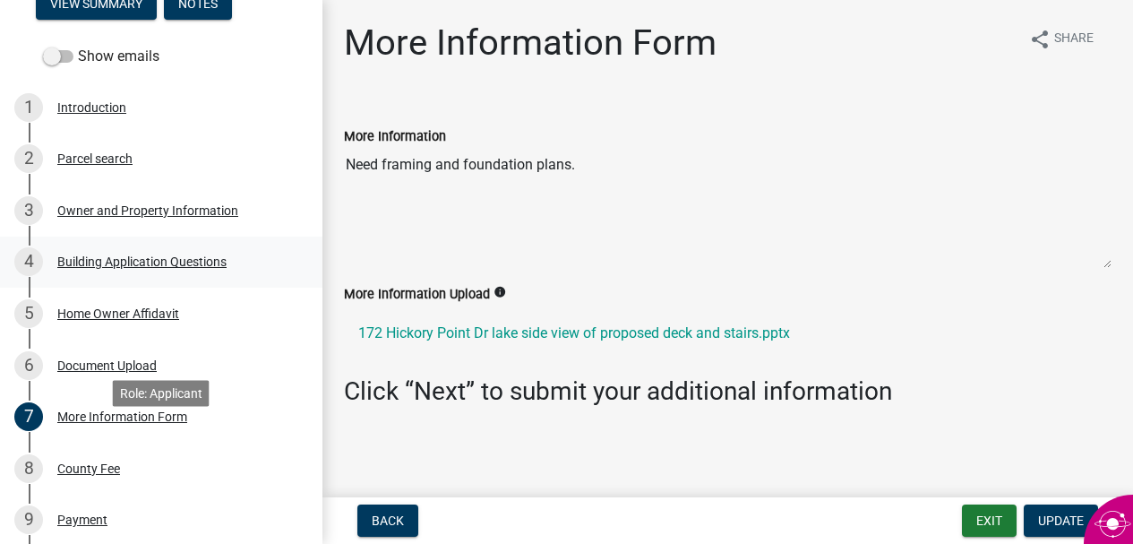
scroll to position [0, 0]
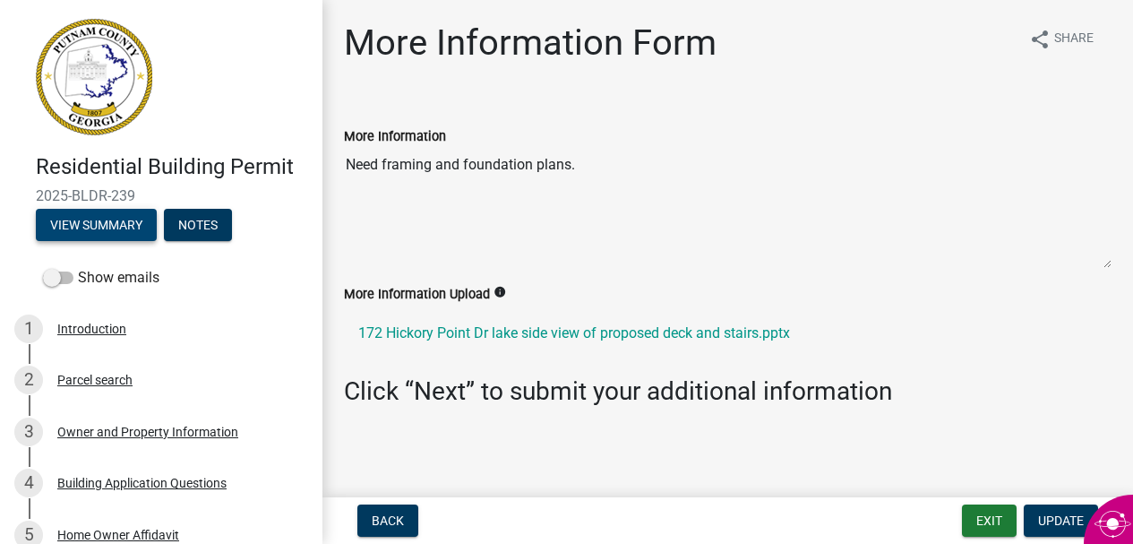
click at [131, 224] on button "View Summary" at bounding box center [96, 225] width 121 height 32
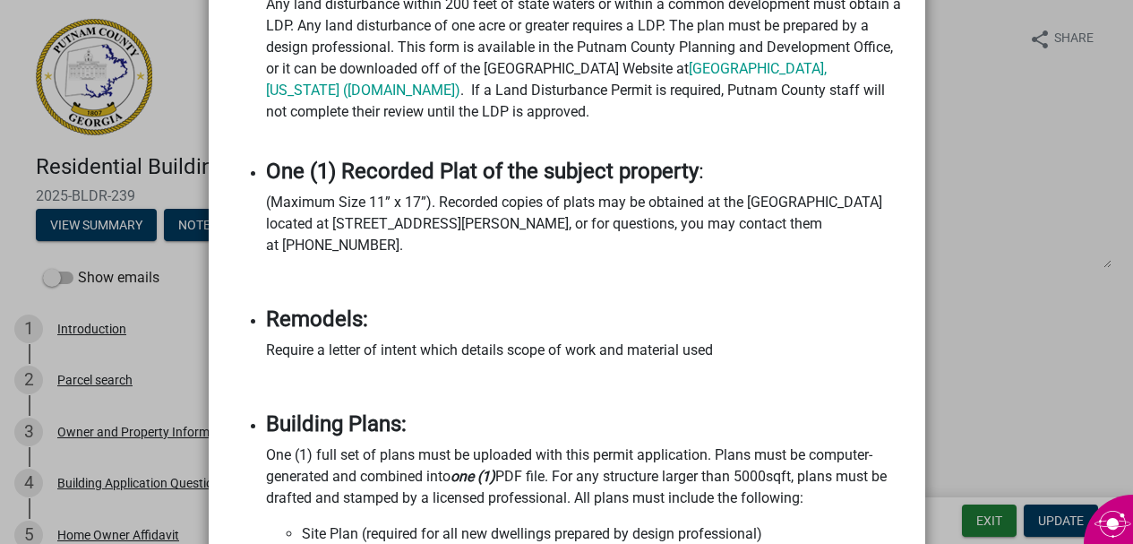
scroll to position [1775, 0]
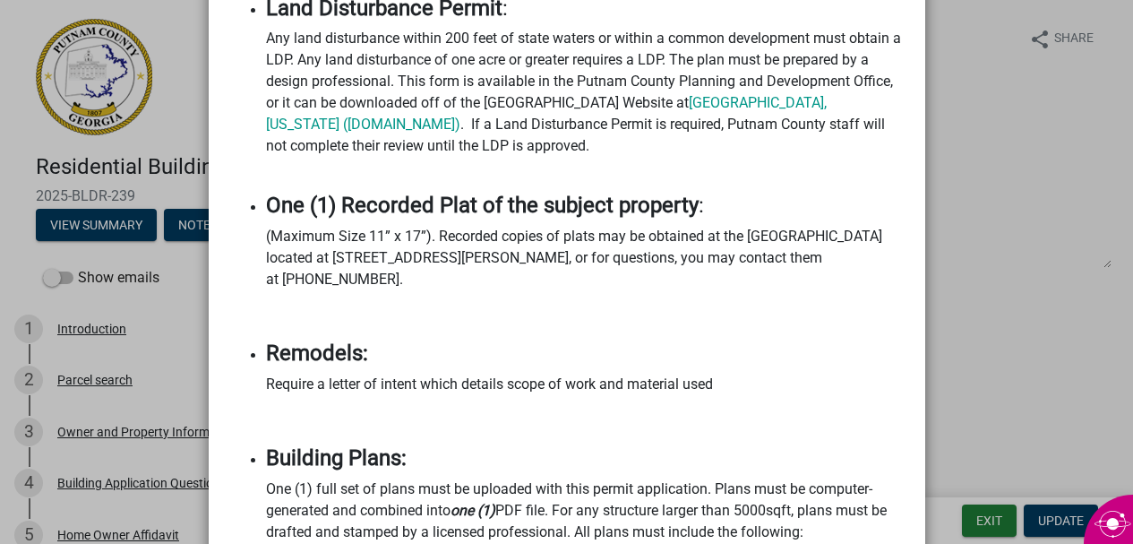
click at [1054, 337] on ngb-modal-window "Summary × Printer Friendly Introduction Parcel search Owner and Property Inform…" at bounding box center [566, 272] width 1133 height 544
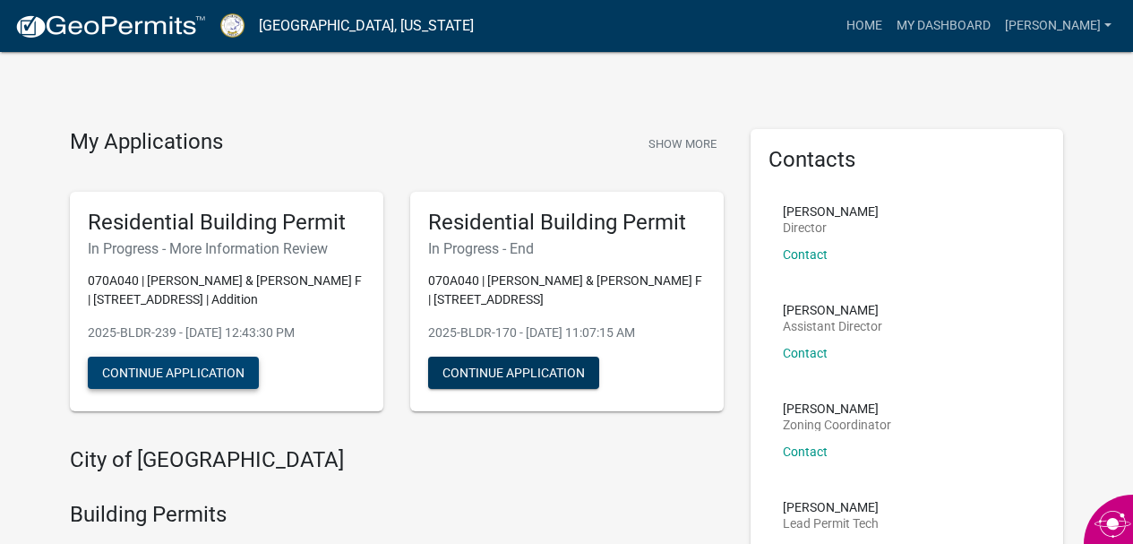
click at [215, 374] on button "Continue Application" at bounding box center [173, 373] width 171 height 32
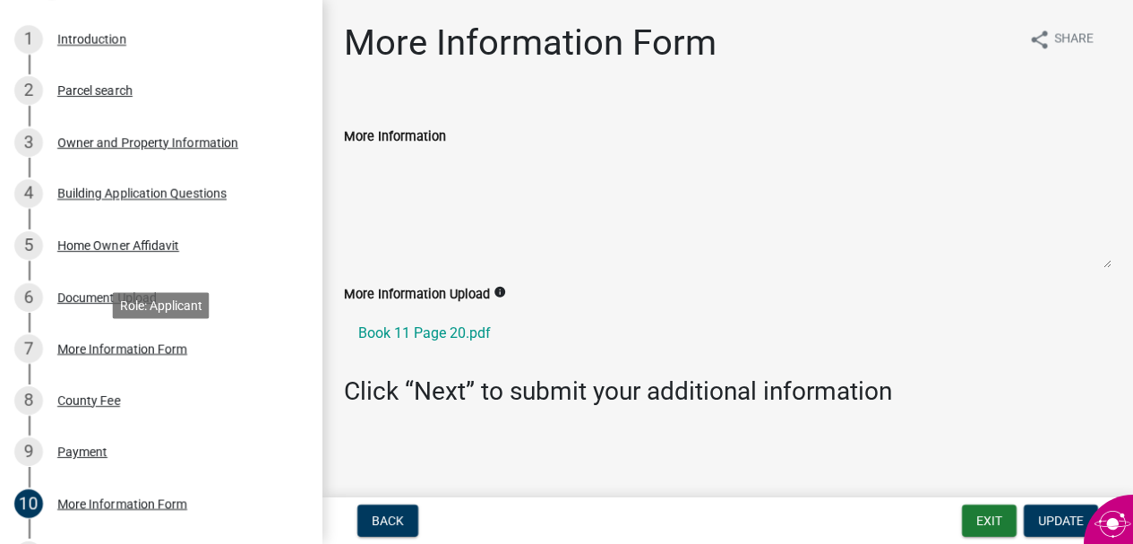
scroll to position [282, 0]
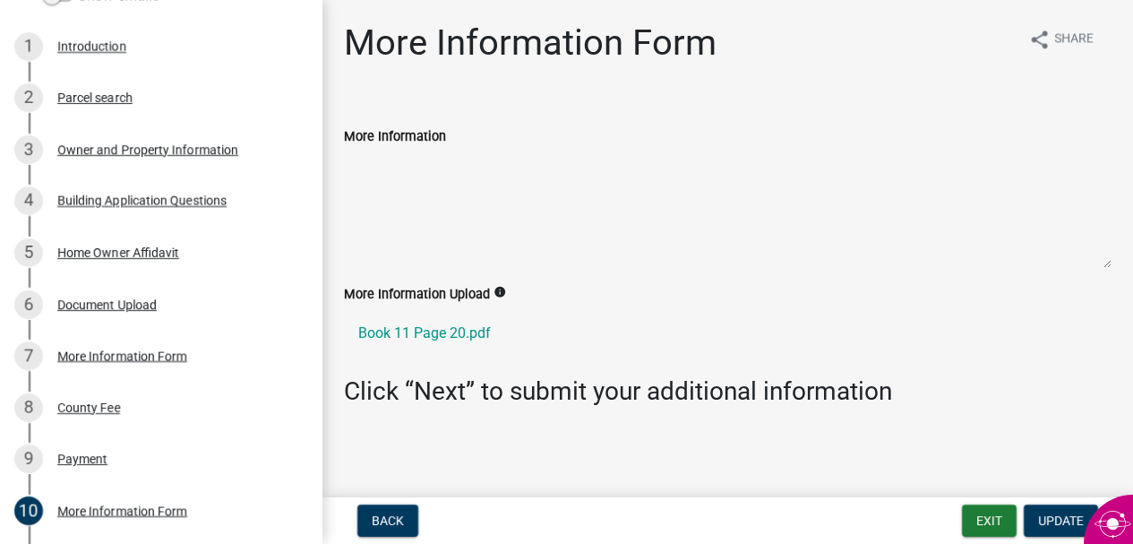
click at [394, 175] on textarea "More Information" at bounding box center [728, 208] width 768 height 122
click at [498, 293] on icon "info" at bounding box center [500, 292] width 13 height 13
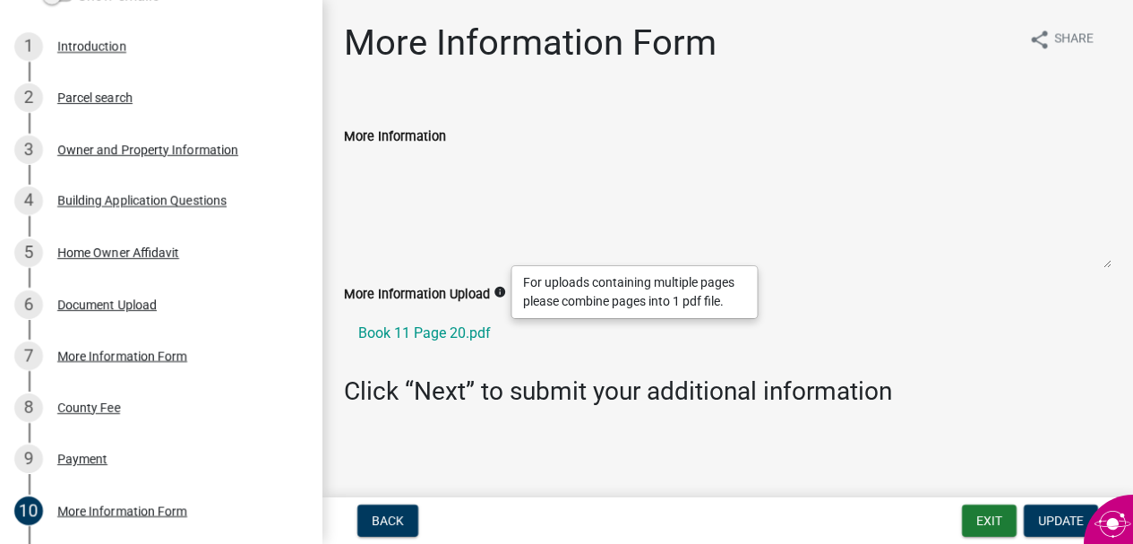
click at [580, 294] on div "For uploads containing multiple pages please combine pages into 1 pdf file." at bounding box center [634, 292] width 245 height 52
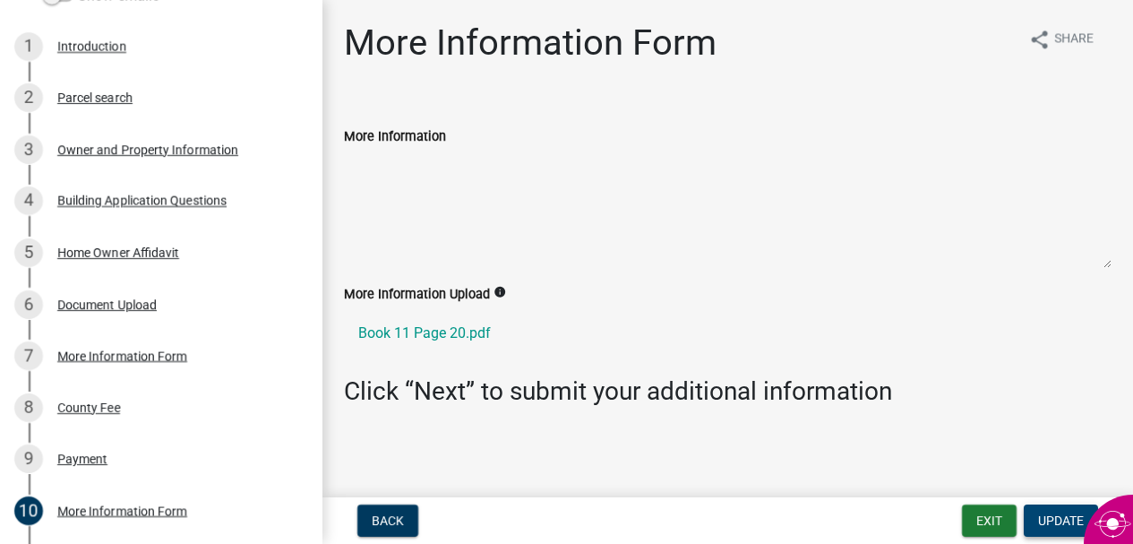
click at [1055, 518] on span "Update" at bounding box center [1061, 520] width 46 height 14
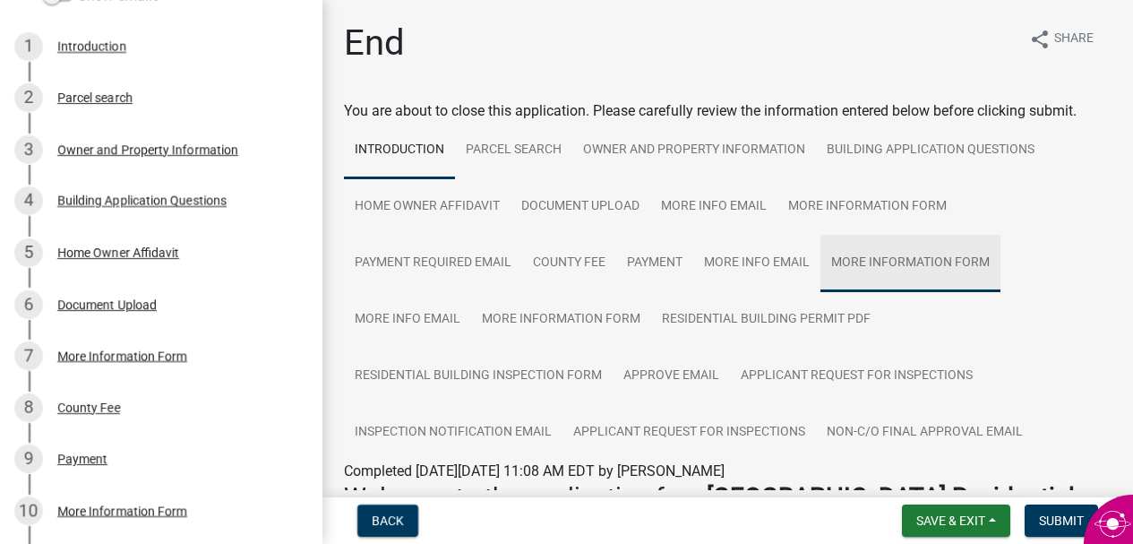
click at [932, 259] on link "More Information Form" at bounding box center [910, 263] width 180 height 57
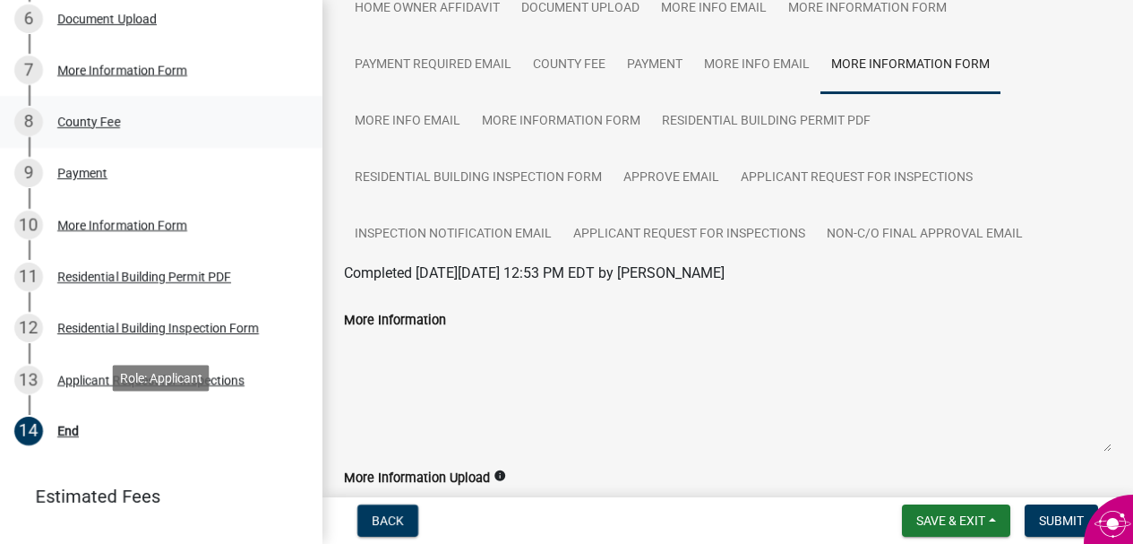
scroll to position [563, 0]
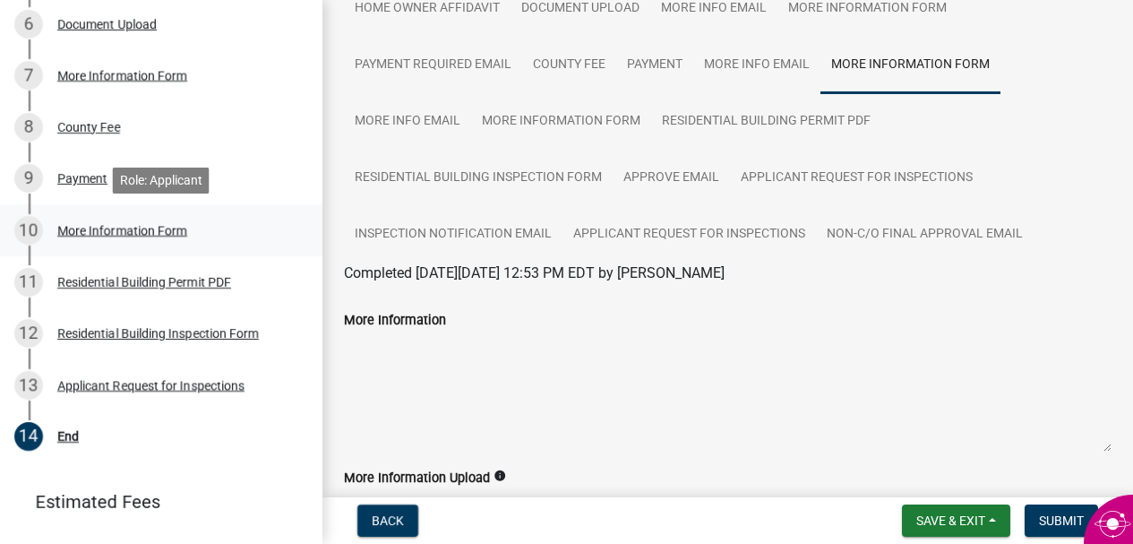
click at [102, 232] on div "More Information Form" at bounding box center [122, 230] width 130 height 13
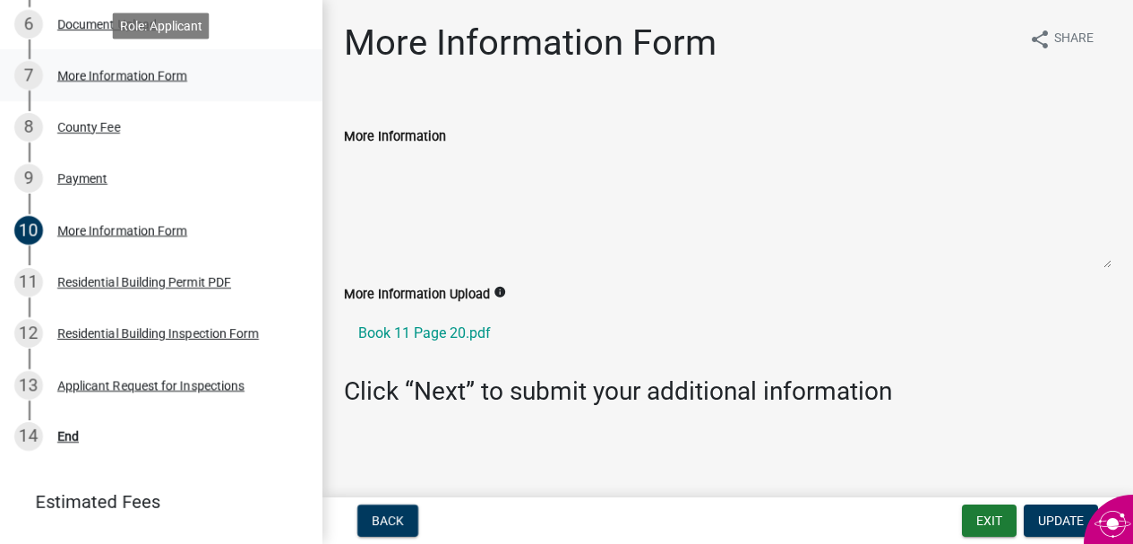
click at [134, 82] on div "More Information Form" at bounding box center [122, 75] width 130 height 13
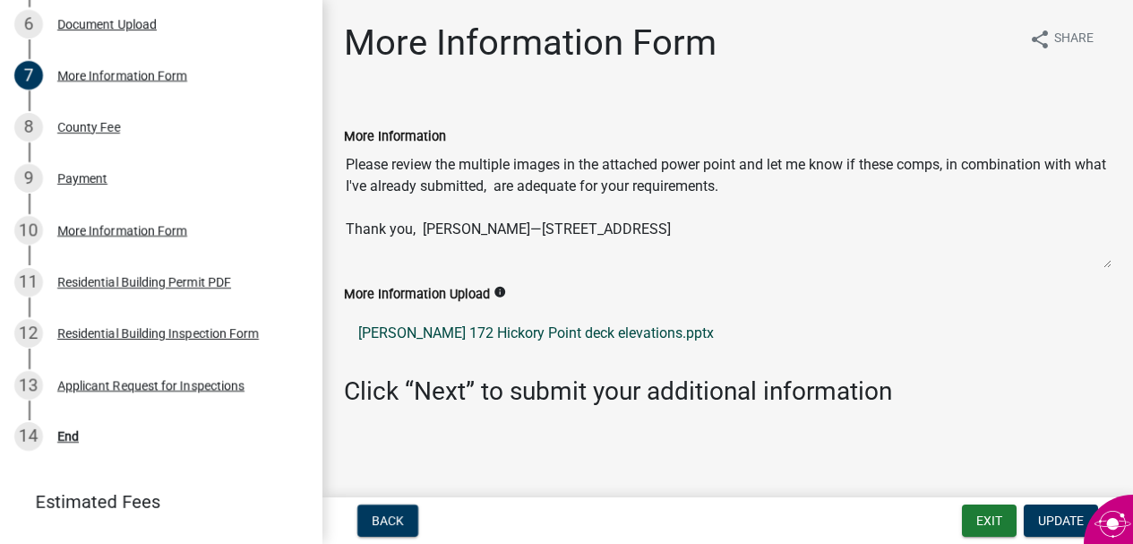
click at [738, 329] on link "[PERSON_NAME] 172 Hickory Point deck elevations.pptx" at bounding box center [728, 333] width 768 height 43
click at [727, 336] on link "[PERSON_NAME] 172 Hickory Point deck elevations.pptx" at bounding box center [728, 333] width 768 height 43
click at [498, 291] on icon "info" at bounding box center [500, 292] width 13 height 13
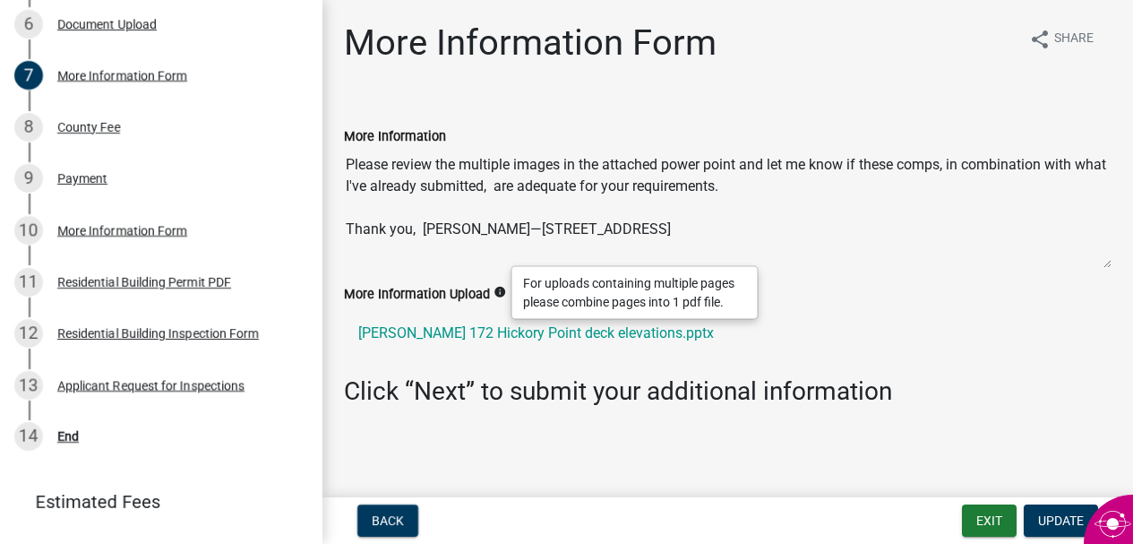
click at [566, 284] on div "For uploads containing multiple pages please combine pages into 1 pdf file." at bounding box center [634, 293] width 245 height 52
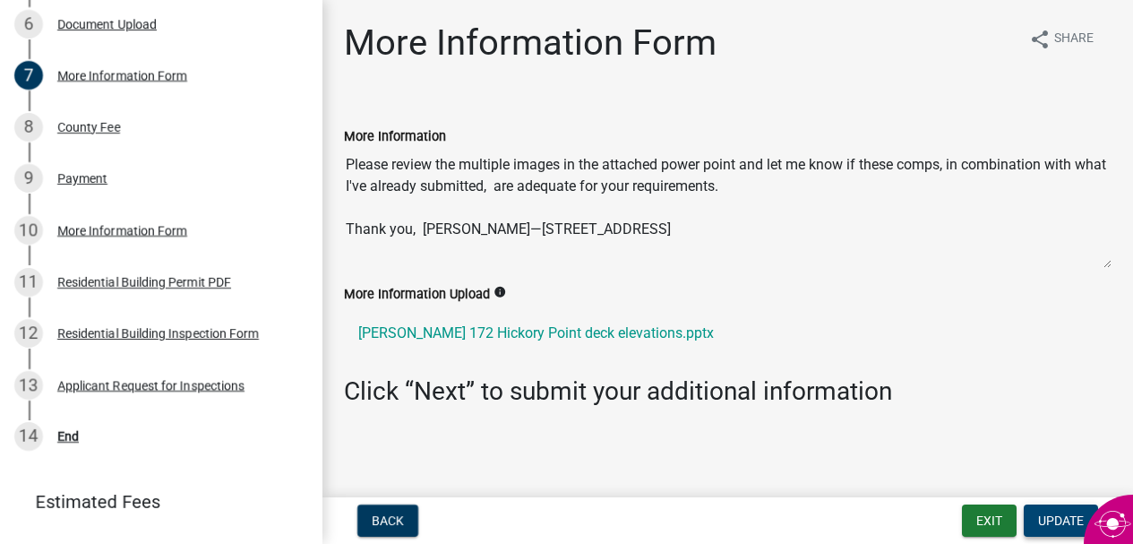
click at [1052, 514] on span "Update" at bounding box center [1061, 520] width 46 height 14
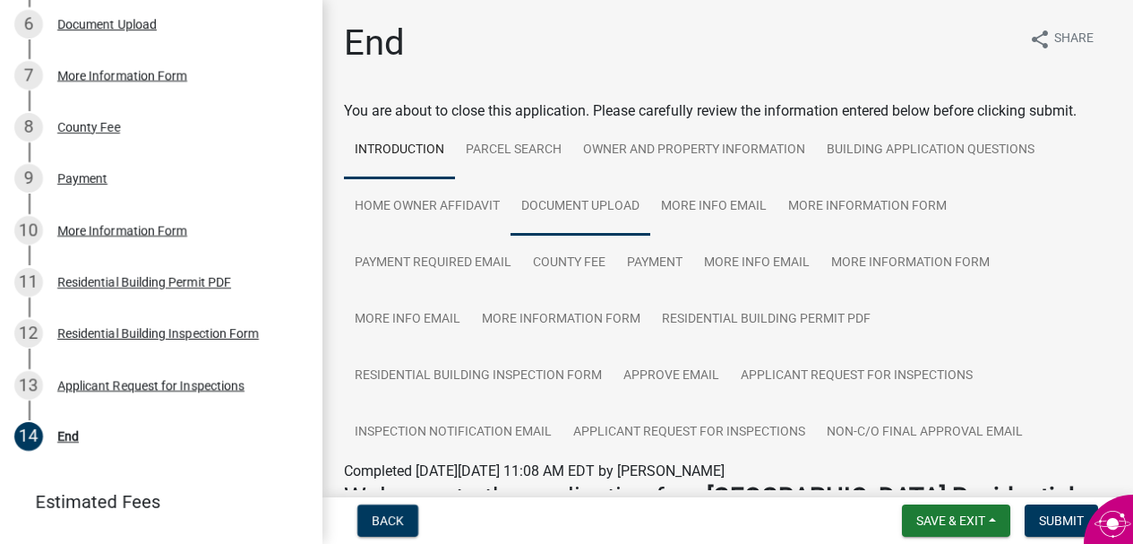
click at [606, 203] on link "Document Upload" at bounding box center [581, 206] width 140 height 57
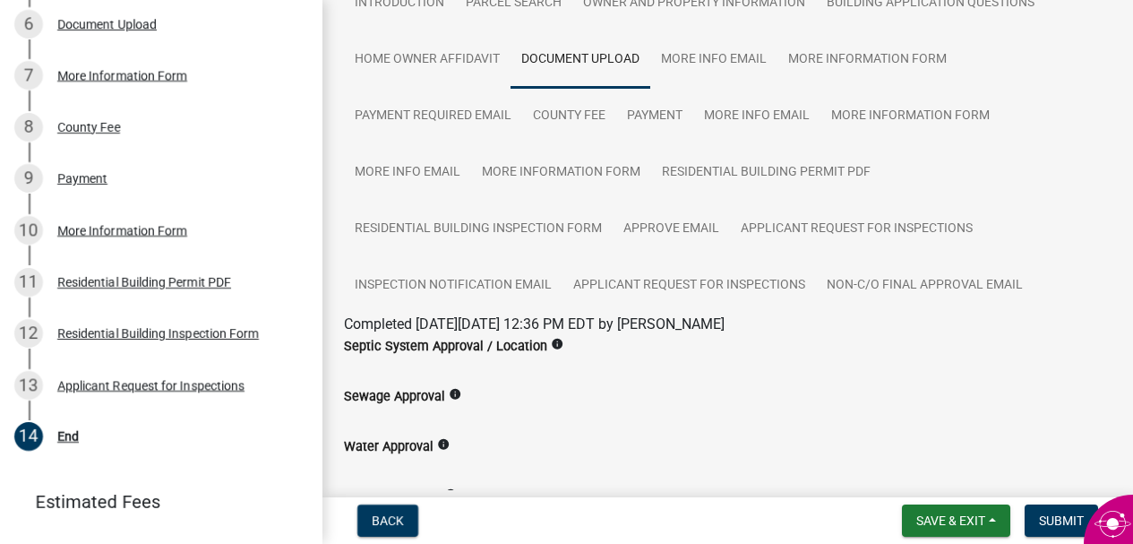
scroll to position [145, 0]
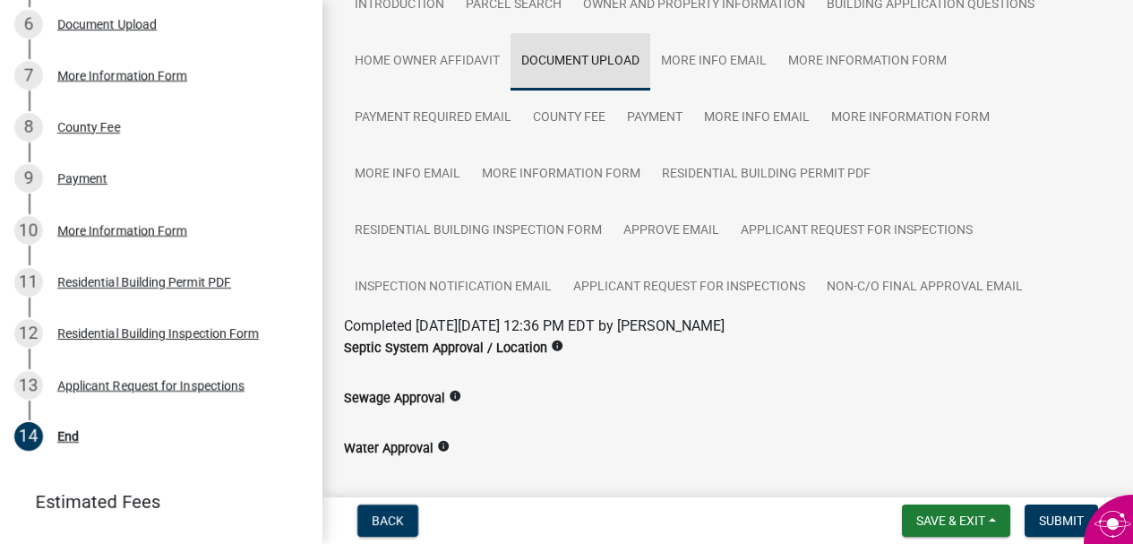
click at [573, 65] on link "Document Upload" at bounding box center [581, 61] width 140 height 57
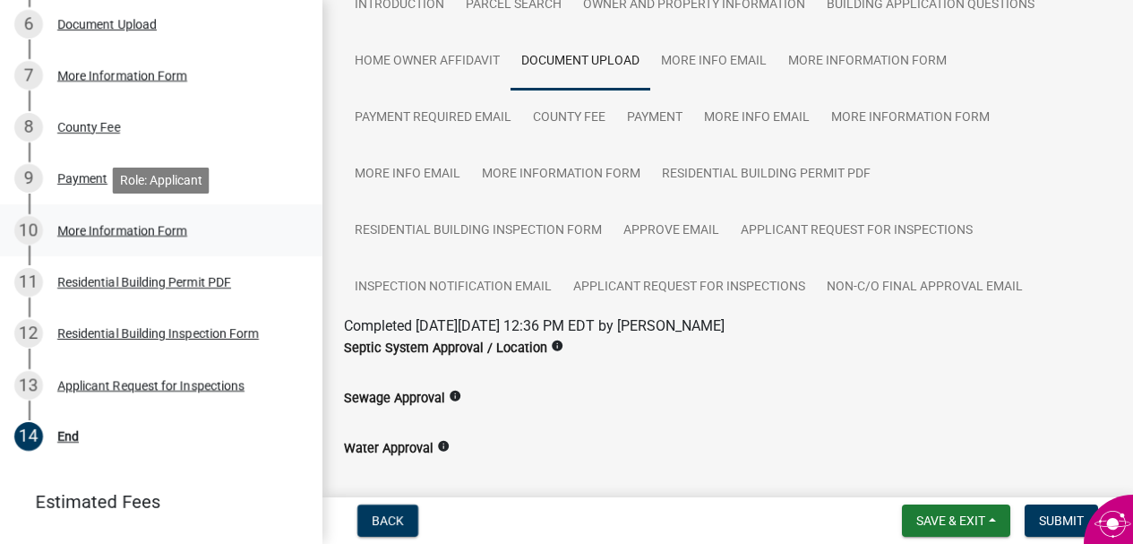
click at [176, 232] on div "More Information Form" at bounding box center [122, 230] width 130 height 13
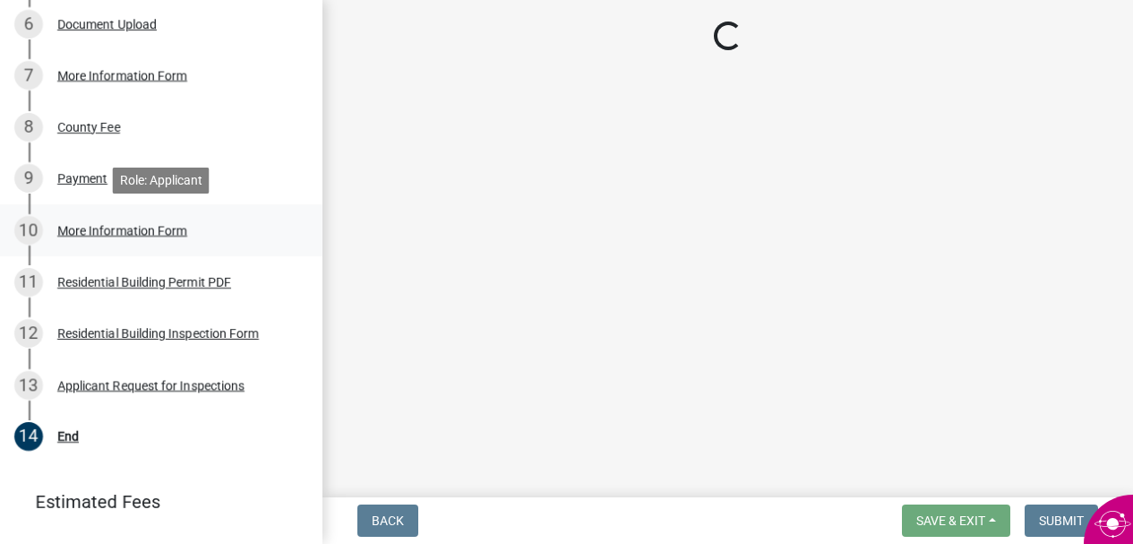
scroll to position [0, 0]
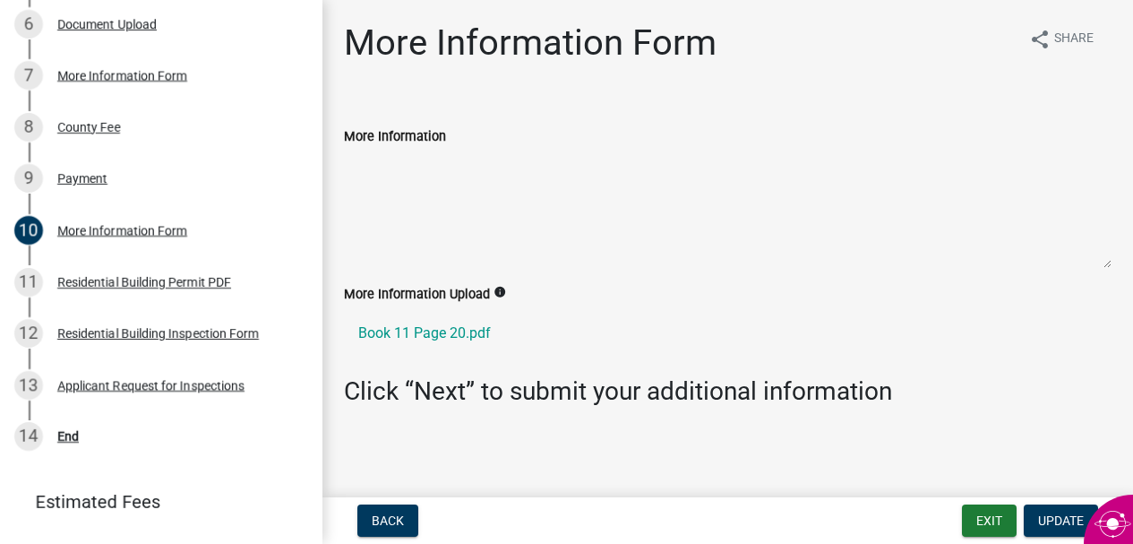
click at [407, 136] on label "More Information" at bounding box center [395, 137] width 102 height 13
click at [407, 147] on textarea "More Information" at bounding box center [728, 208] width 768 height 122
click at [409, 168] on textarea "More Information" at bounding box center [728, 208] width 768 height 122
click at [475, 365] on div "More Information Upload info Book 11 Page 20.pdf" at bounding box center [728, 329] width 795 height 93
click at [398, 161] on textarea "More Information" at bounding box center [728, 208] width 768 height 122
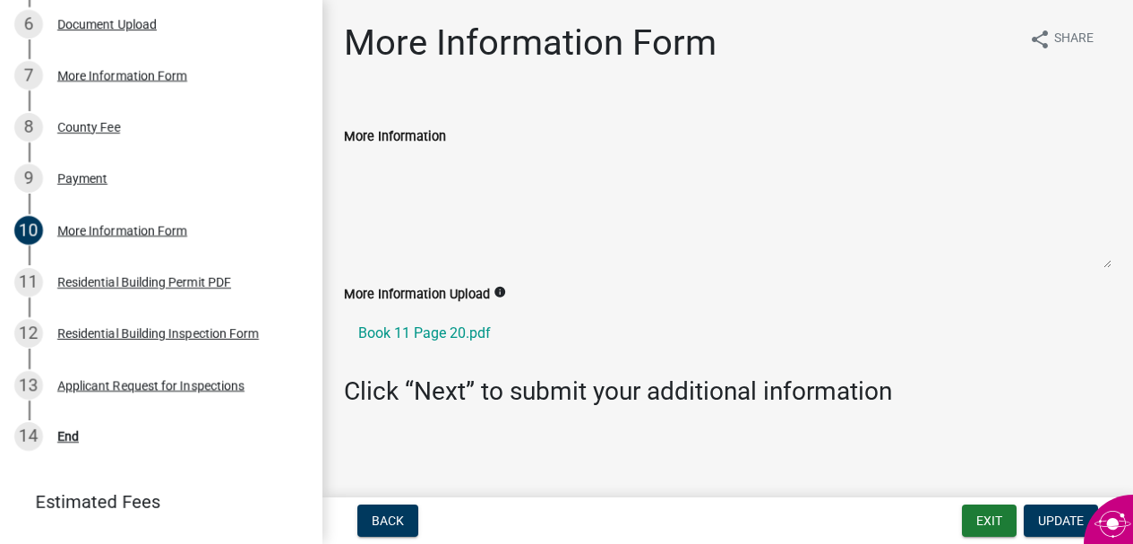
click at [398, 161] on textarea "More Information" at bounding box center [728, 208] width 768 height 122
click at [135, 73] on div "More Information Form" at bounding box center [122, 75] width 130 height 13
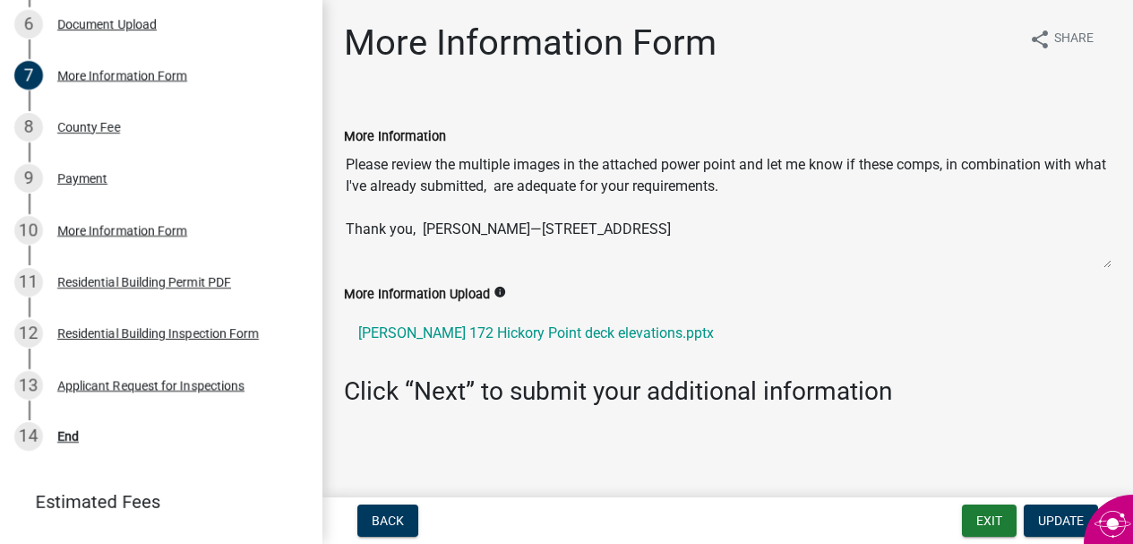
click at [435, 363] on div "More Information Upload info [PERSON_NAME] 172 Hickory Point deck elevations.pp…" at bounding box center [728, 329] width 795 height 93
click at [682, 339] on link "[PERSON_NAME] 172 Hickory Point deck elevations.pptx" at bounding box center [728, 333] width 768 height 43
click at [1093, 362] on div "More Information Upload info [PERSON_NAME] 172 Hickory Point deck elevations.pp…" at bounding box center [728, 329] width 795 height 93
click at [666, 336] on link "[PERSON_NAME] 172 Hickory Point deck elevations.pptx" at bounding box center [728, 333] width 768 height 43
click at [140, 18] on div "Document Upload" at bounding box center [106, 24] width 99 height 13
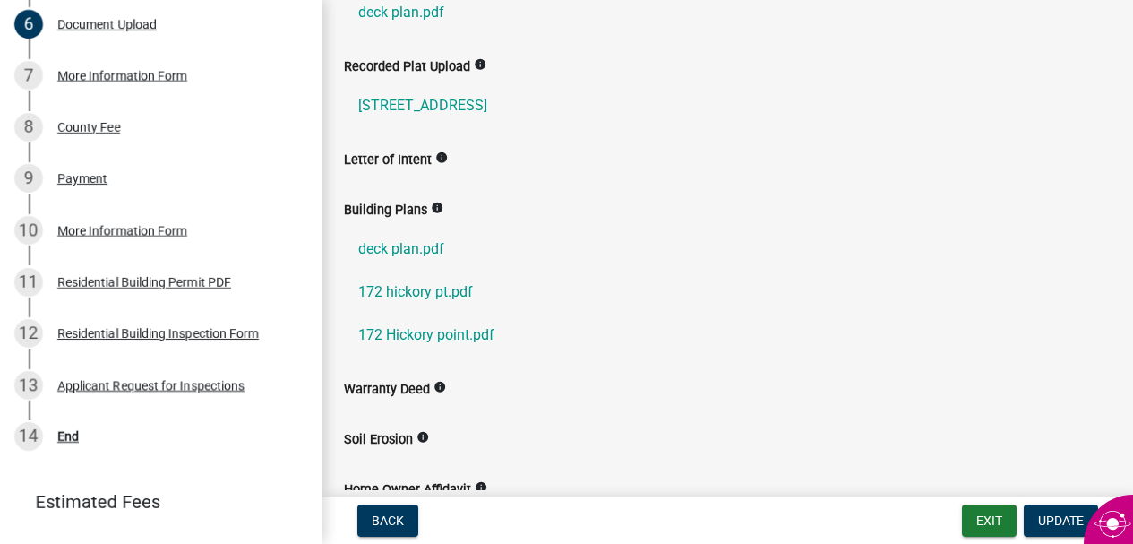
scroll to position [296, 0]
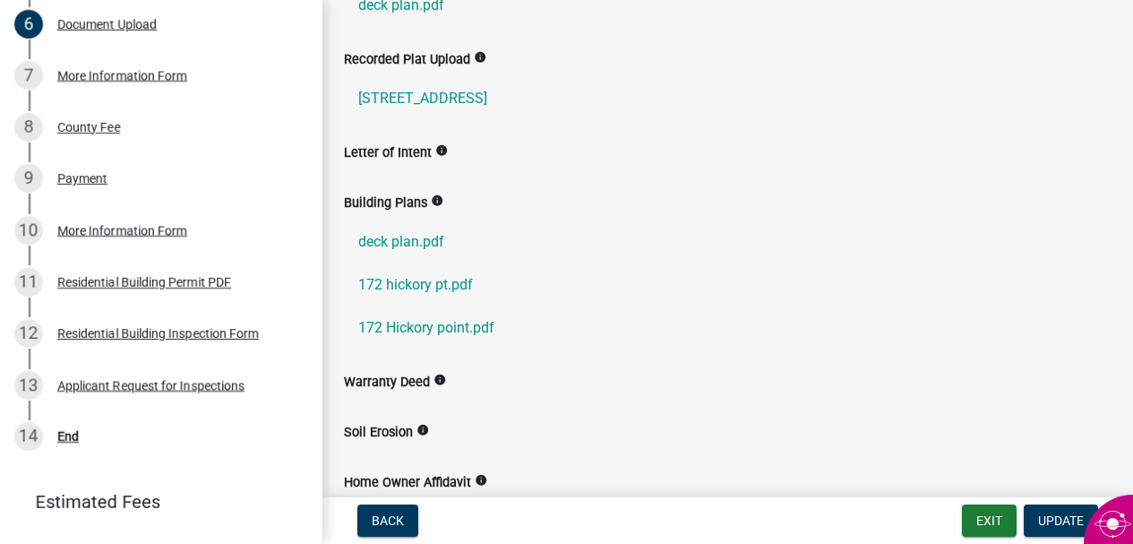
click at [436, 201] on icon "info" at bounding box center [437, 200] width 13 height 13
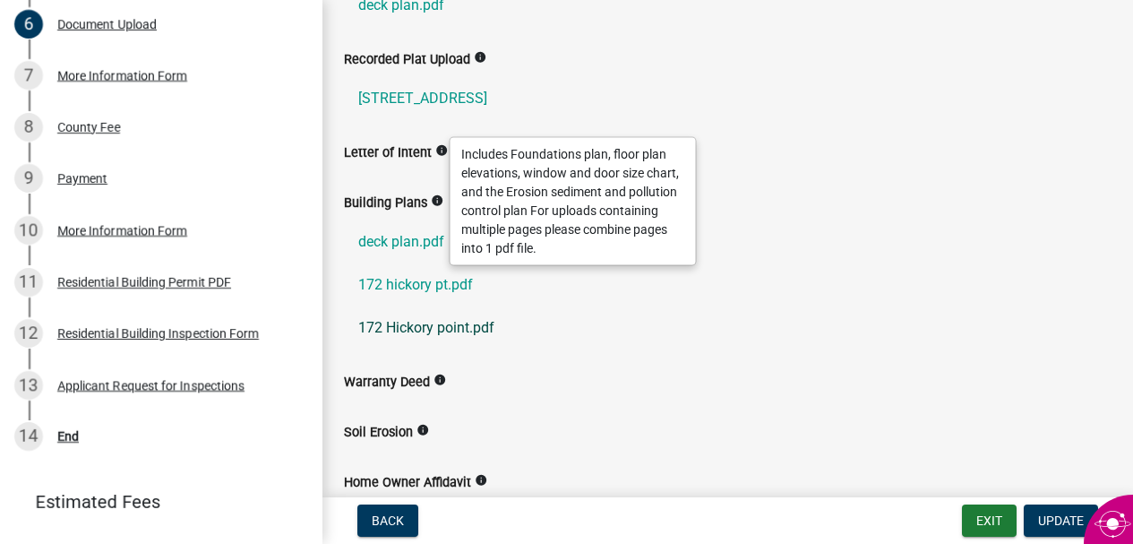
click at [533, 312] on link "172 Hickory point.pdf" at bounding box center [728, 327] width 768 height 43
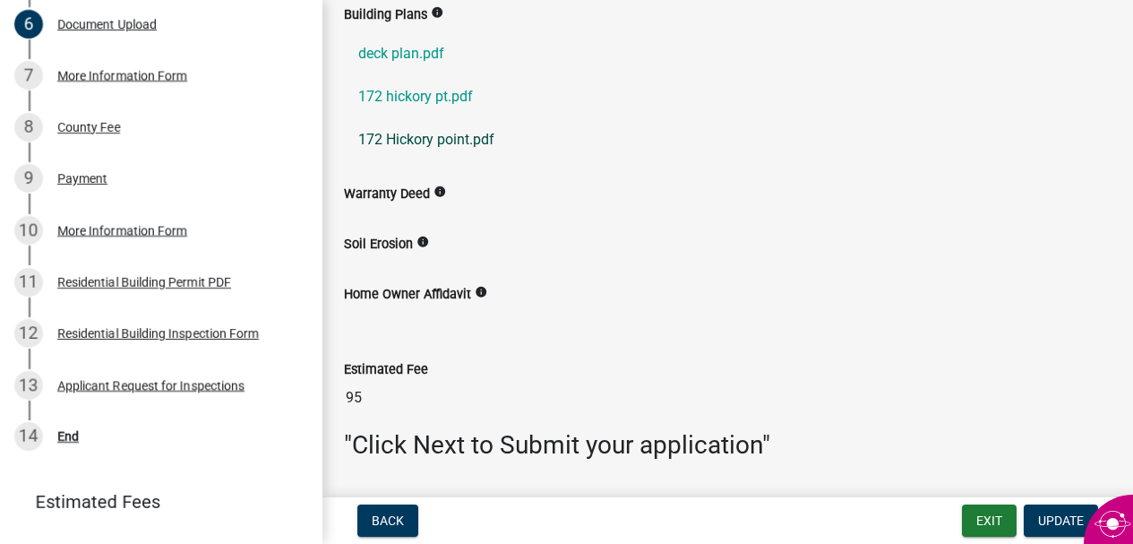
scroll to position [537, 0]
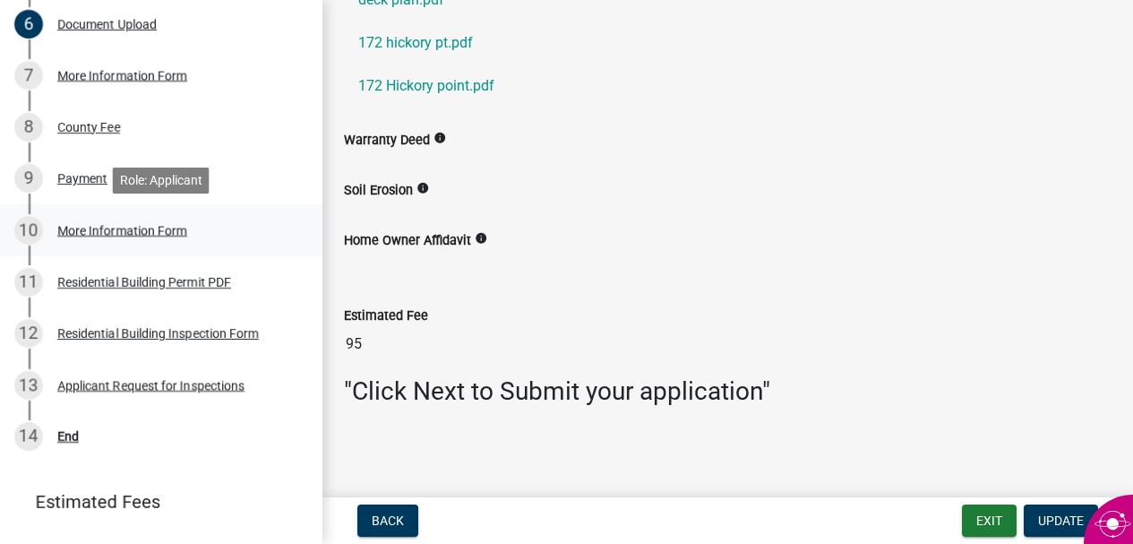
click at [155, 228] on div "More Information Form" at bounding box center [122, 230] width 130 height 13
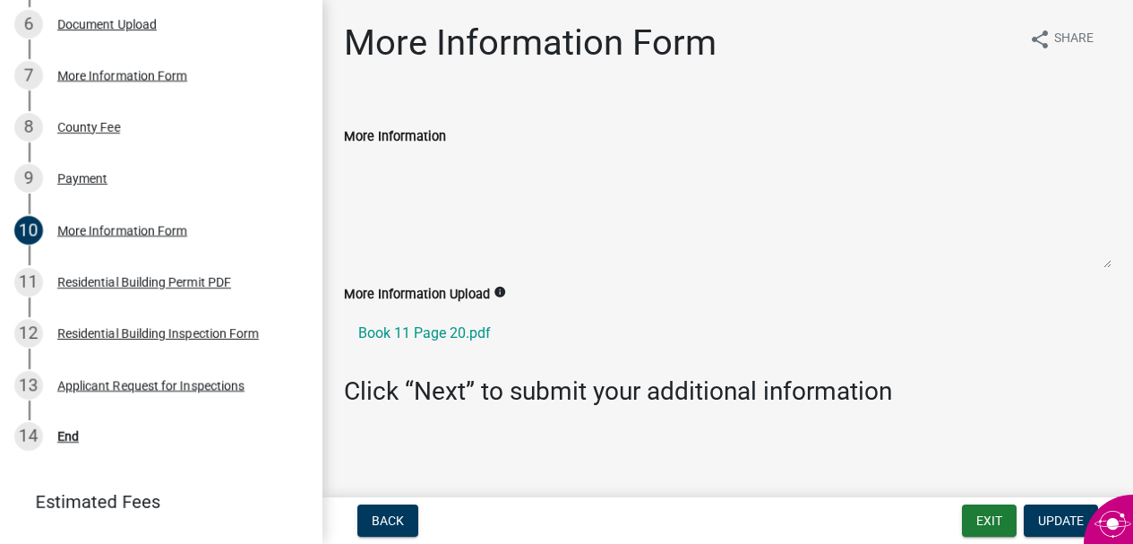
click at [371, 163] on textarea "More Information" at bounding box center [728, 208] width 768 height 122
click at [391, 306] on ul "Book 11 Page 20.pdf" at bounding box center [728, 333] width 768 height 57
click at [389, 360] on ul "Book 11 Page 20.pdf" at bounding box center [728, 333] width 768 height 57
click at [407, 301] on label "More Information Upload" at bounding box center [417, 294] width 146 height 13
click at [435, 296] on label "More Information Upload" at bounding box center [417, 294] width 146 height 13
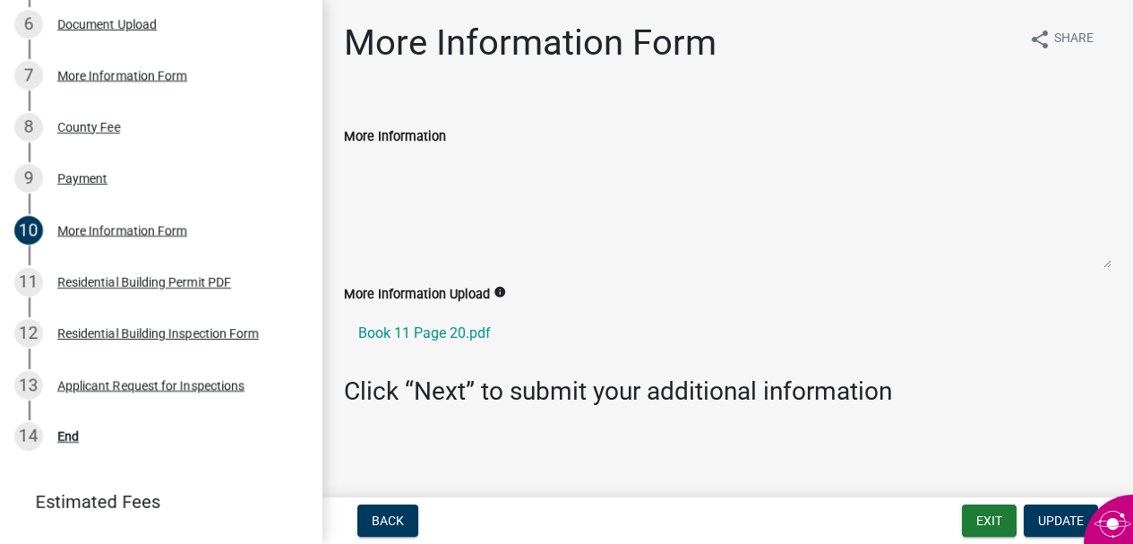
click at [497, 288] on icon "info" at bounding box center [500, 292] width 13 height 13
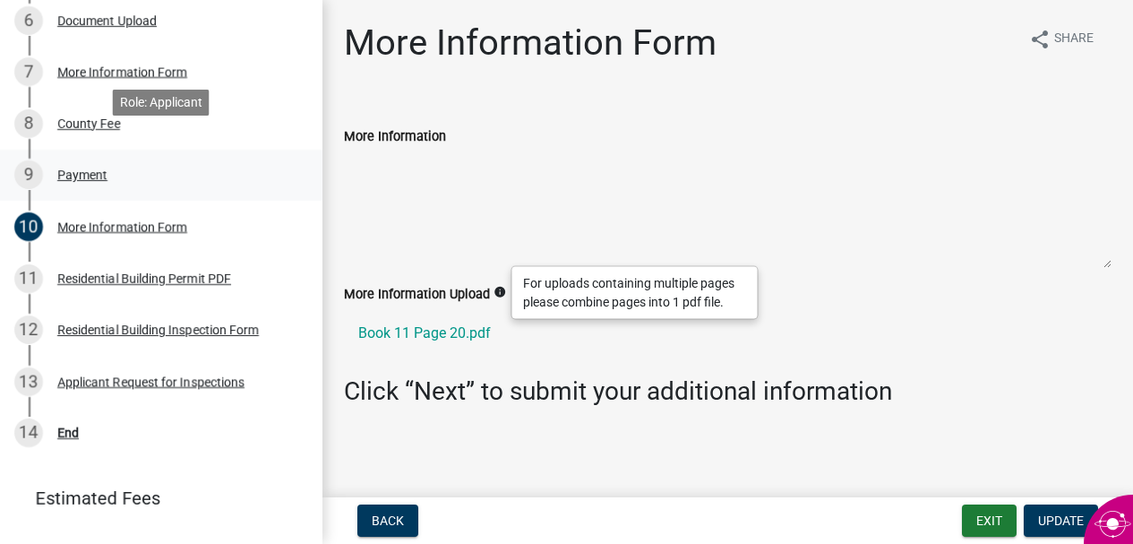
scroll to position [648, 0]
